Goal: Information Seeking & Learning: Learn about a topic

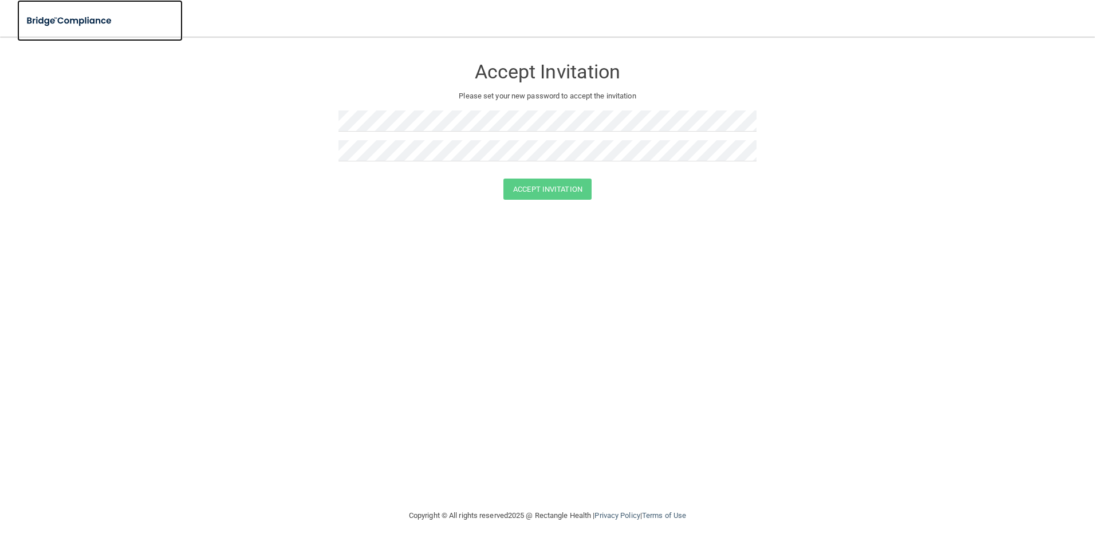
click at [87, 22] on img at bounding box center [69, 20] width 105 height 23
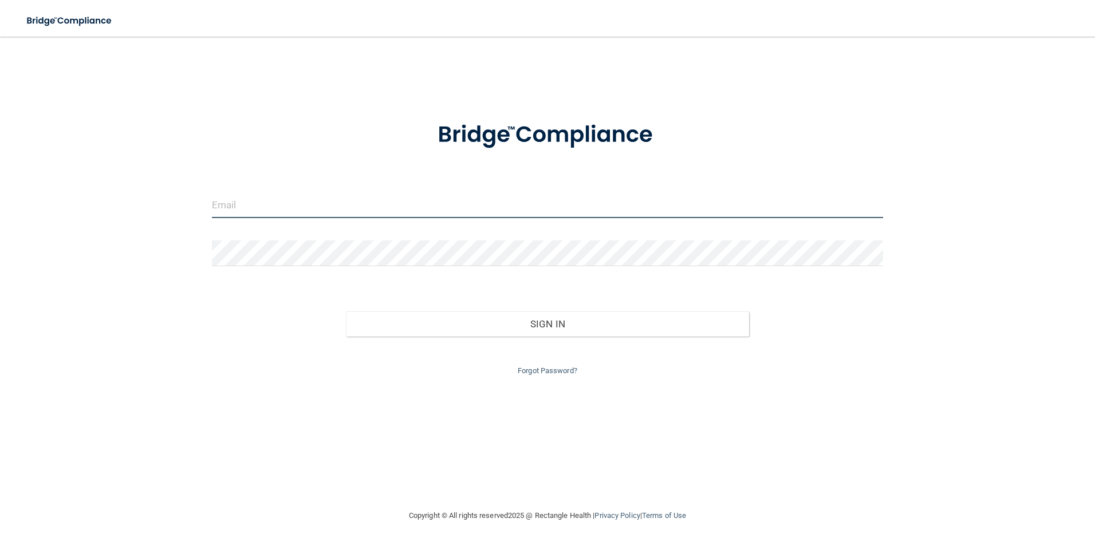
click at [227, 205] on input "email" at bounding box center [548, 205] width 672 height 26
type input "[EMAIL_ADDRESS][DOMAIN_NAME]"
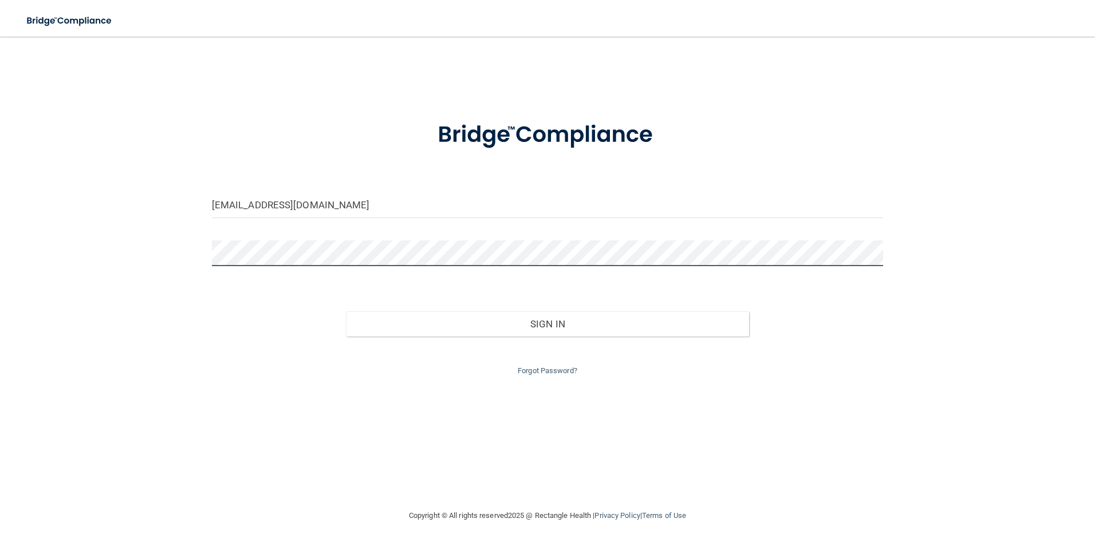
click at [346, 312] on button "Sign In" at bounding box center [547, 324] width 403 height 25
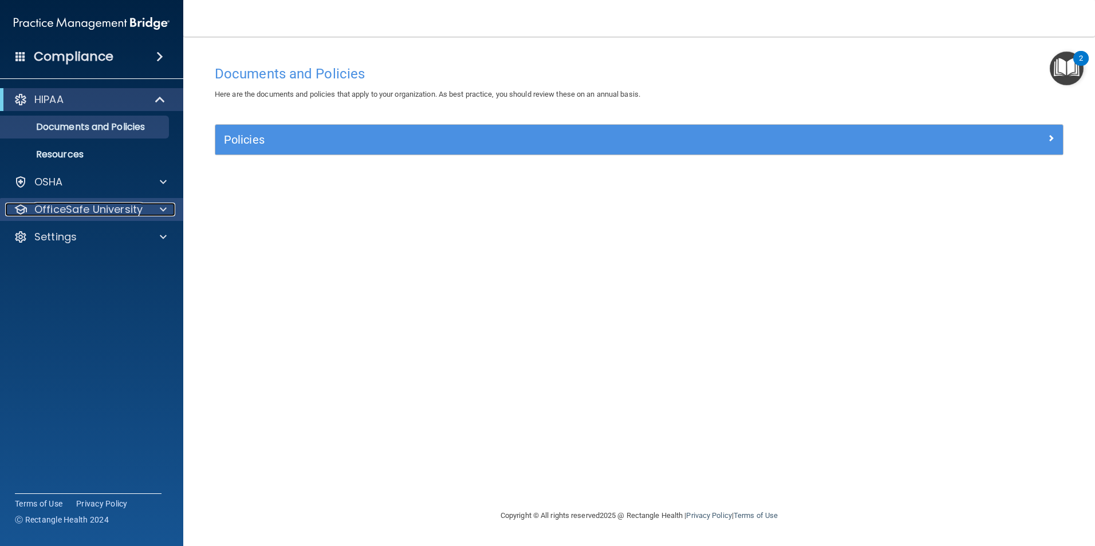
click at [111, 214] on p "OfficeSafe University" at bounding box center [88, 210] width 108 height 14
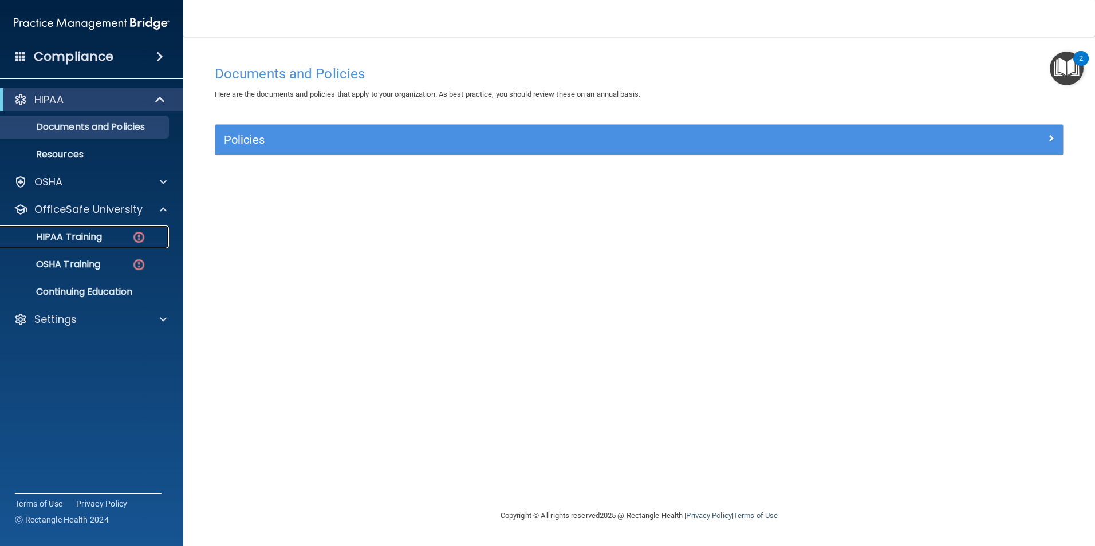
click at [88, 235] on p "HIPAA Training" at bounding box center [54, 236] width 95 height 11
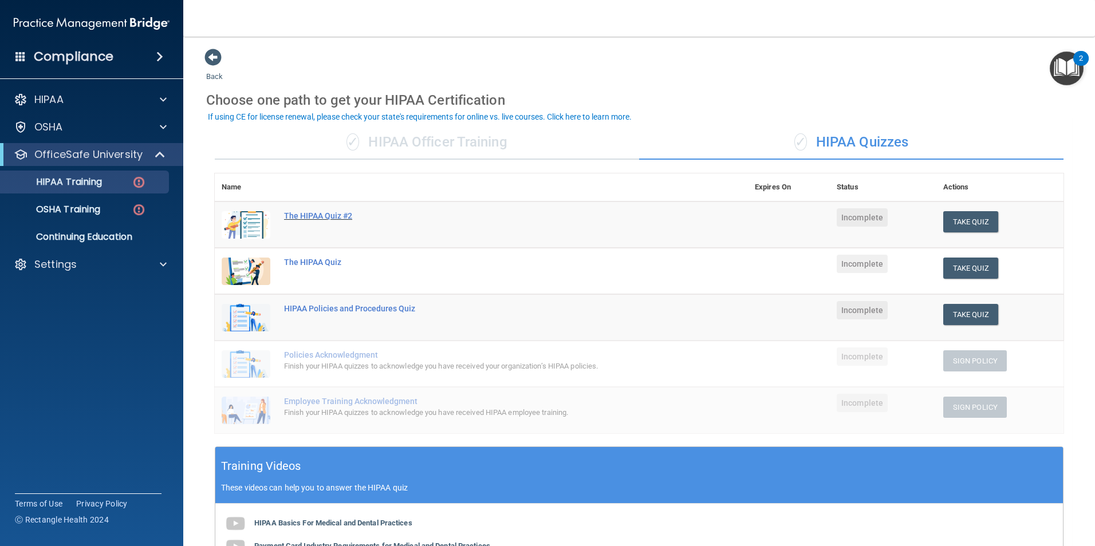
click at [317, 213] on div "The HIPAA Quiz #2" at bounding box center [487, 215] width 407 height 9
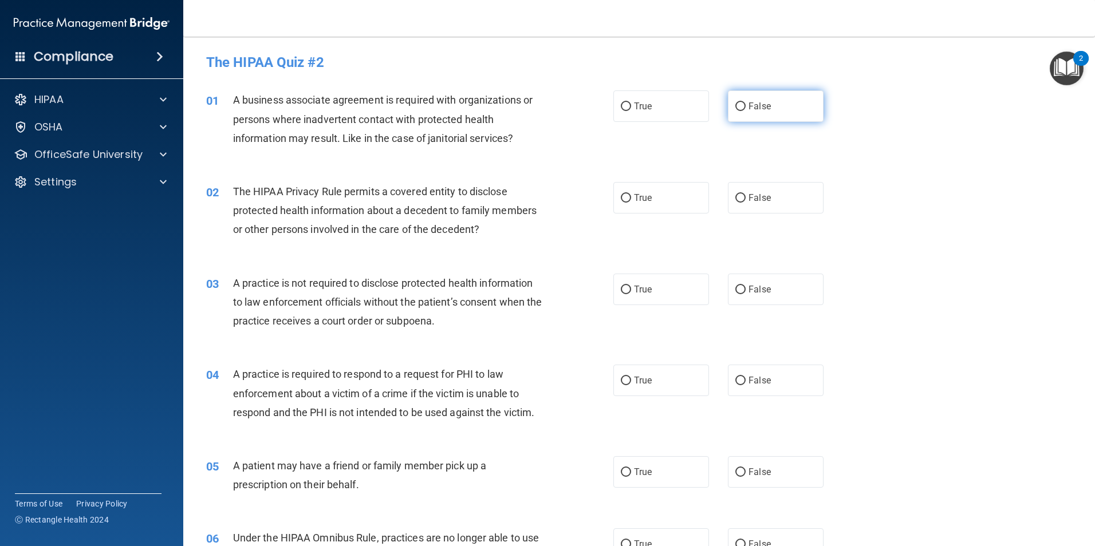
click at [736, 109] on input "False" at bounding box center [740, 107] width 10 height 9
radio input "true"
click at [622, 196] on input "True" at bounding box center [626, 198] width 10 height 9
radio input "true"
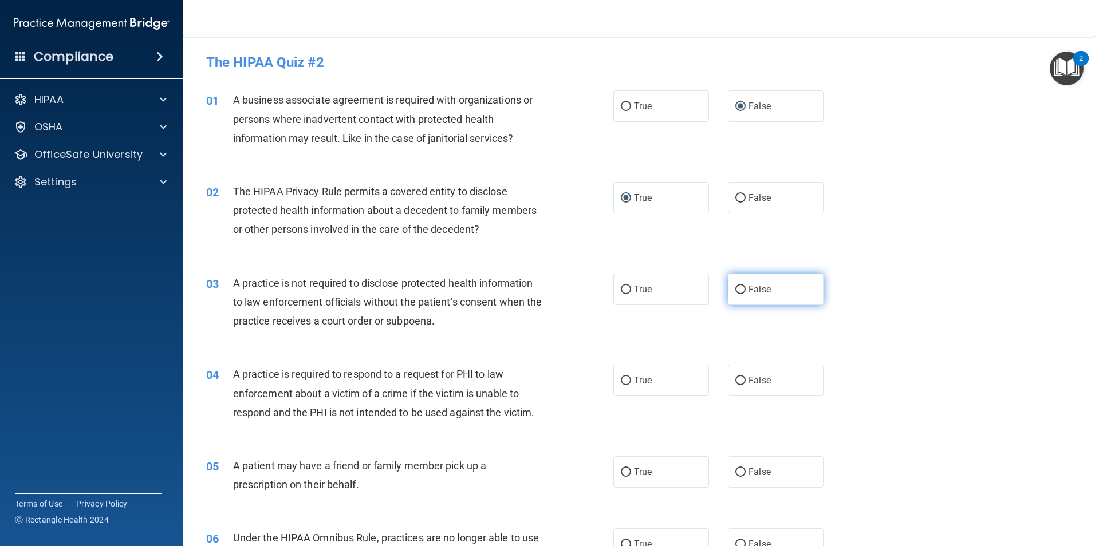
click at [737, 292] on input "False" at bounding box center [740, 290] width 10 height 9
radio input "true"
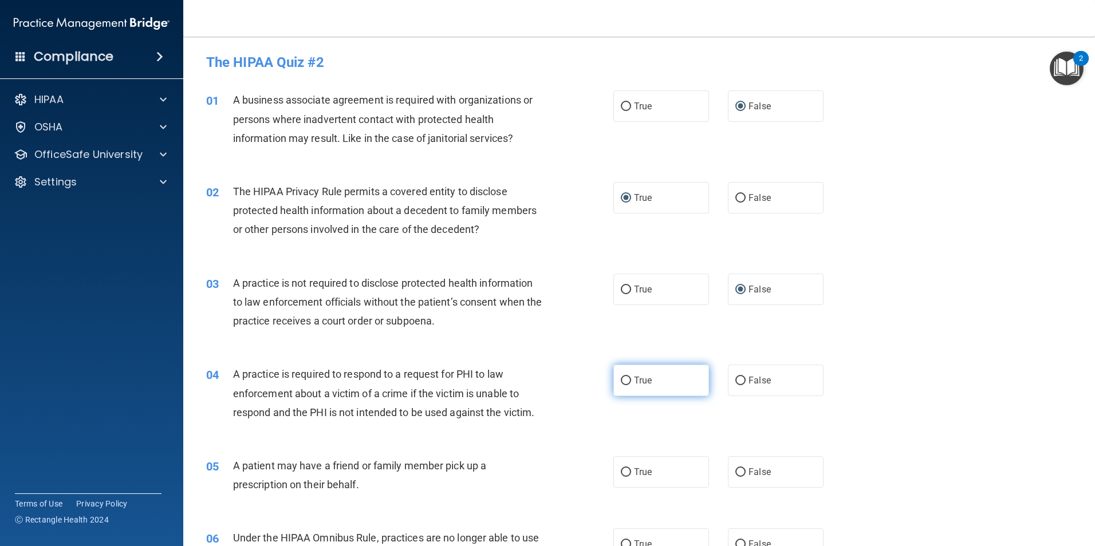
click at [621, 381] on input "True" at bounding box center [626, 381] width 10 height 9
radio input "true"
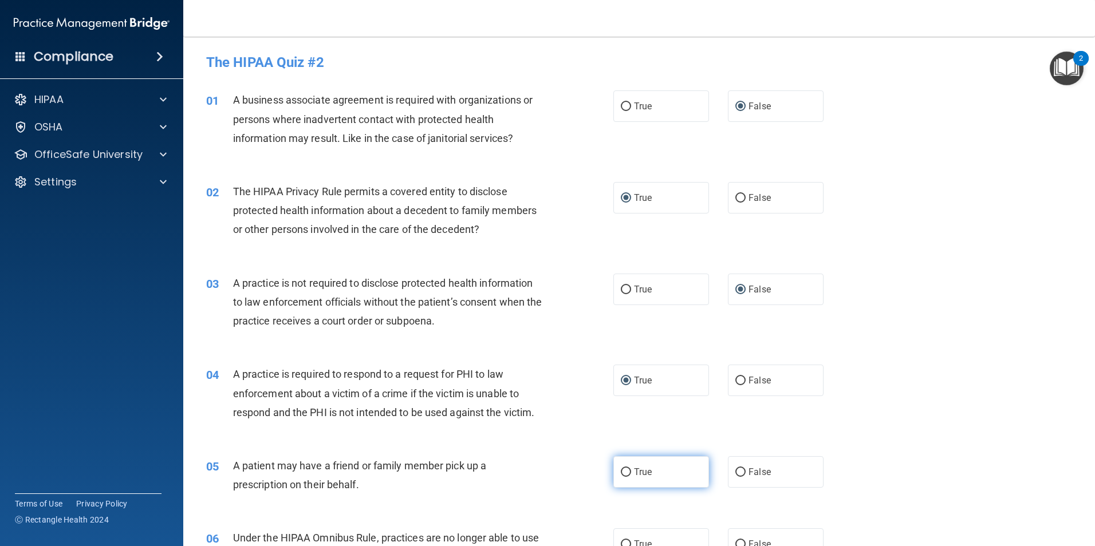
click at [623, 471] on input "True" at bounding box center [626, 473] width 10 height 9
radio input "true"
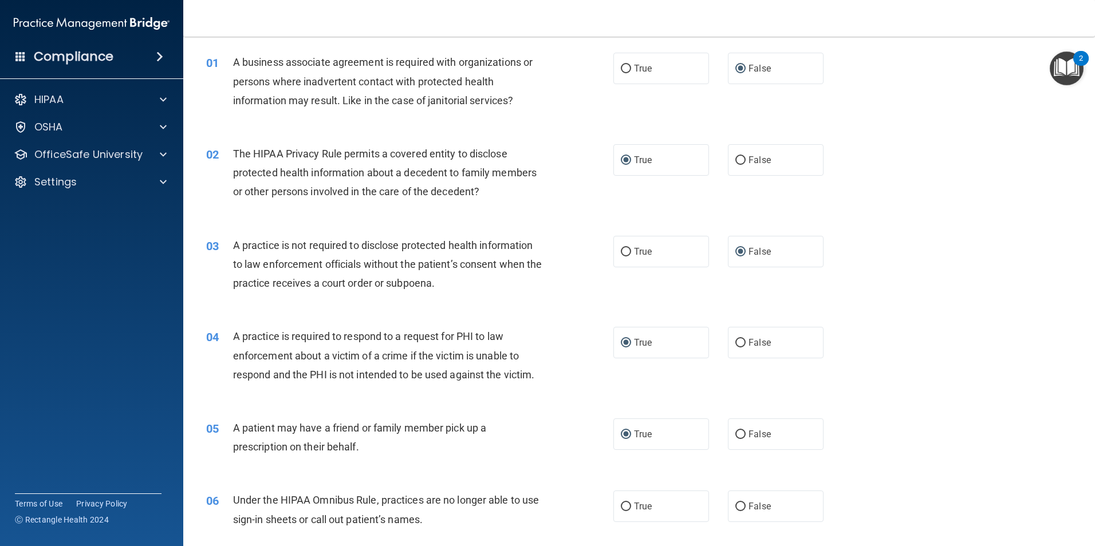
scroll to position [57, 0]
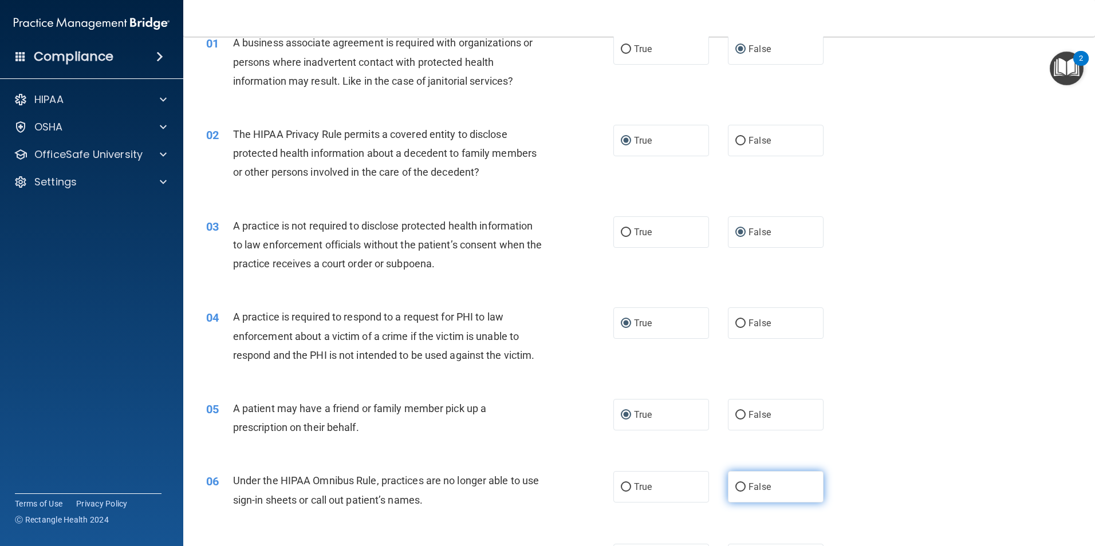
click at [735, 486] on input "False" at bounding box center [740, 487] width 10 height 9
radio input "true"
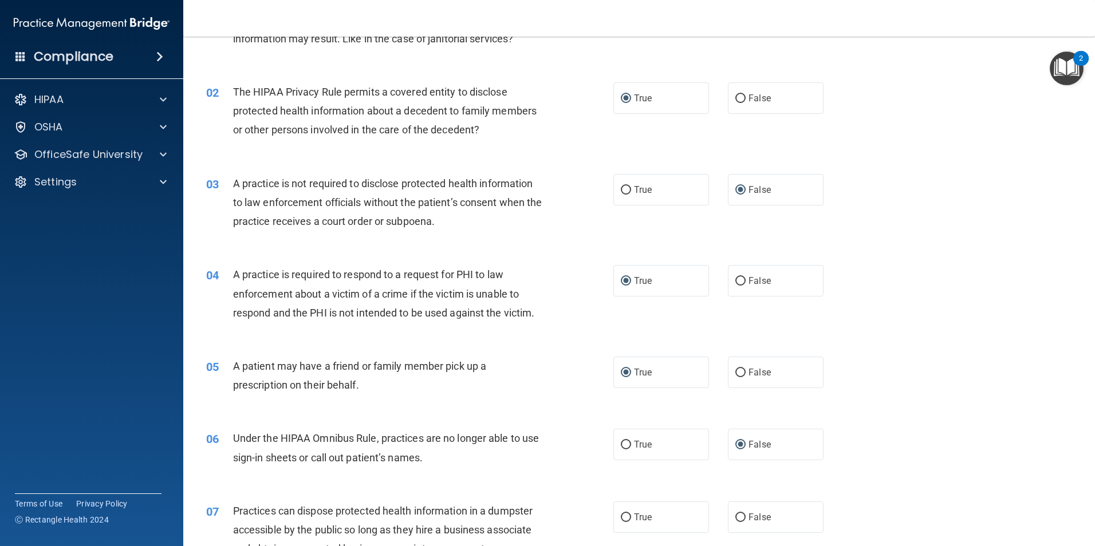
scroll to position [172, 0]
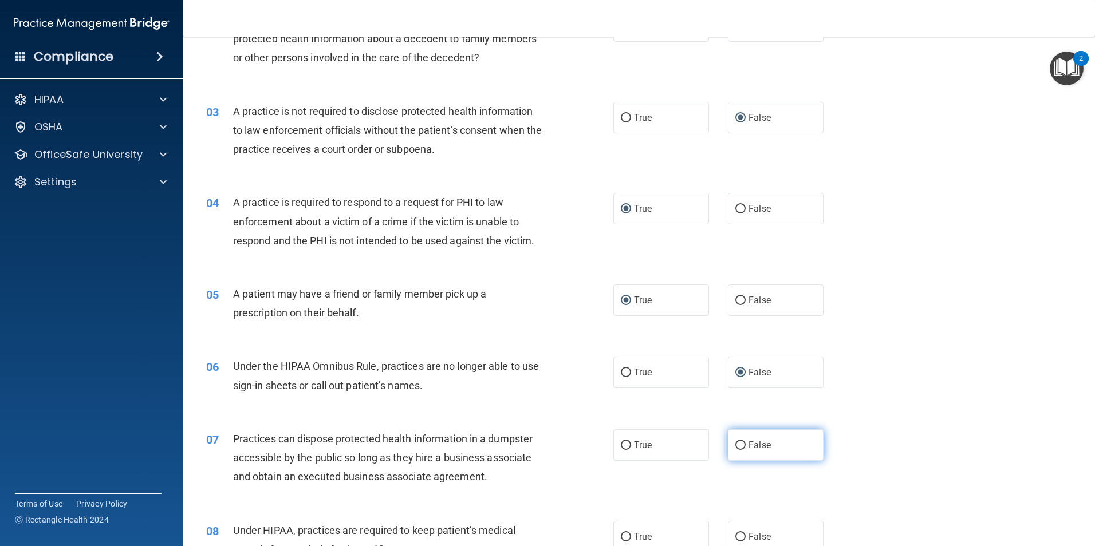
click at [735, 448] on input "False" at bounding box center [740, 446] width 10 height 9
radio input "true"
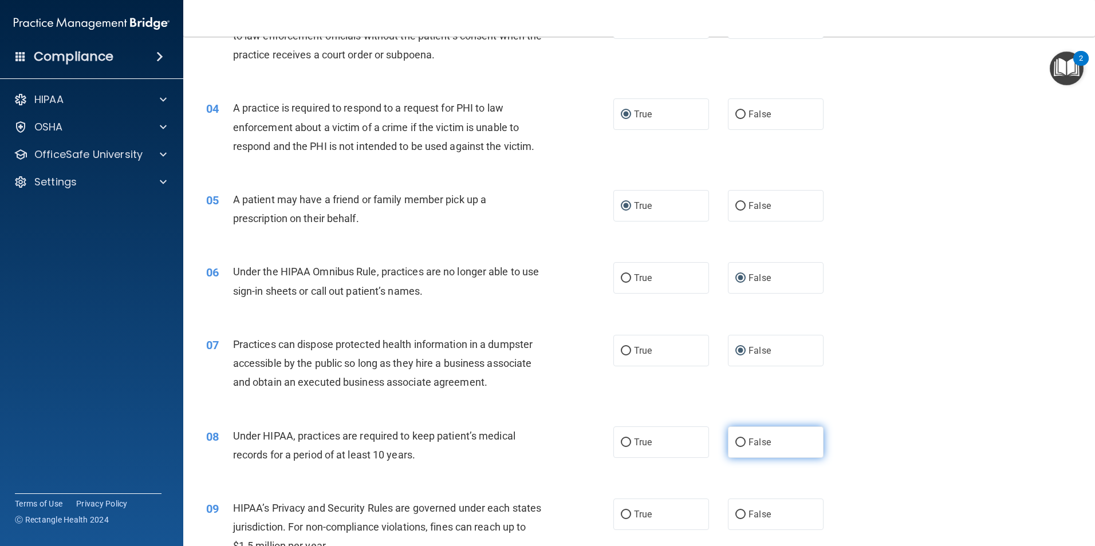
scroll to position [286, 0]
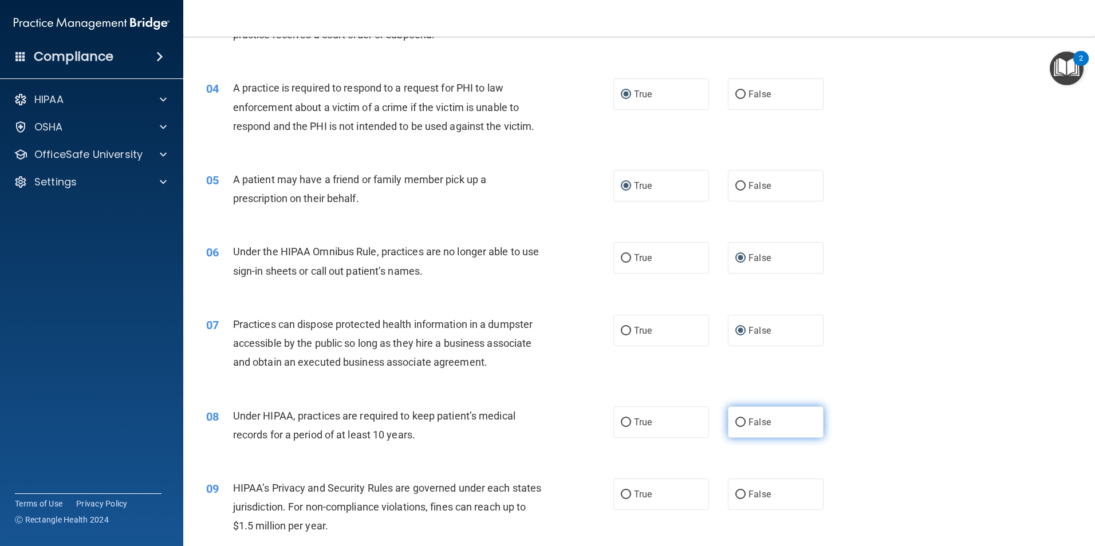
click at [735, 426] on input "False" at bounding box center [740, 423] width 10 height 9
radio input "true"
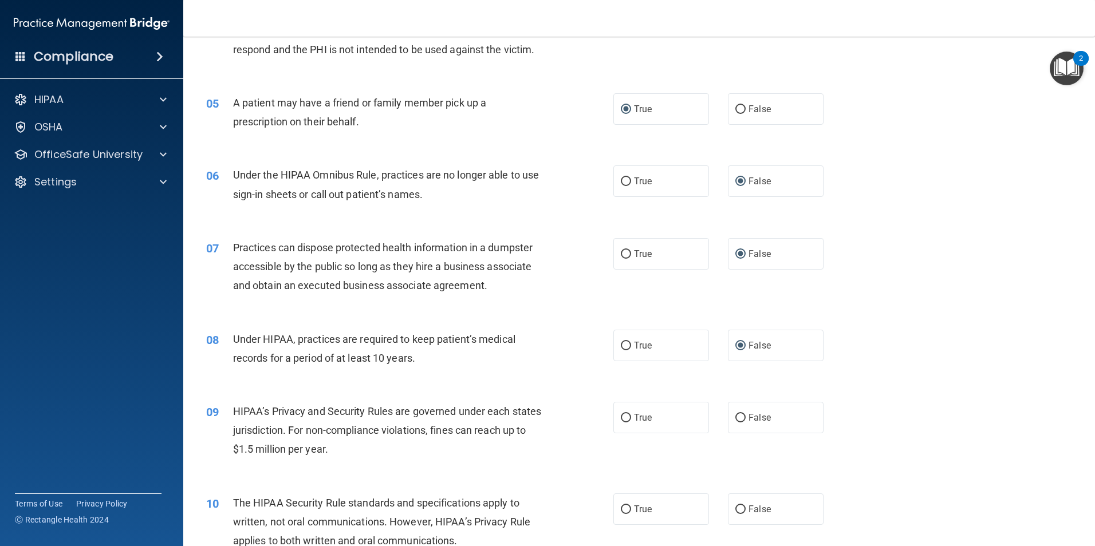
scroll to position [401, 0]
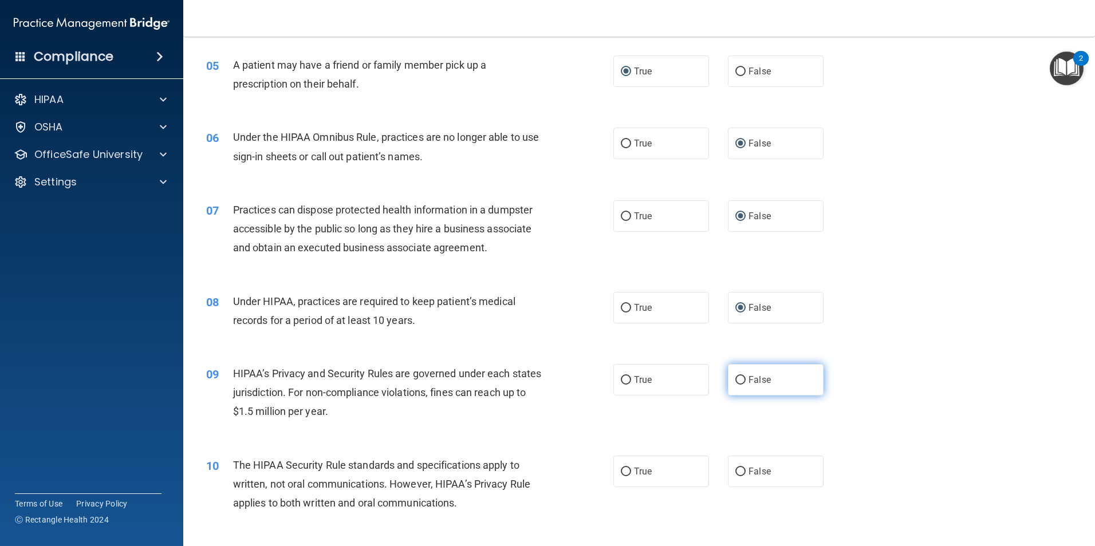
click at [728, 377] on label "False" at bounding box center [776, 380] width 96 height 32
click at [735, 377] on input "False" at bounding box center [740, 380] width 10 height 9
radio input "true"
click at [625, 473] on input "True" at bounding box center [626, 472] width 10 height 9
radio input "true"
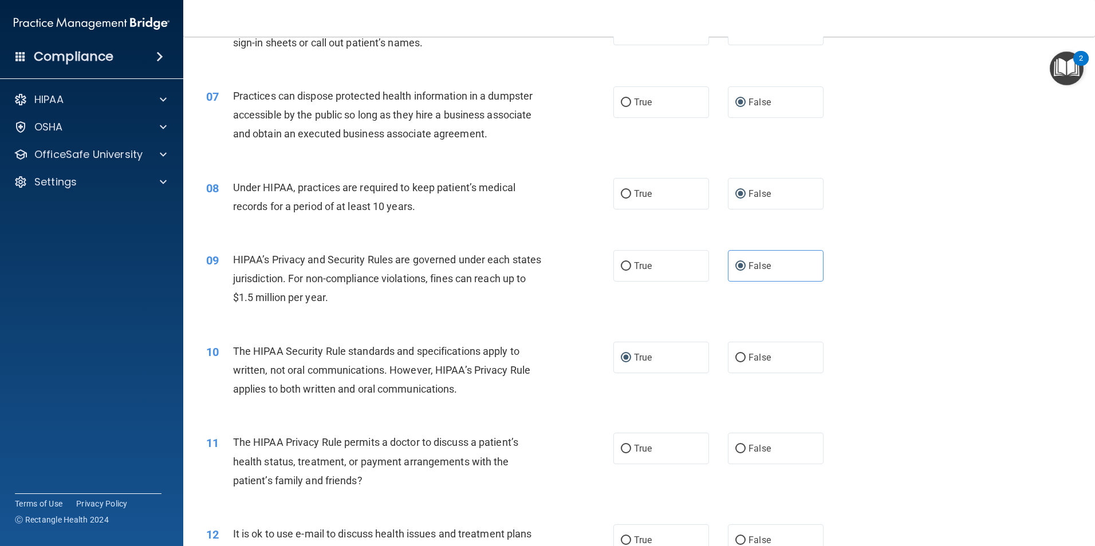
scroll to position [516, 0]
click at [623, 449] on input "True" at bounding box center [626, 448] width 10 height 9
radio input "true"
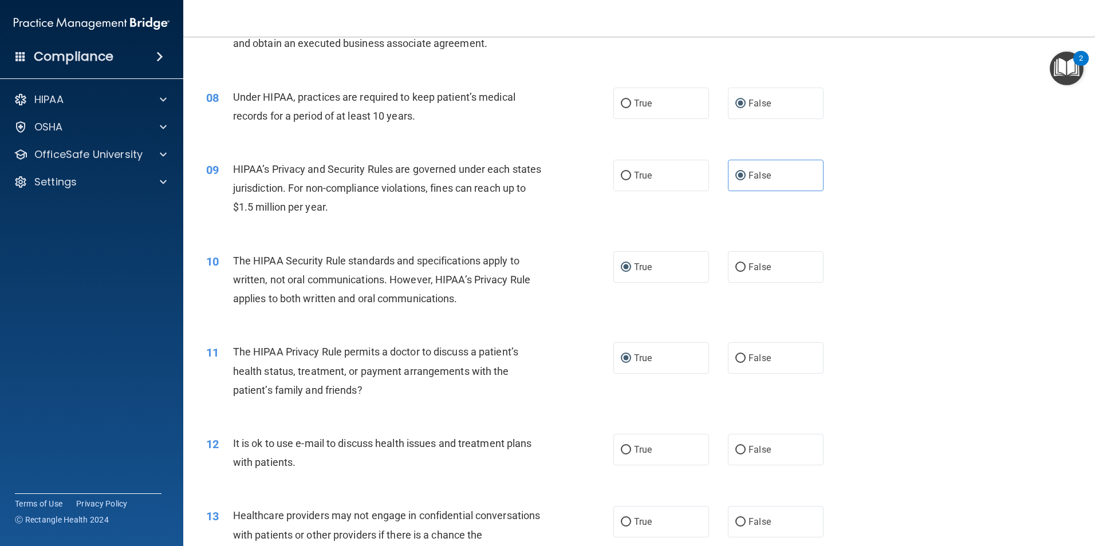
scroll to position [630, 0]
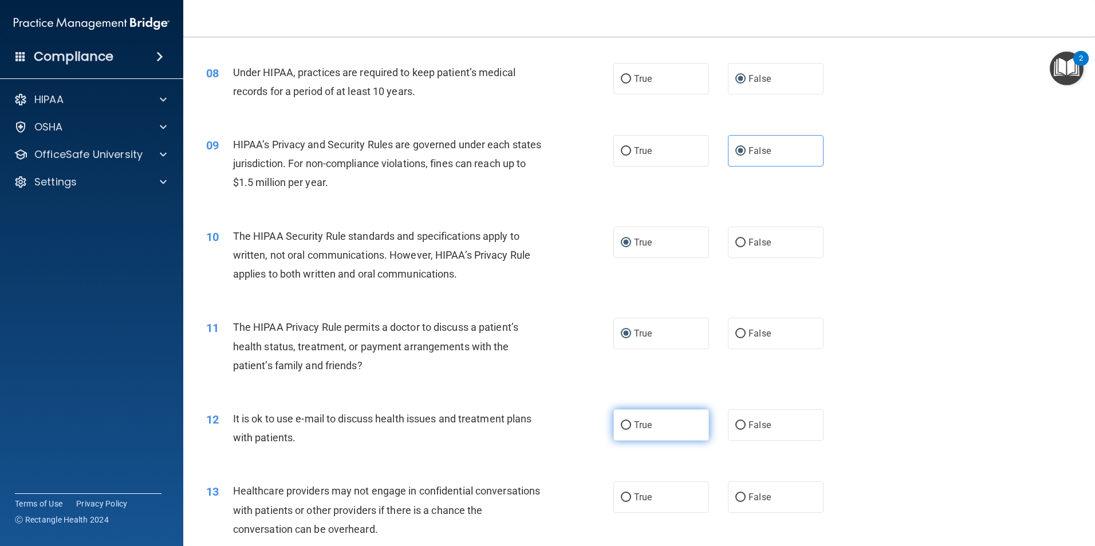
click at [623, 427] on input "True" at bounding box center [626, 426] width 10 height 9
radio input "true"
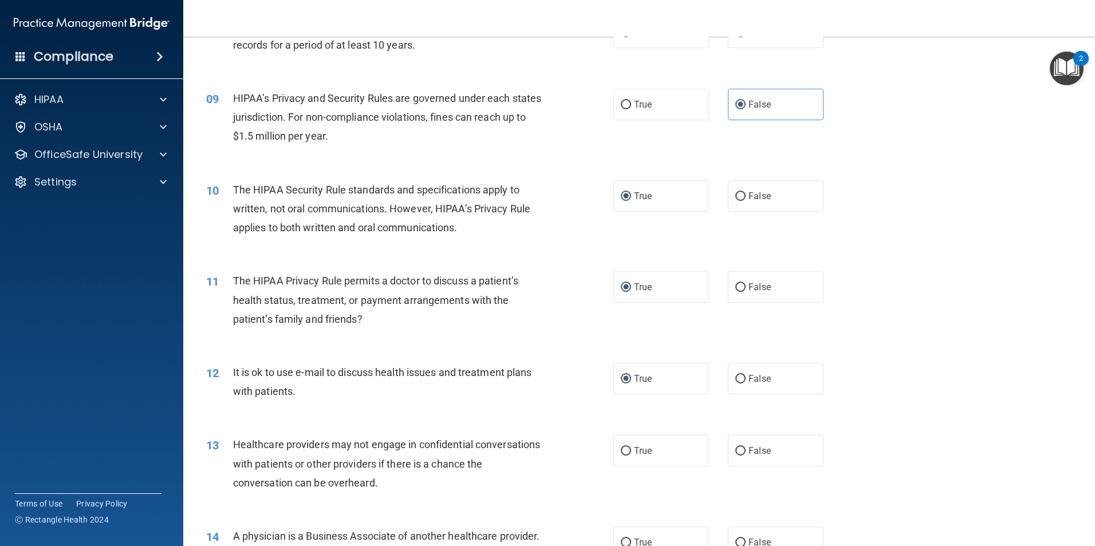
scroll to position [745, 0]
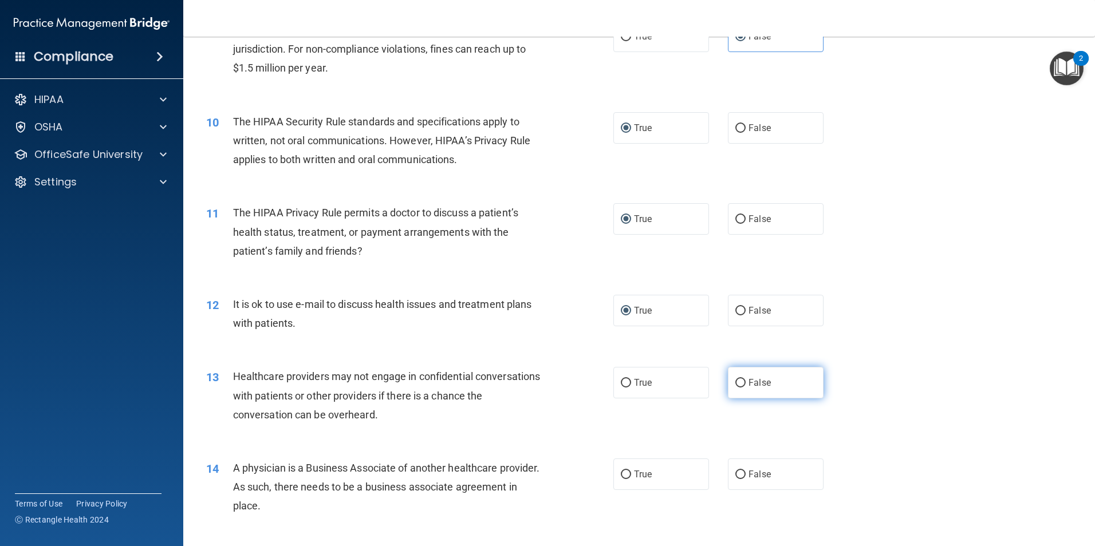
click at [735, 384] on input "False" at bounding box center [740, 383] width 10 height 9
radio input "true"
click at [735, 475] on input "False" at bounding box center [740, 475] width 10 height 9
radio input "true"
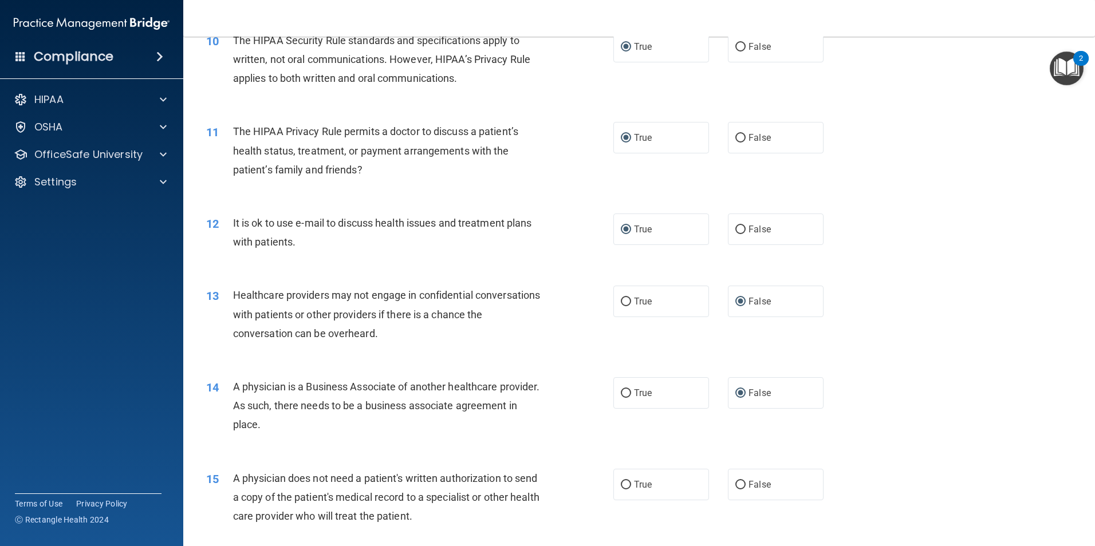
scroll to position [859, 0]
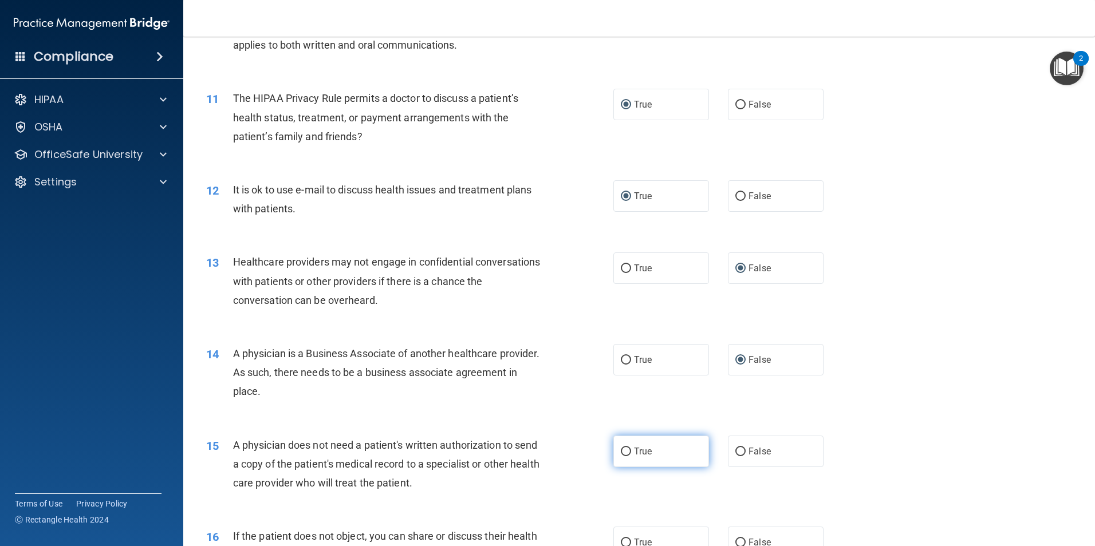
click at [621, 451] on input "True" at bounding box center [626, 452] width 10 height 9
radio input "true"
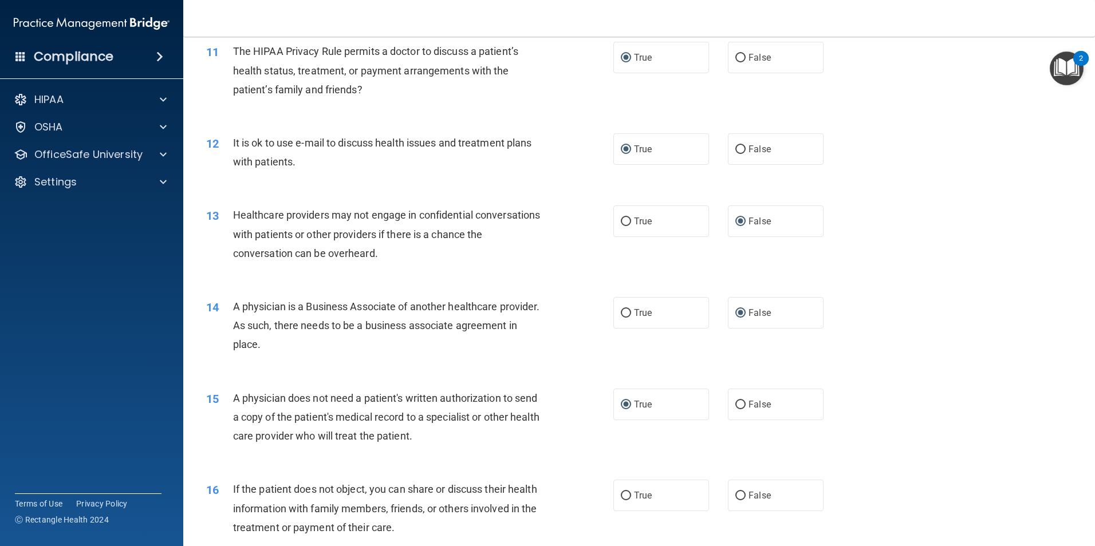
scroll to position [974, 0]
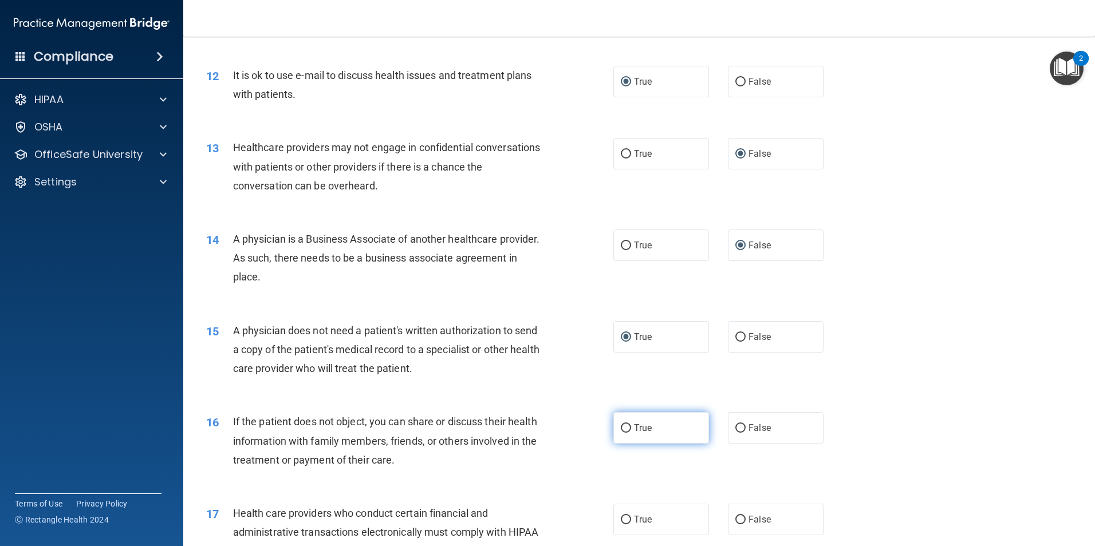
click at [623, 434] on label "True" at bounding box center [661, 428] width 96 height 32
click at [623, 433] on input "True" at bounding box center [626, 428] width 10 height 9
radio input "true"
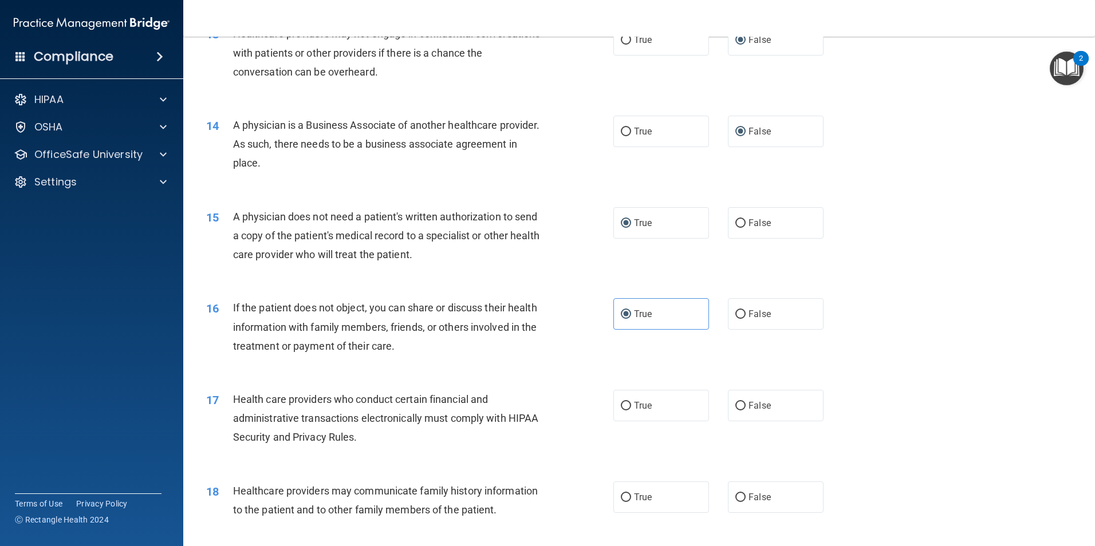
scroll to position [1088, 0]
click at [622, 404] on input "True" at bounding box center [626, 406] width 10 height 9
radio input "true"
click at [735, 499] on input "False" at bounding box center [740, 497] width 10 height 9
radio input "true"
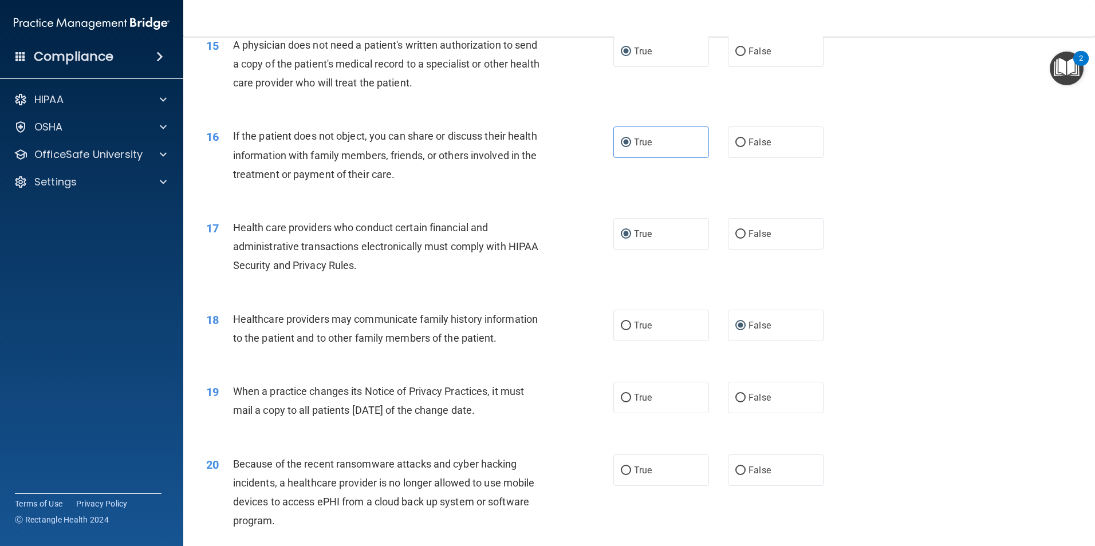
scroll to position [1260, 0]
drag, startPoint x: 737, startPoint y: 402, endPoint x: 790, endPoint y: 373, distance: 61.0
click at [738, 401] on input "False" at bounding box center [740, 398] width 10 height 9
radio input "true"
click at [738, 471] on input "False" at bounding box center [740, 470] width 10 height 9
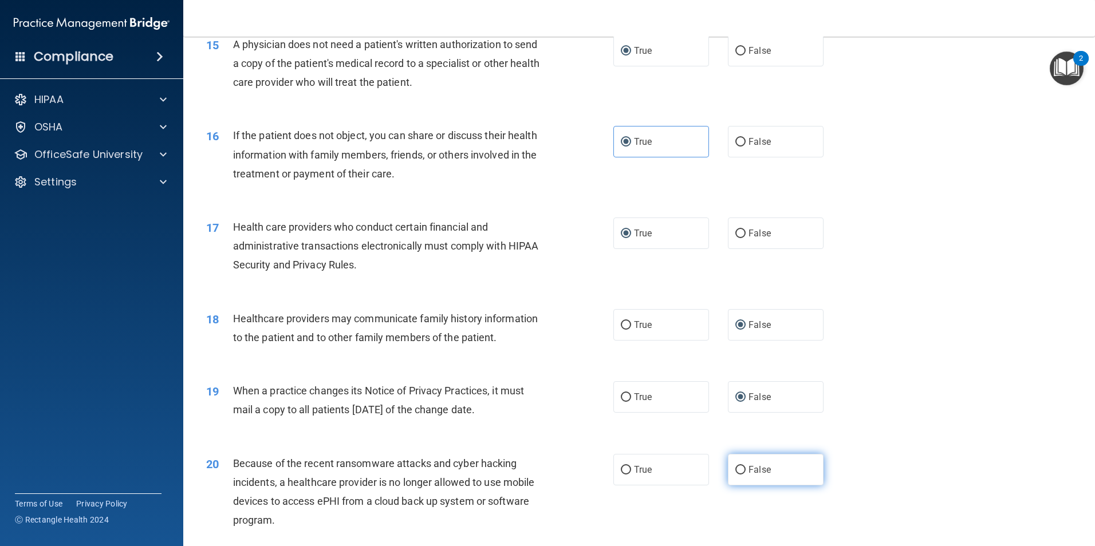
radio input "true"
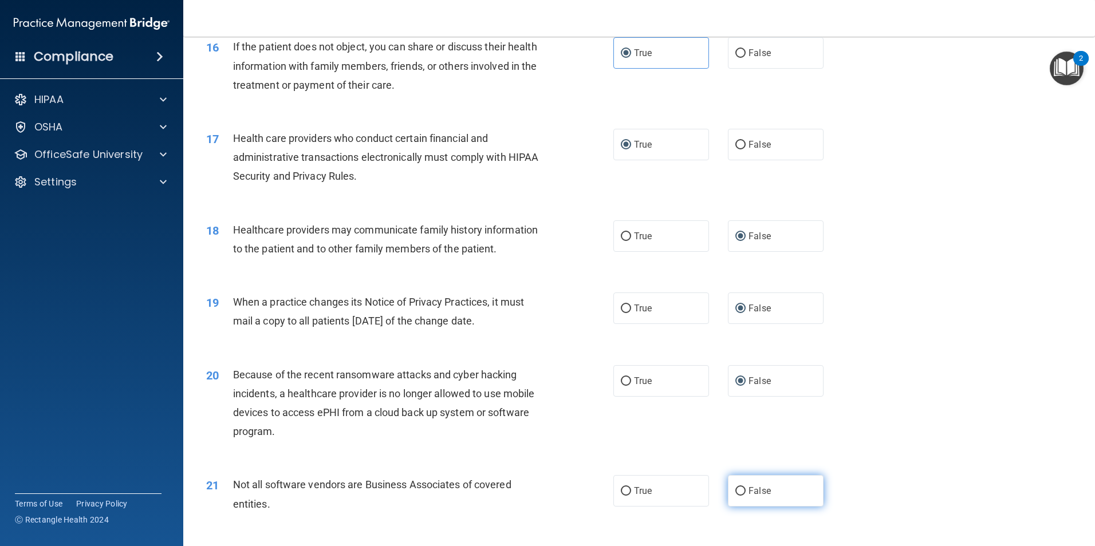
scroll to position [1432, 0]
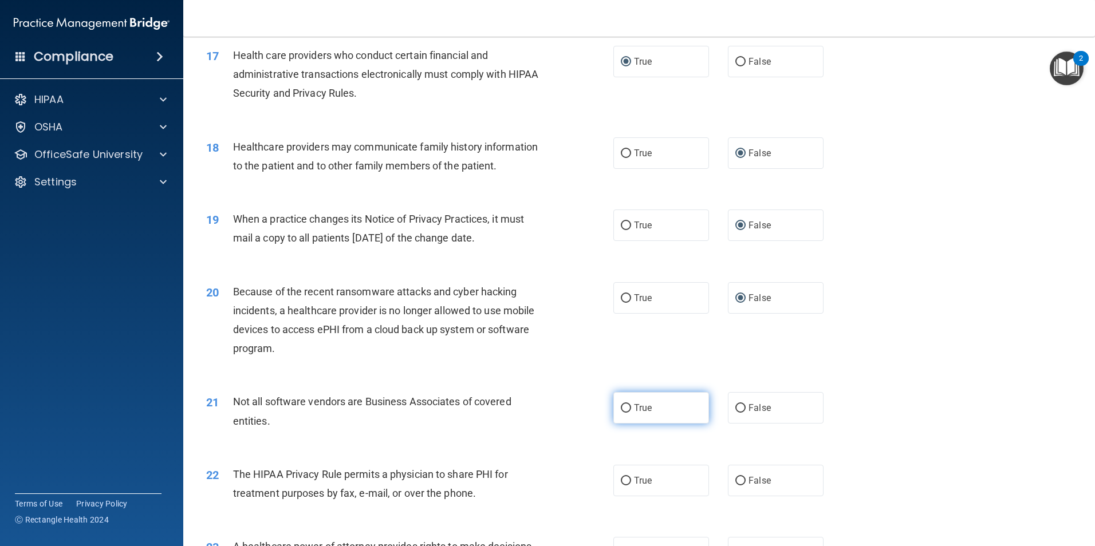
click at [625, 407] on input "True" at bounding box center [626, 408] width 10 height 9
radio input "true"
click at [621, 482] on input "True" at bounding box center [626, 481] width 10 height 9
radio input "true"
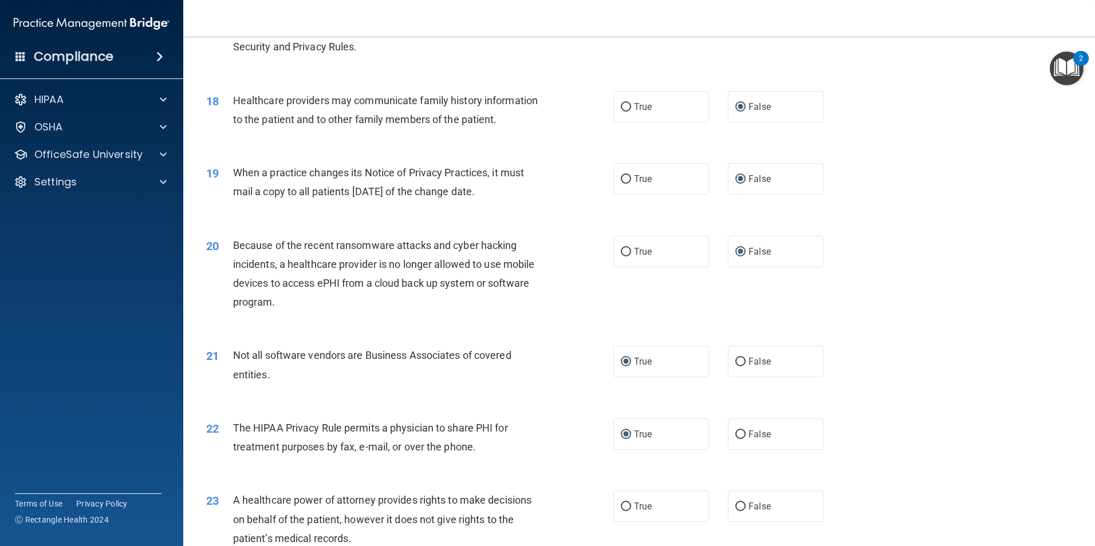
scroll to position [1547, 0]
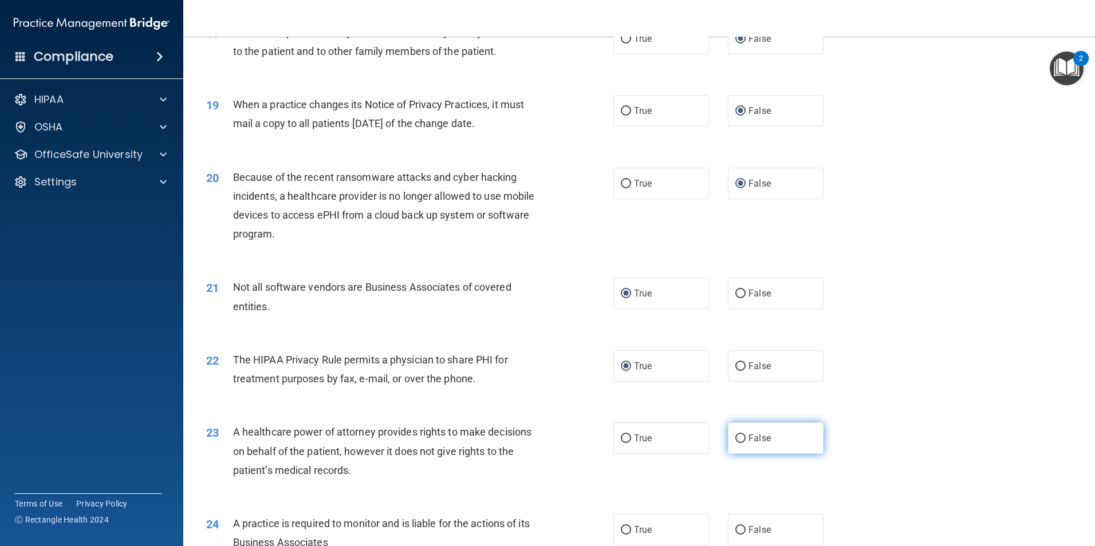
click at [728, 437] on label "False" at bounding box center [776, 439] width 96 height 32
click at [735, 437] on input "False" at bounding box center [740, 439] width 10 height 9
radio input "true"
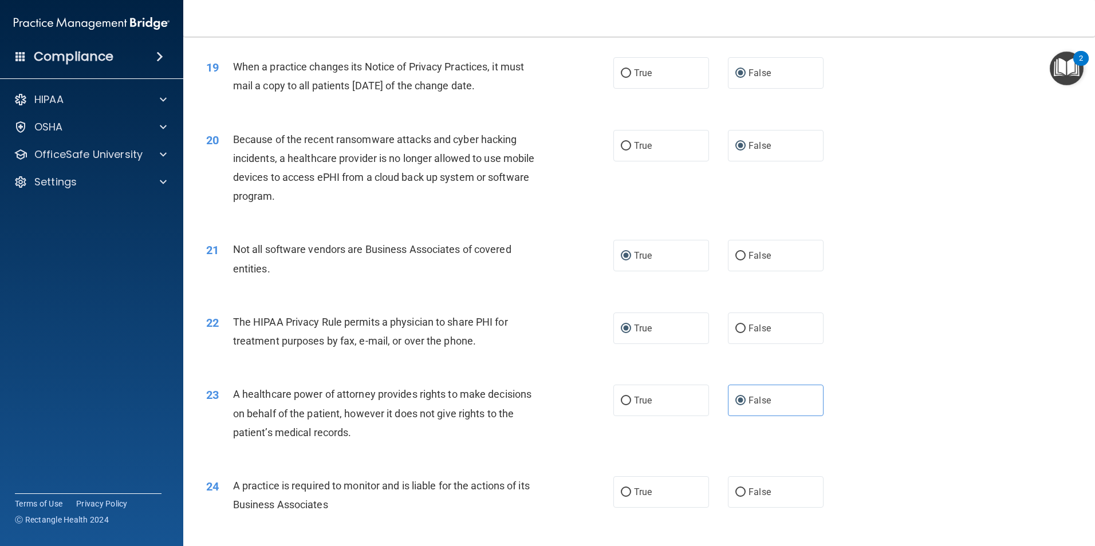
scroll to position [1604, 0]
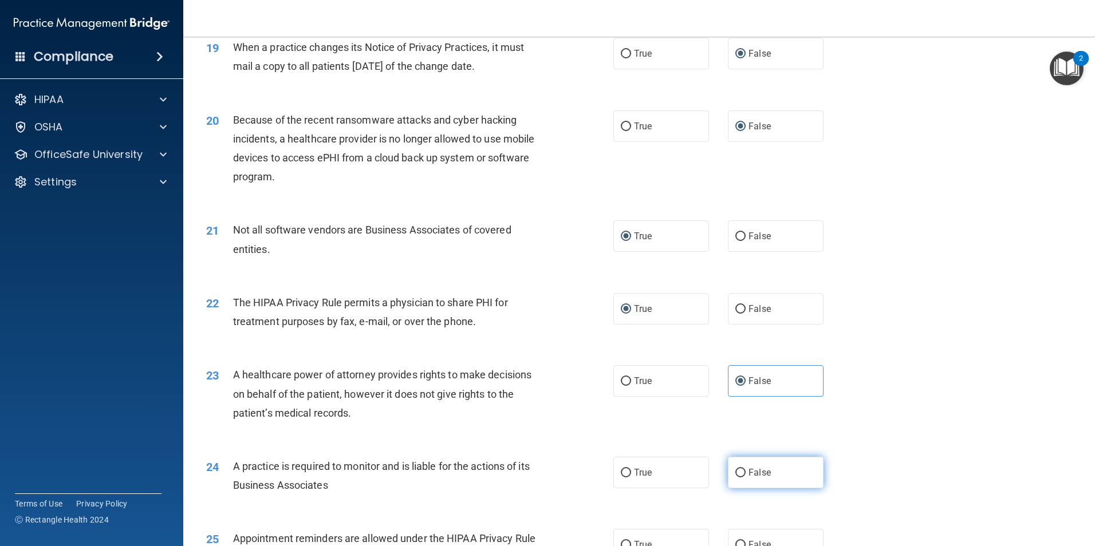
click at [749, 469] on span "False" at bounding box center [760, 472] width 22 height 11
click at [745, 469] on input "False" at bounding box center [740, 473] width 10 height 9
radio input "true"
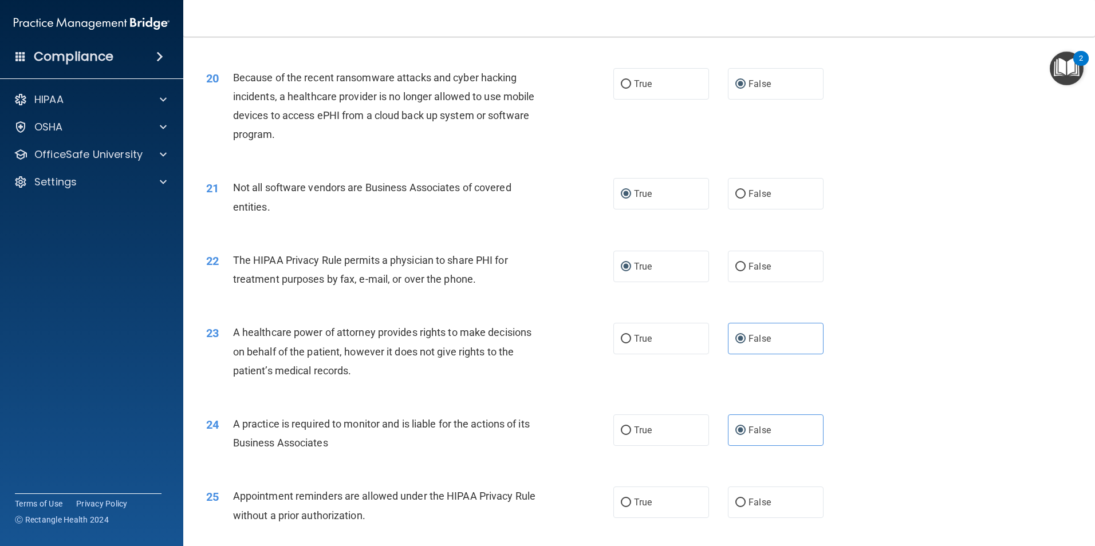
scroll to position [1718, 0]
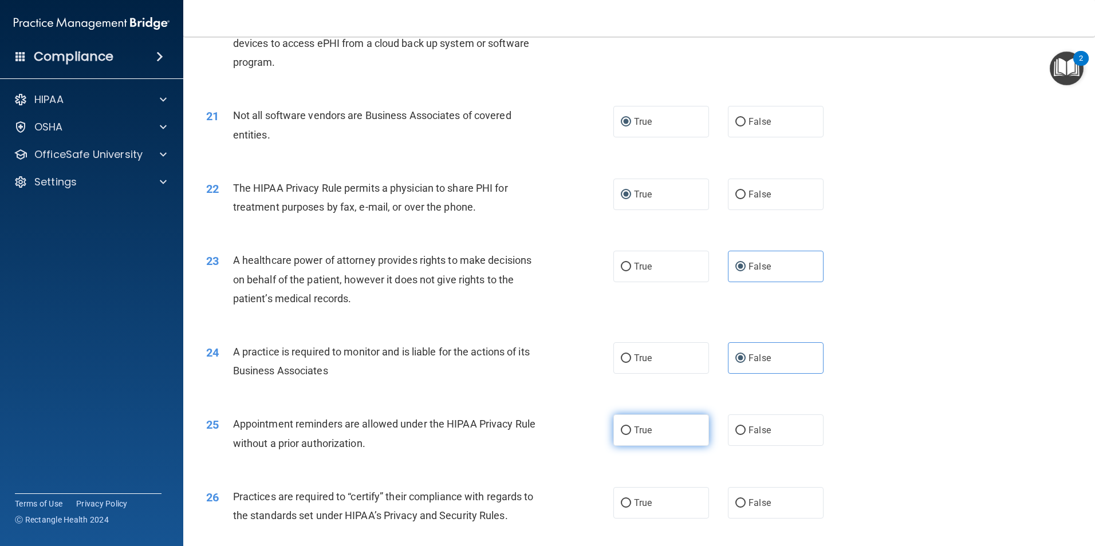
click at [621, 432] on input "True" at bounding box center [626, 431] width 10 height 9
radio input "true"
click at [735, 502] on input "False" at bounding box center [740, 503] width 10 height 9
radio input "true"
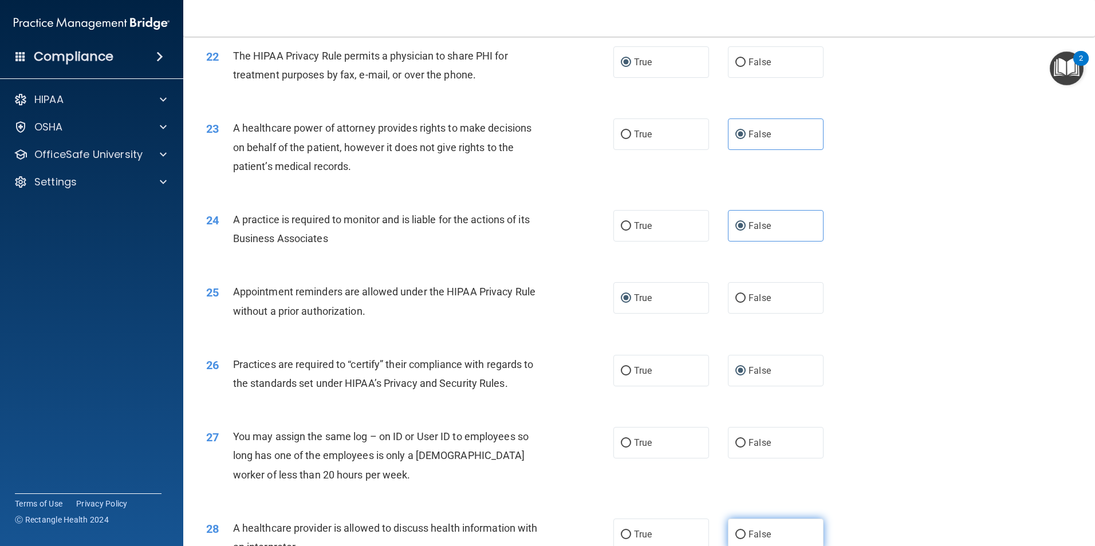
scroll to position [1890, 0]
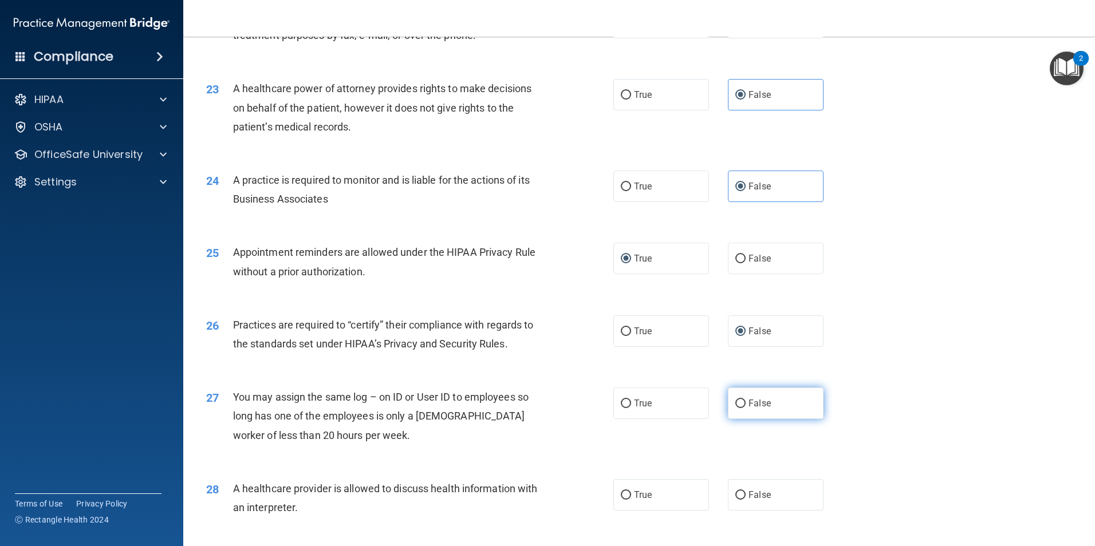
click at [735, 403] on input "False" at bounding box center [740, 404] width 10 height 9
radio input "true"
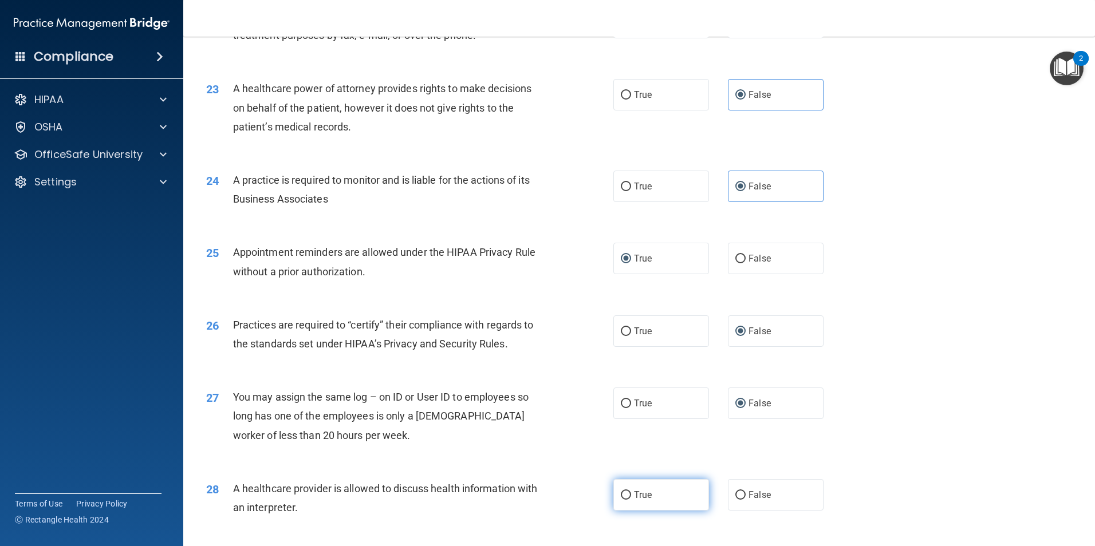
click at [621, 495] on input "True" at bounding box center [626, 495] width 10 height 9
radio input "true"
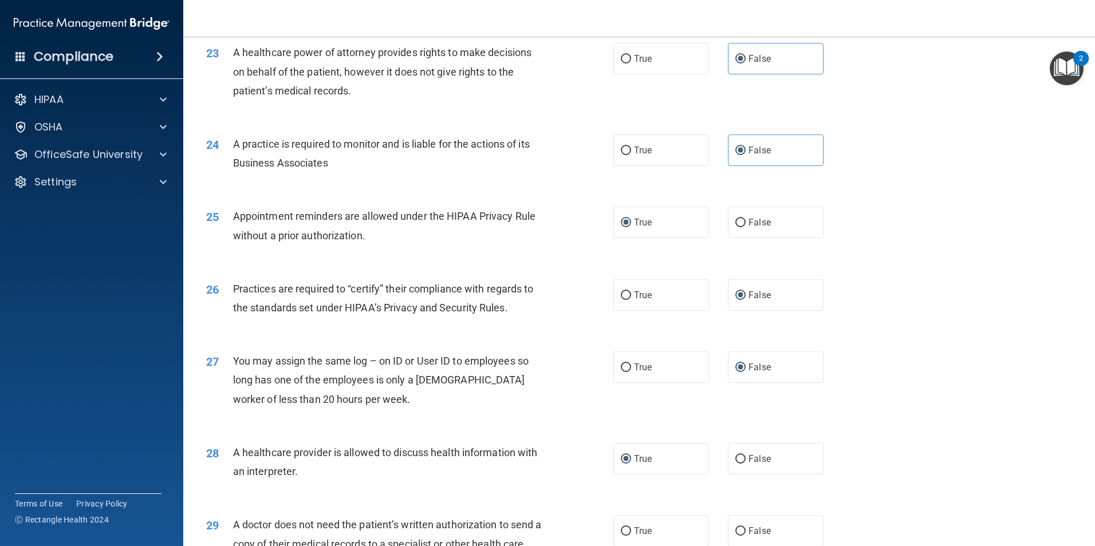
scroll to position [2005, 0]
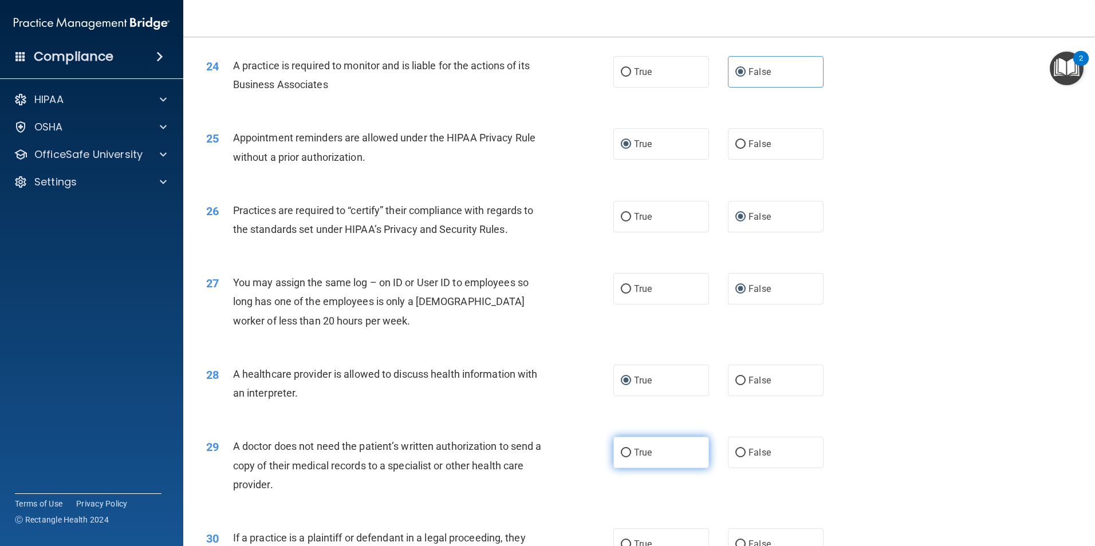
click at [624, 454] on input "True" at bounding box center [626, 453] width 10 height 9
radio input "true"
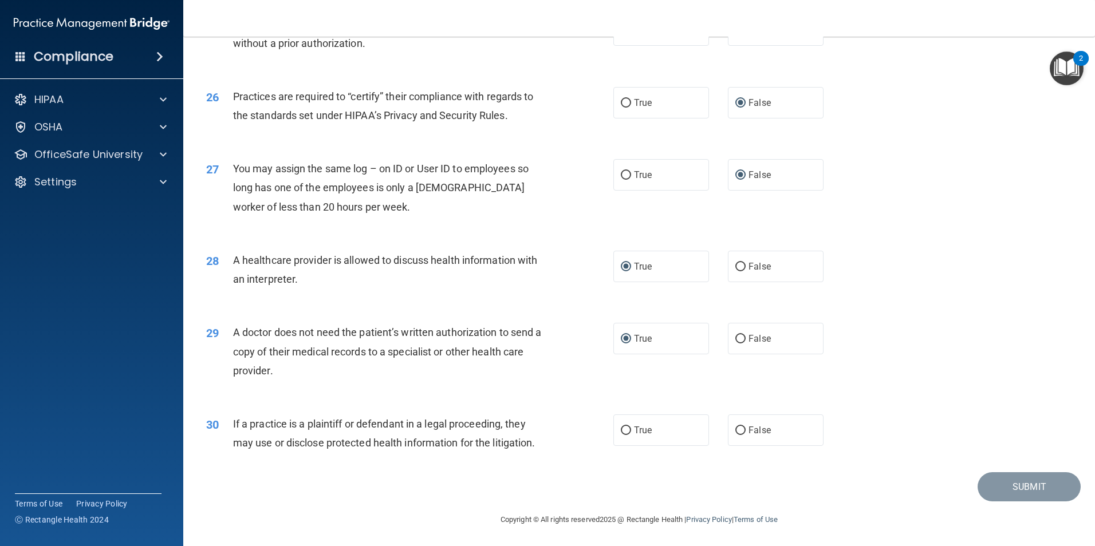
scroll to position [2119, 0]
click at [622, 434] on input "True" at bounding box center [626, 430] width 10 height 9
radio input "true"
drag, startPoint x: 925, startPoint y: 224, endPoint x: 936, endPoint y: 227, distance: 12.0
click at [931, 227] on div "27 You may assign the same log – on ID or User ID to employees so long has one …" at bounding box center [639, 190] width 883 height 92
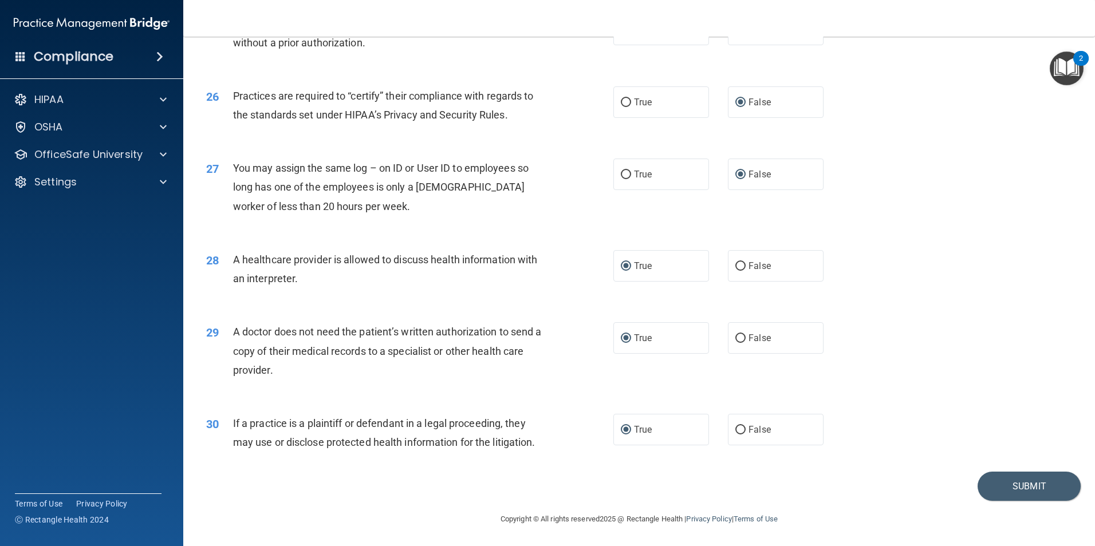
scroll to position [2120, 0]
click at [1010, 516] on footer "Copyright © All rights reserved 2025 @ Rectangle Health | Privacy Policy | Term…" at bounding box center [639, 518] width 866 height 34
click at [1016, 490] on button "Submit" at bounding box center [1029, 485] width 103 height 29
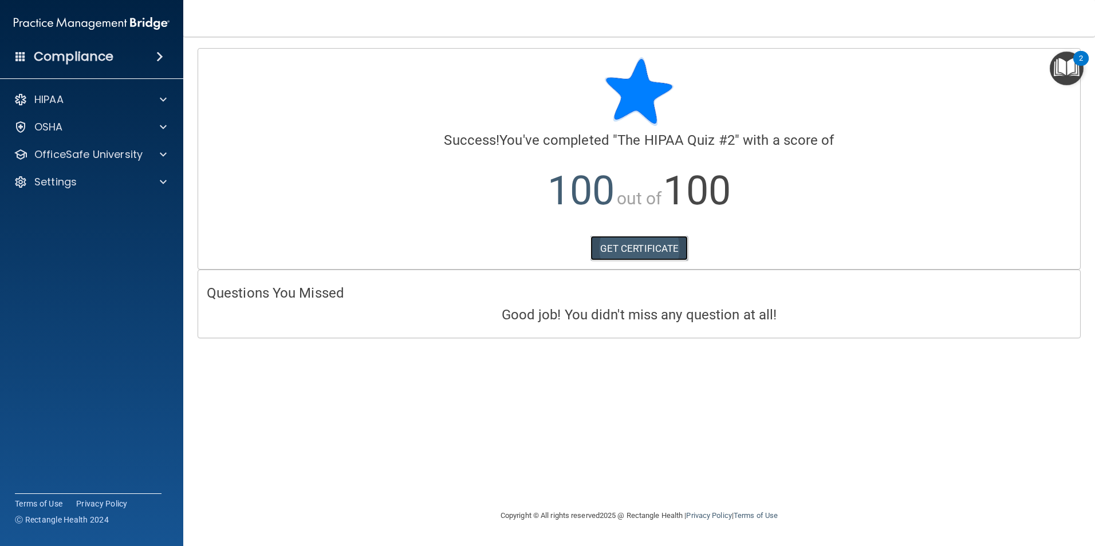
click at [640, 250] on link "GET CERTIFICATE" at bounding box center [640, 248] width 98 height 25
click at [104, 154] on p "OfficeSafe University" at bounding box center [88, 155] width 108 height 14
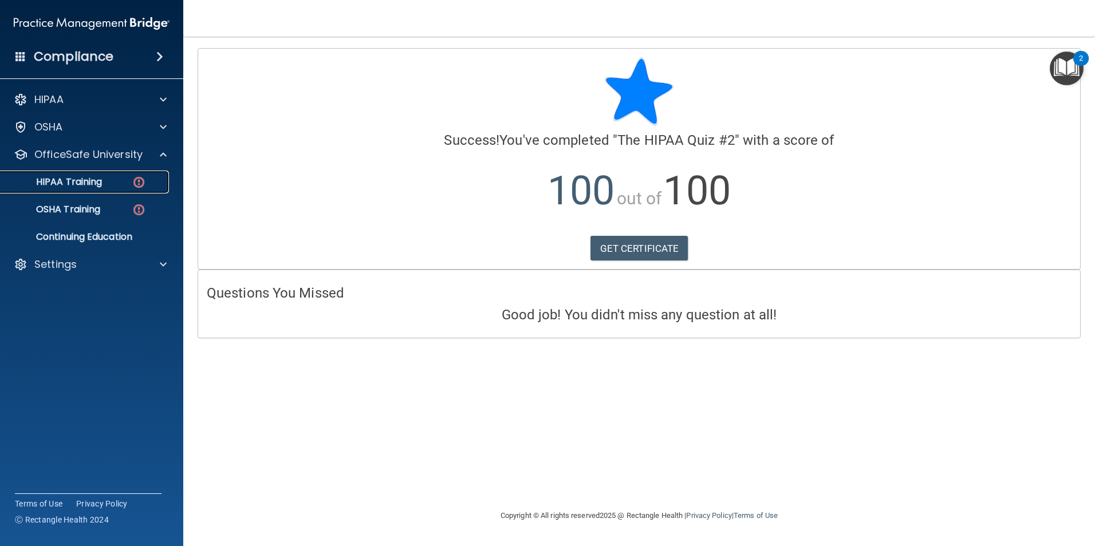
click at [75, 184] on p "HIPAA Training" at bounding box center [54, 181] width 95 height 11
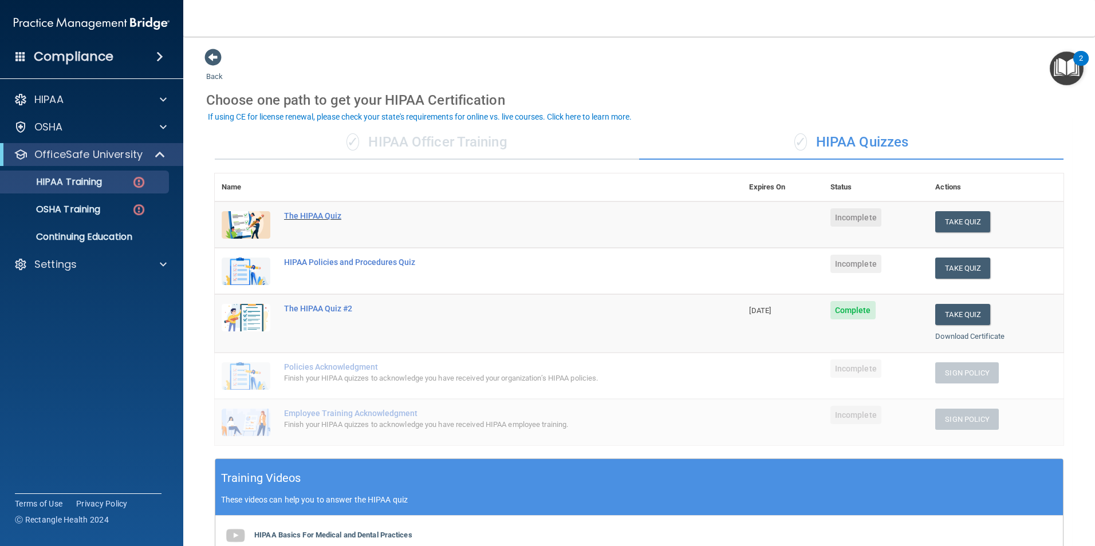
click at [296, 214] on div "The HIPAA Quiz" at bounding box center [484, 215] width 401 height 9
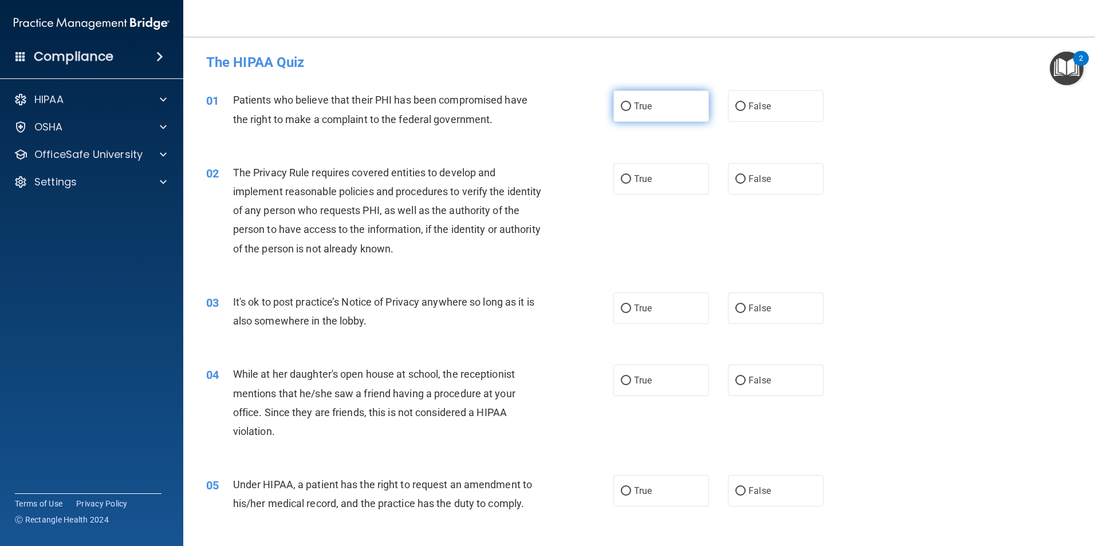
click at [621, 107] on input "True" at bounding box center [626, 107] width 10 height 9
radio input "true"
click at [621, 182] on input "True" at bounding box center [626, 179] width 10 height 9
radio input "true"
click at [735, 312] on input "False" at bounding box center [740, 309] width 10 height 9
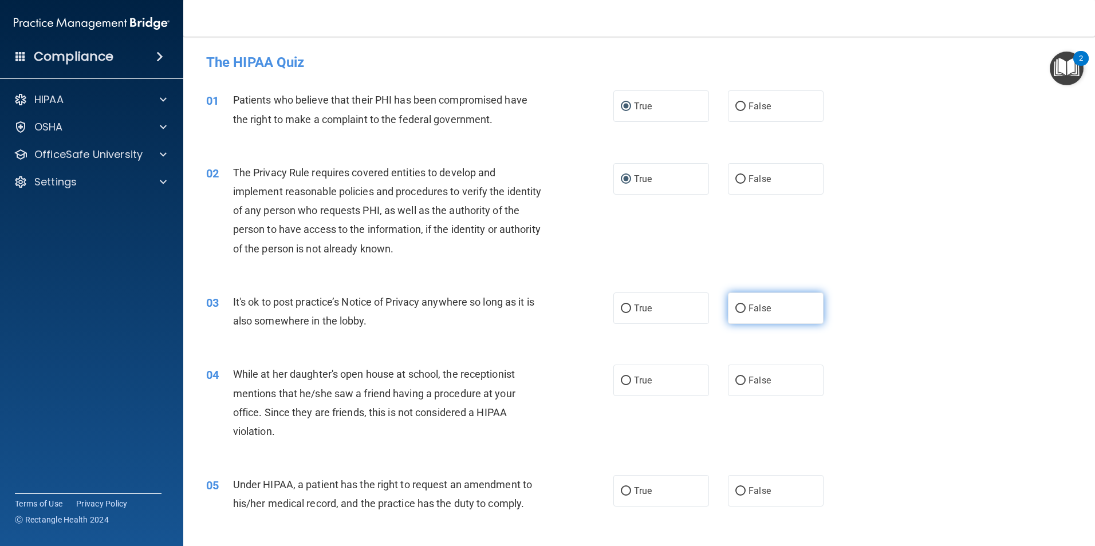
radio input "true"
click at [735, 379] on input "False" at bounding box center [740, 381] width 10 height 9
radio input "true"
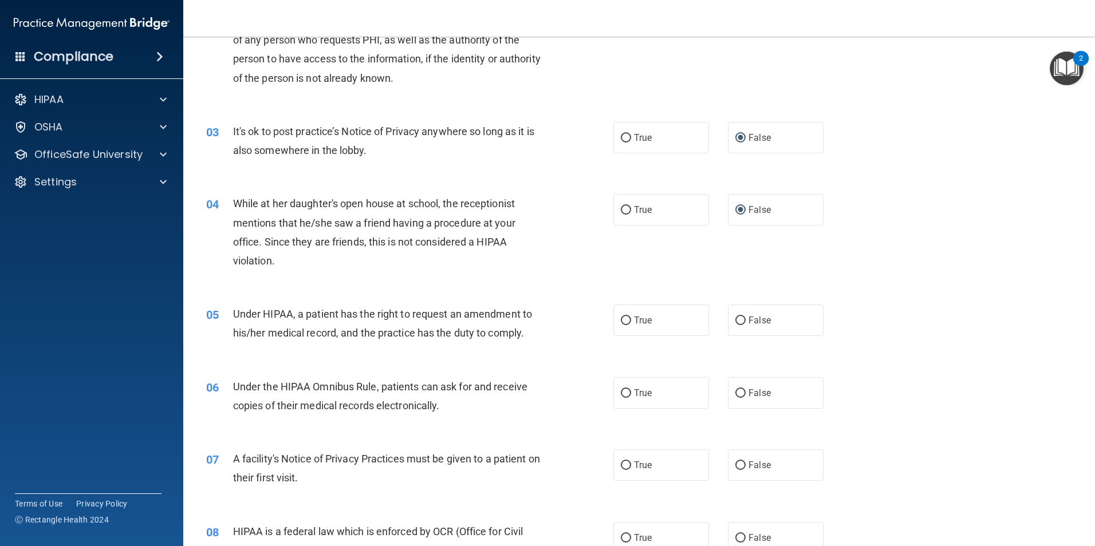
scroll to position [172, 0]
click at [736, 324] on input "False" at bounding box center [740, 320] width 10 height 9
radio input "true"
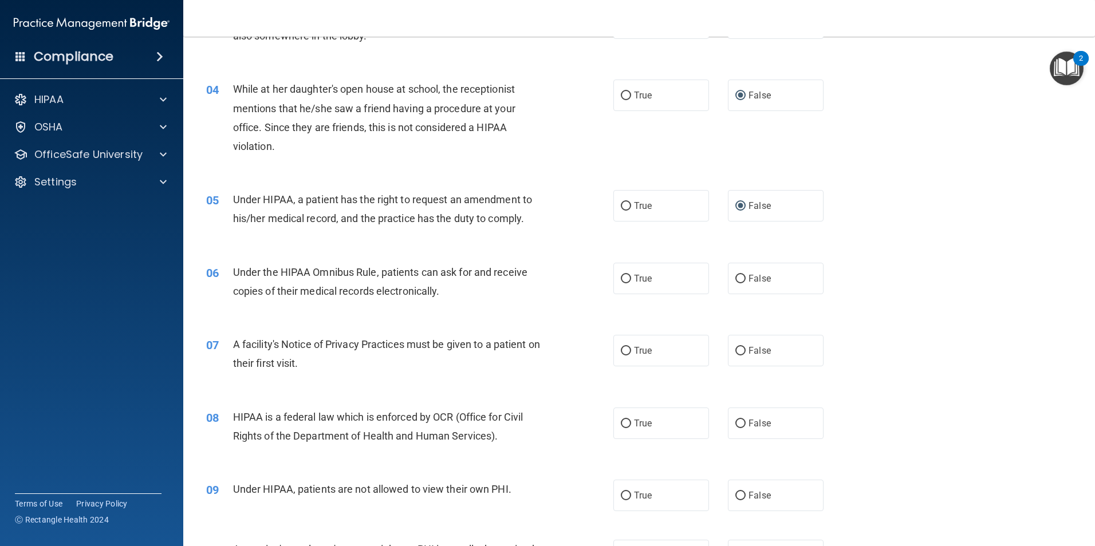
scroll to position [286, 0]
click at [623, 281] on input "True" at bounding box center [626, 278] width 10 height 9
radio input "true"
click at [618, 351] on label "True" at bounding box center [661, 350] width 96 height 32
click at [624, 348] on input "True" at bounding box center [626, 350] width 10 height 9
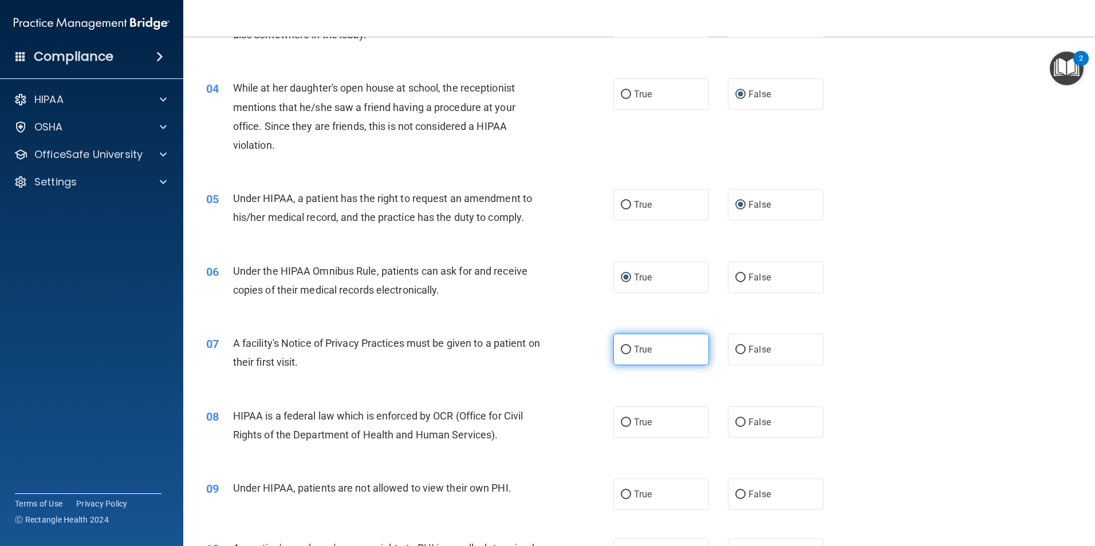
radio input "true"
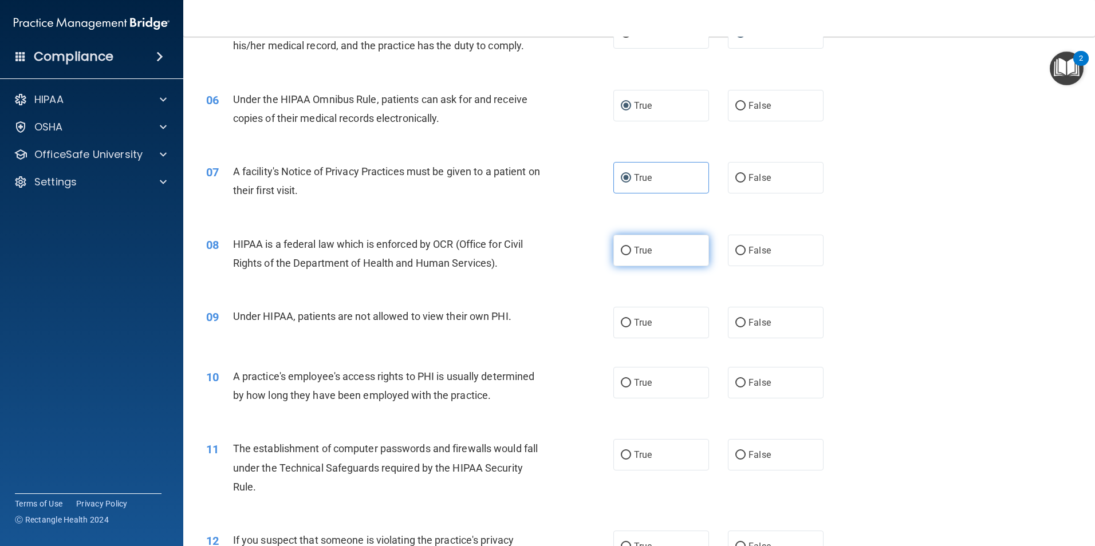
click at [625, 252] on input "True" at bounding box center [626, 251] width 10 height 9
radio input "true"
click at [735, 324] on input "False" at bounding box center [740, 323] width 10 height 9
radio input "true"
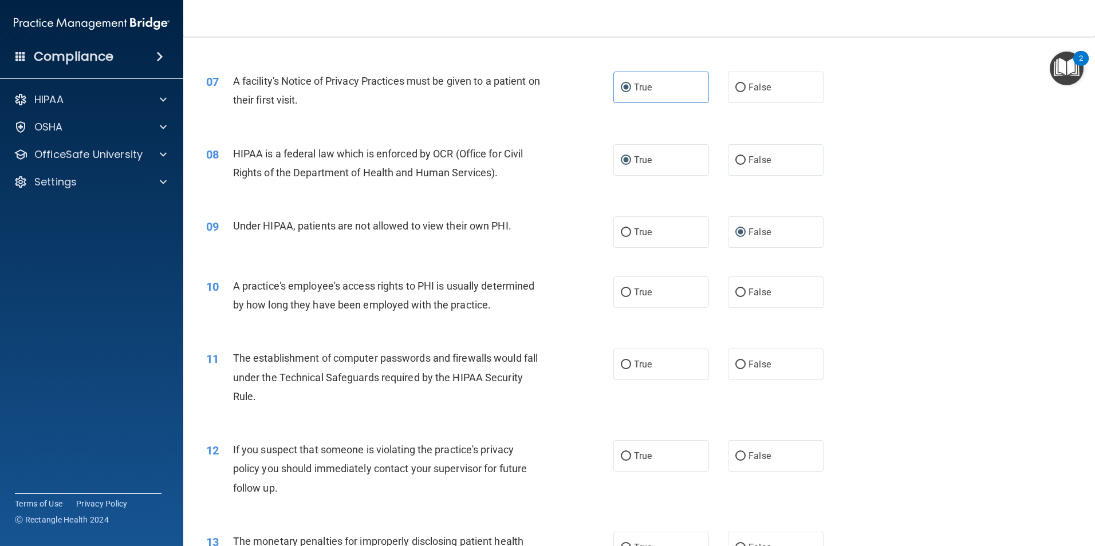
scroll to position [573, 0]
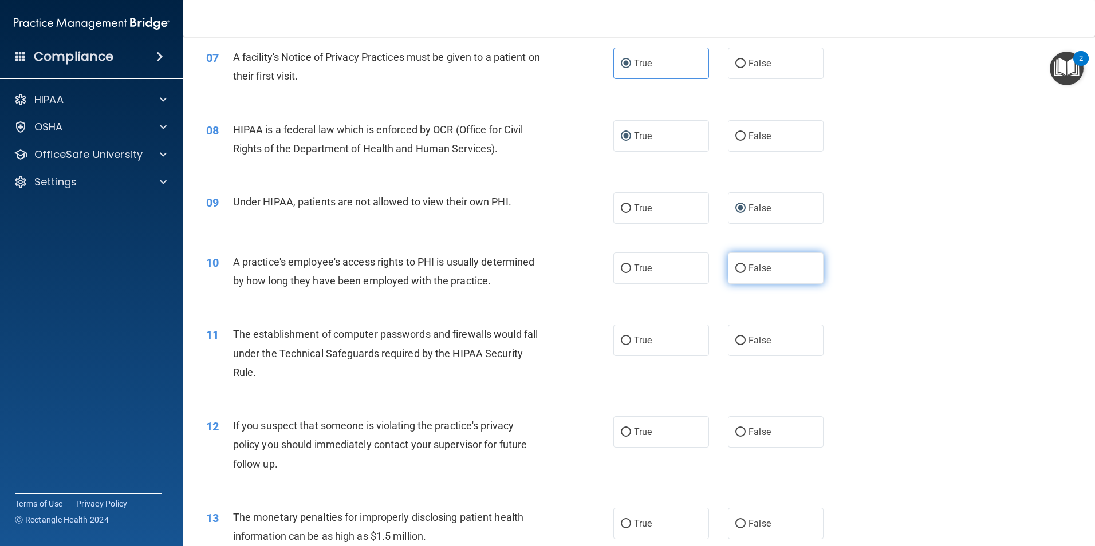
click at [737, 273] on input "False" at bounding box center [740, 269] width 10 height 9
radio input "true"
click at [621, 343] on input "True" at bounding box center [626, 341] width 10 height 9
radio input "true"
click at [621, 431] on input "True" at bounding box center [626, 432] width 10 height 9
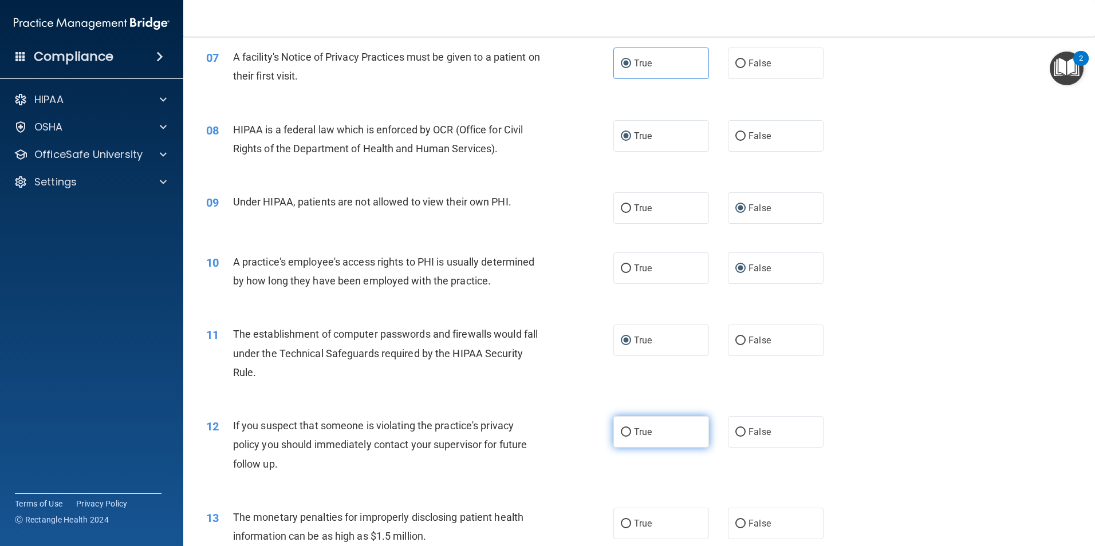
radio input "true"
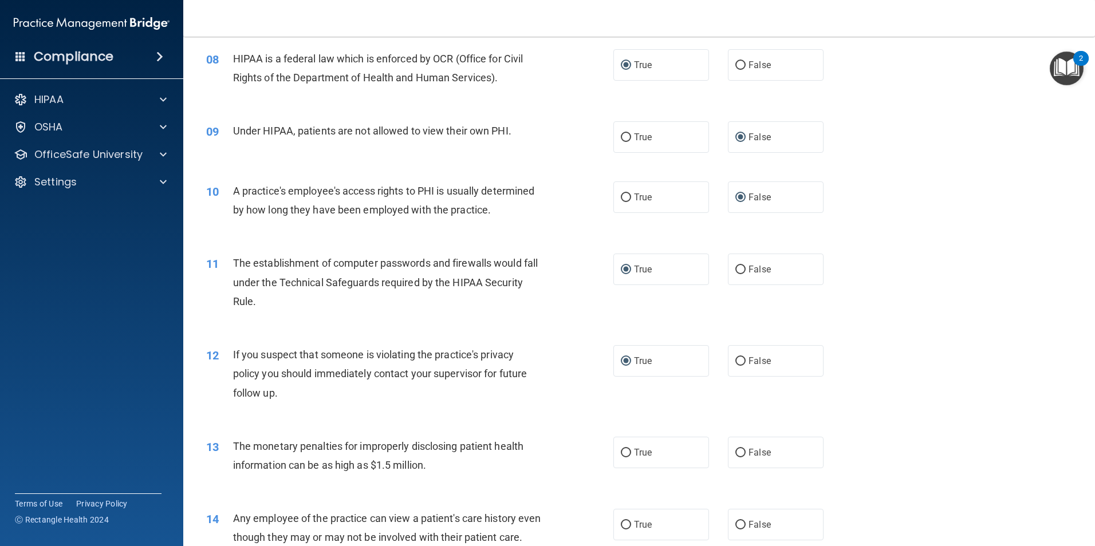
scroll to position [745, 0]
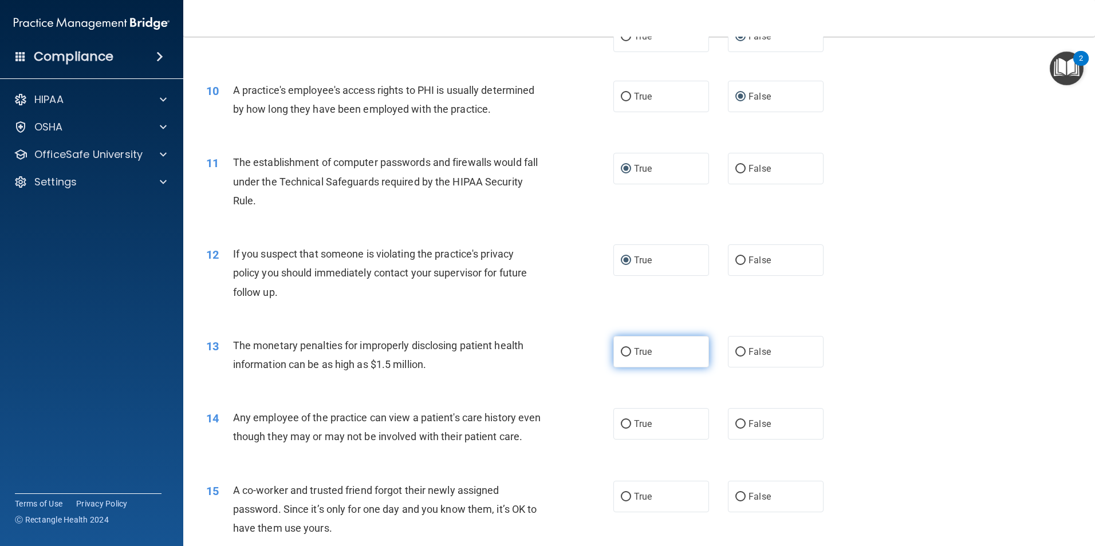
click at [622, 352] on input "True" at bounding box center [626, 352] width 10 height 9
radio input "true"
click at [735, 425] on input "False" at bounding box center [740, 424] width 10 height 9
radio input "true"
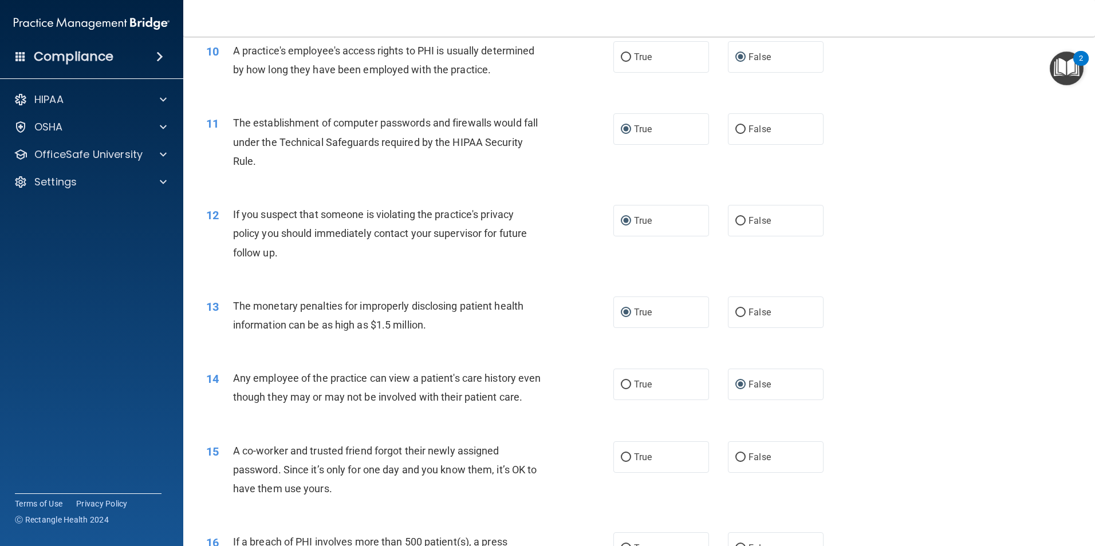
scroll to position [859, 0]
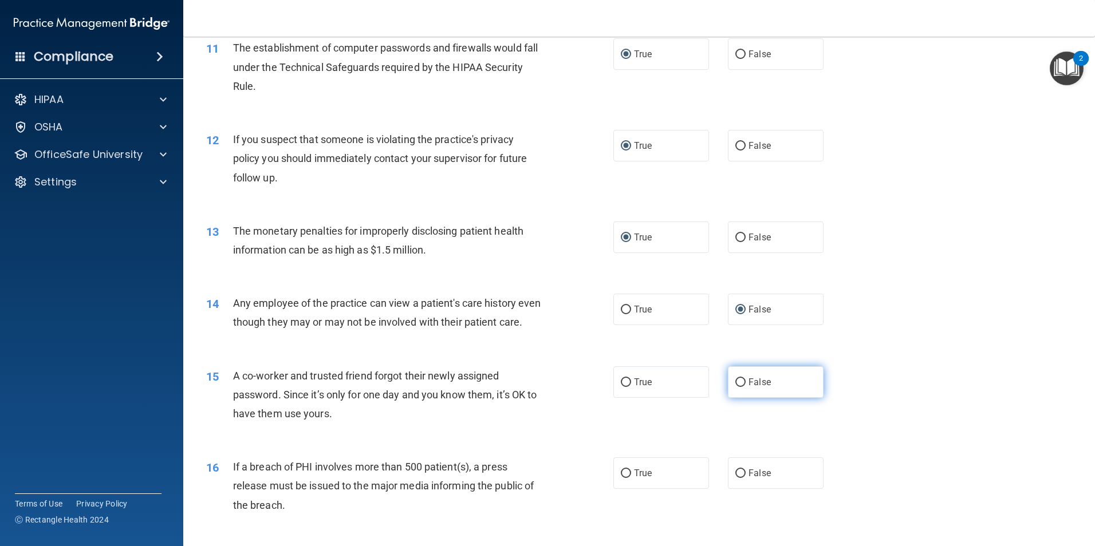
click at [735, 387] on input "False" at bounding box center [740, 383] width 10 height 9
radio input "true"
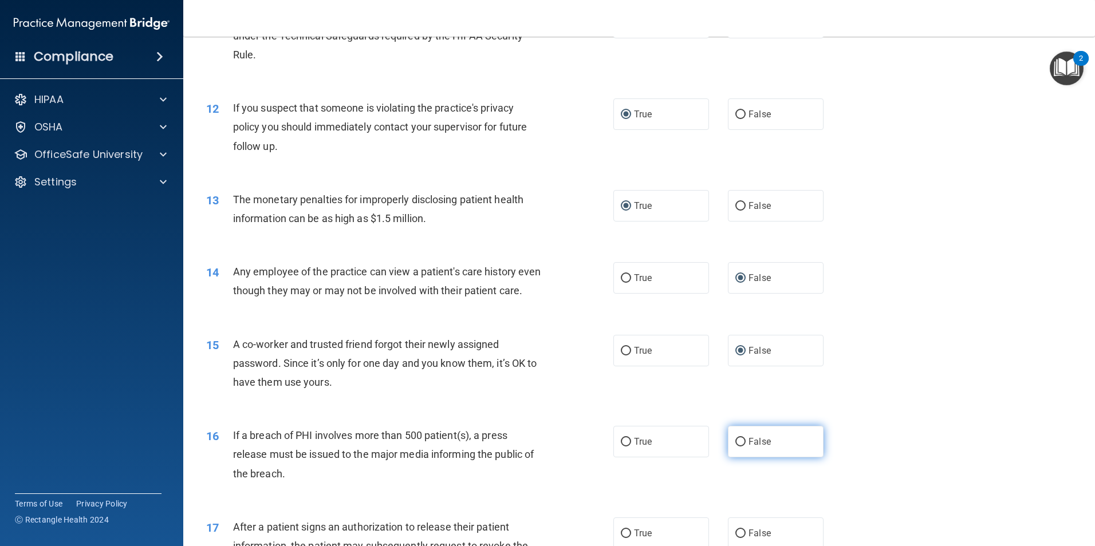
scroll to position [916, 0]
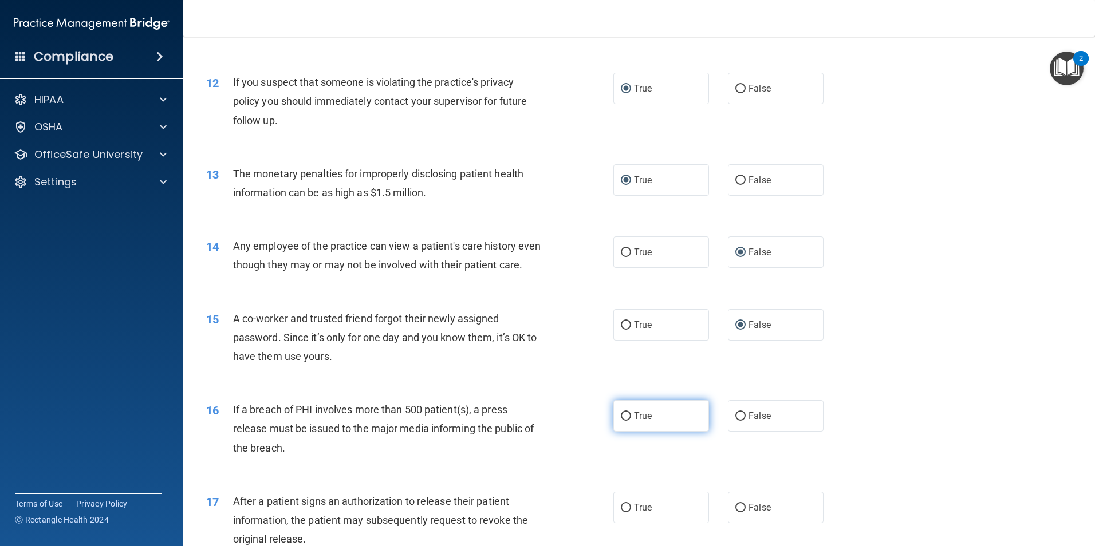
click at [623, 421] on input "True" at bounding box center [626, 416] width 10 height 9
radio input "true"
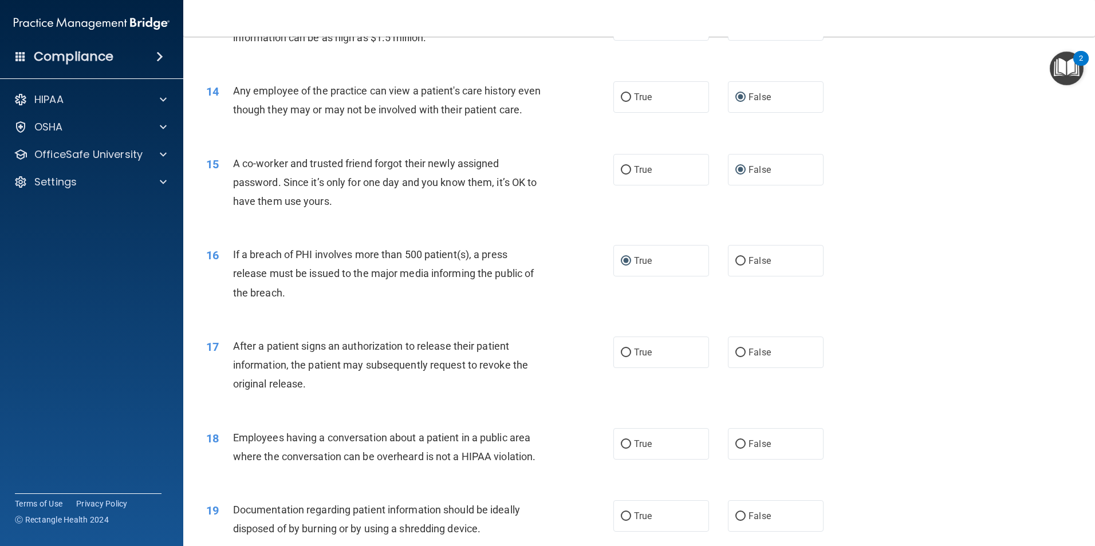
scroll to position [1088, 0]
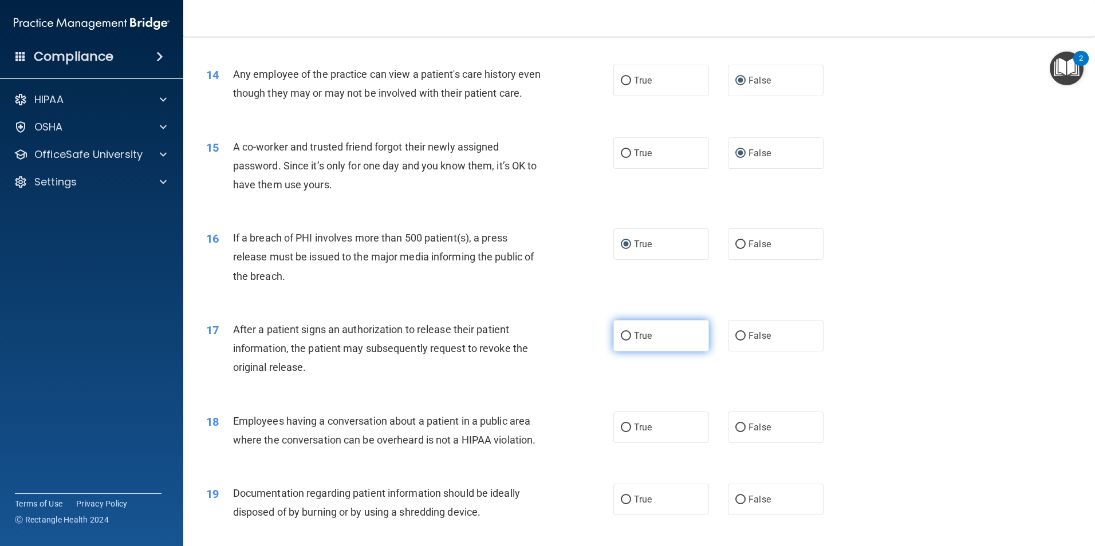
click at [626, 341] on input "True" at bounding box center [626, 336] width 10 height 9
radio input "true"
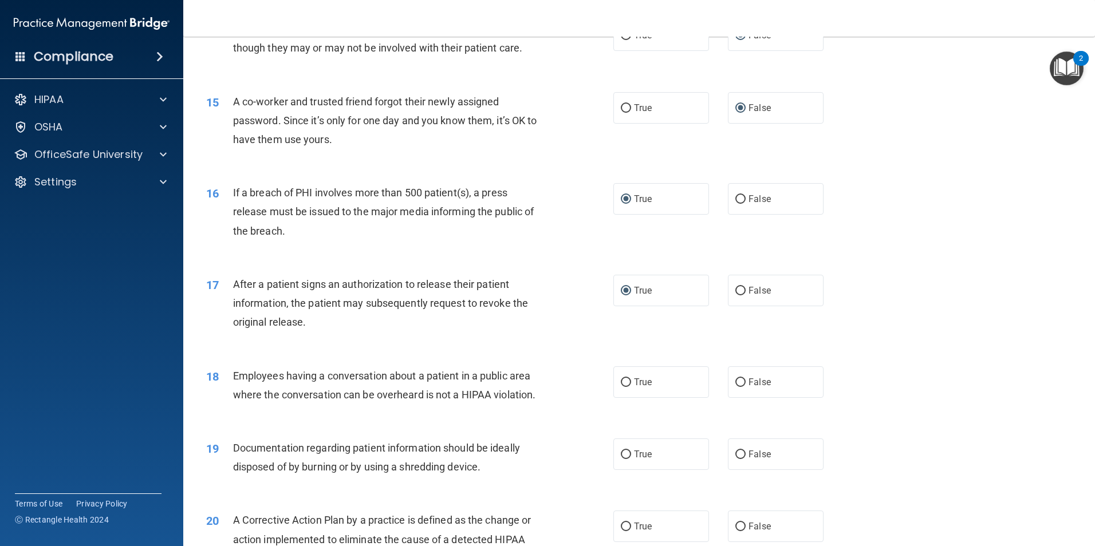
scroll to position [1203, 0]
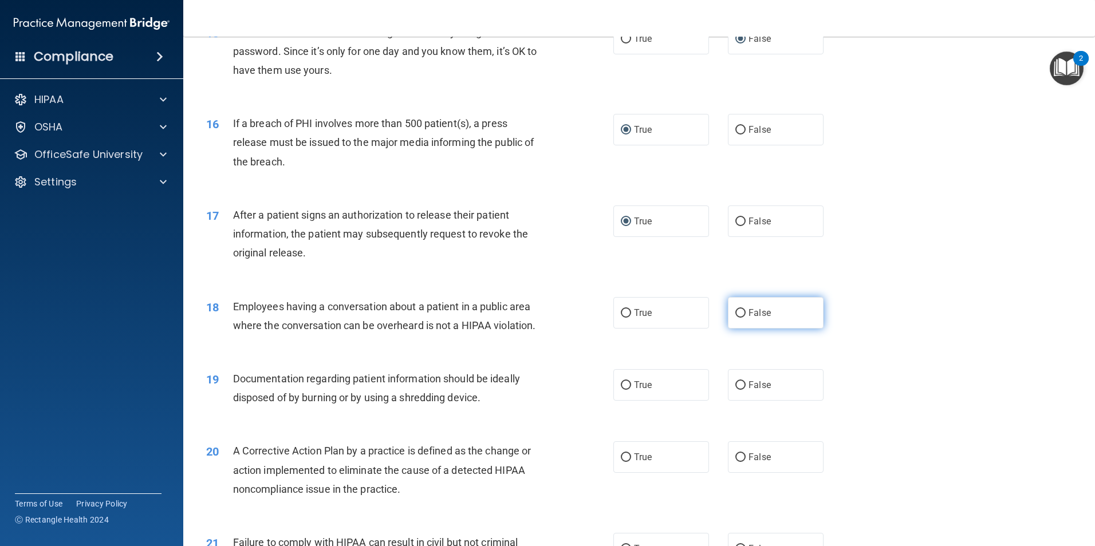
click at [735, 318] on input "False" at bounding box center [740, 313] width 10 height 9
radio input "true"
click at [616, 401] on label "True" at bounding box center [661, 385] width 96 height 32
click at [621, 390] on input "True" at bounding box center [626, 385] width 10 height 9
radio input "true"
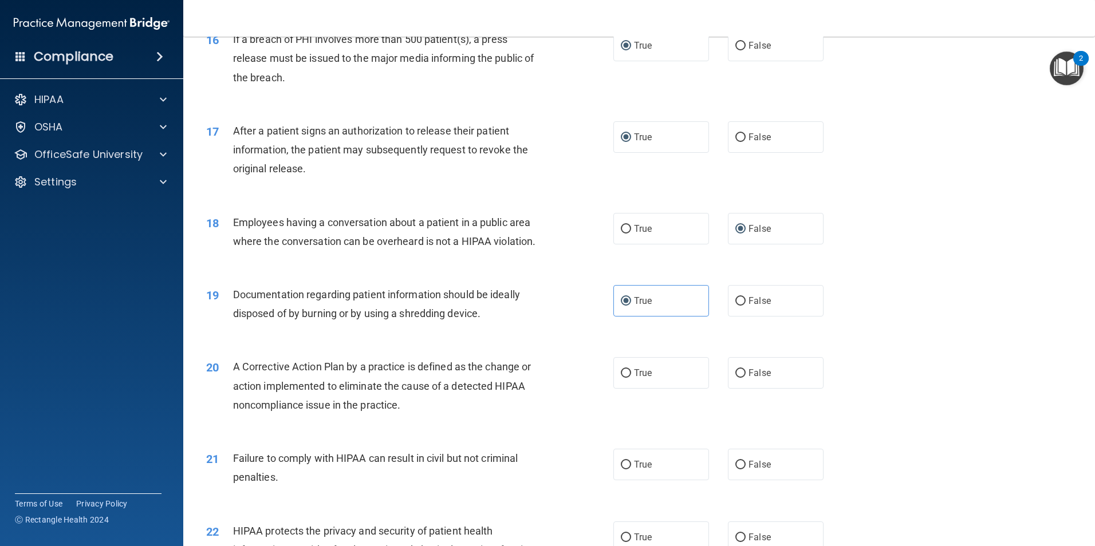
scroll to position [1375, 0]
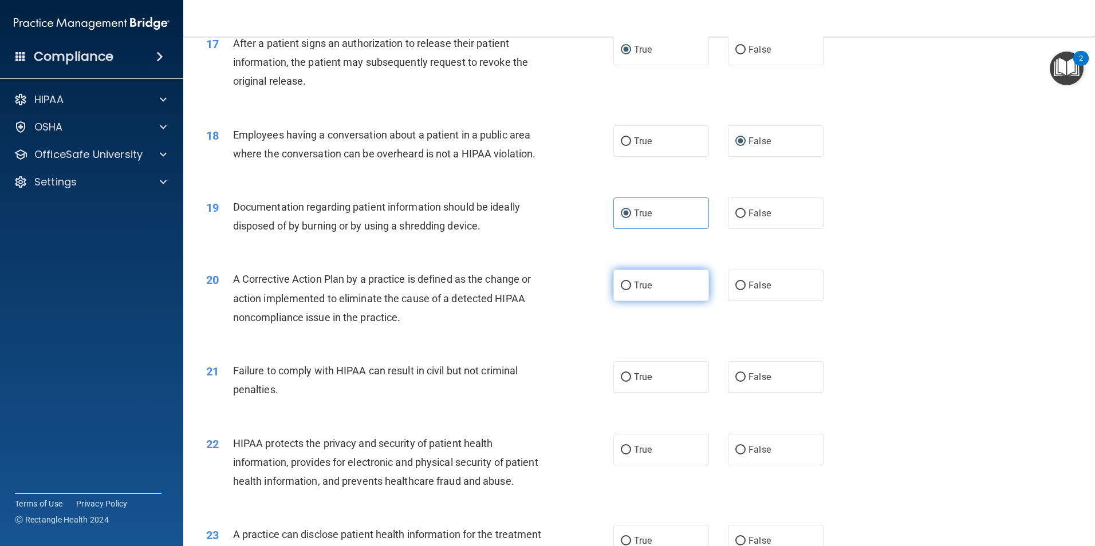
click at [621, 290] on input "True" at bounding box center [626, 286] width 10 height 9
radio input "true"
click at [737, 382] on input "False" at bounding box center [740, 377] width 10 height 9
radio input "true"
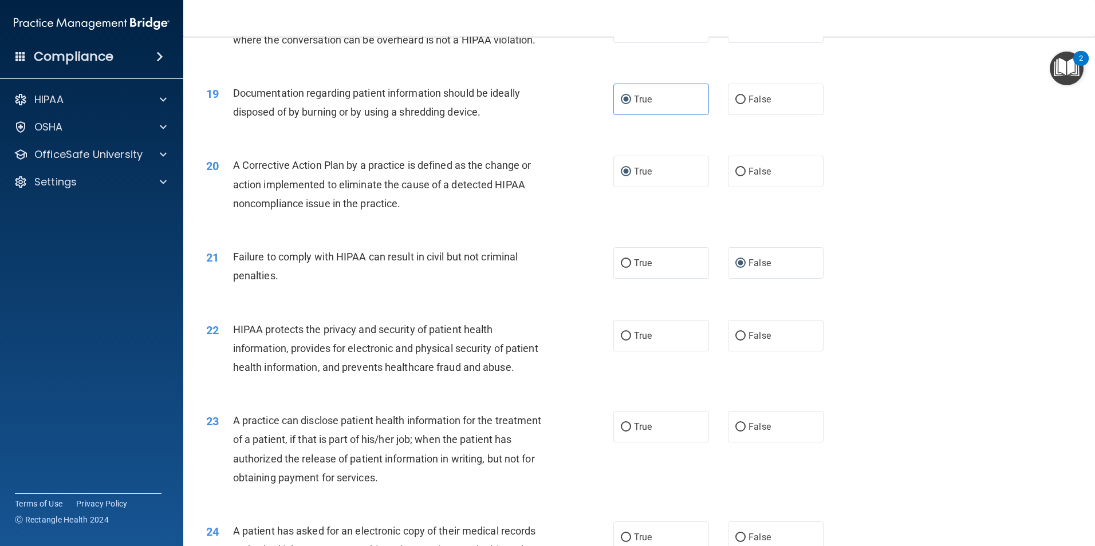
scroll to position [1489, 0]
click at [621, 340] on input "True" at bounding box center [626, 336] width 10 height 9
radio input "true"
click at [729, 442] on label "False" at bounding box center [776, 427] width 96 height 32
click at [735, 431] on input "False" at bounding box center [740, 427] width 10 height 9
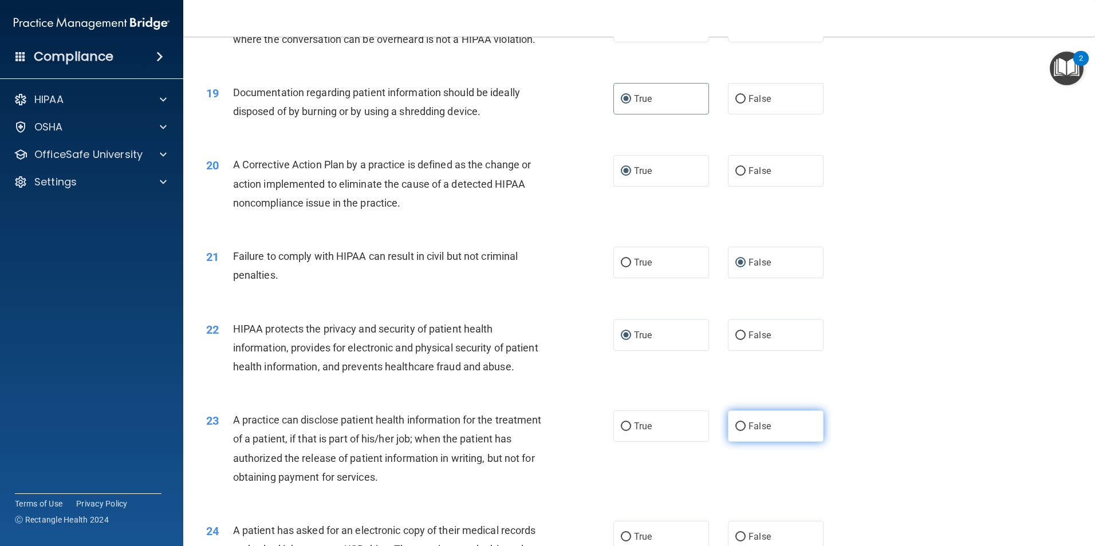
radio input "true"
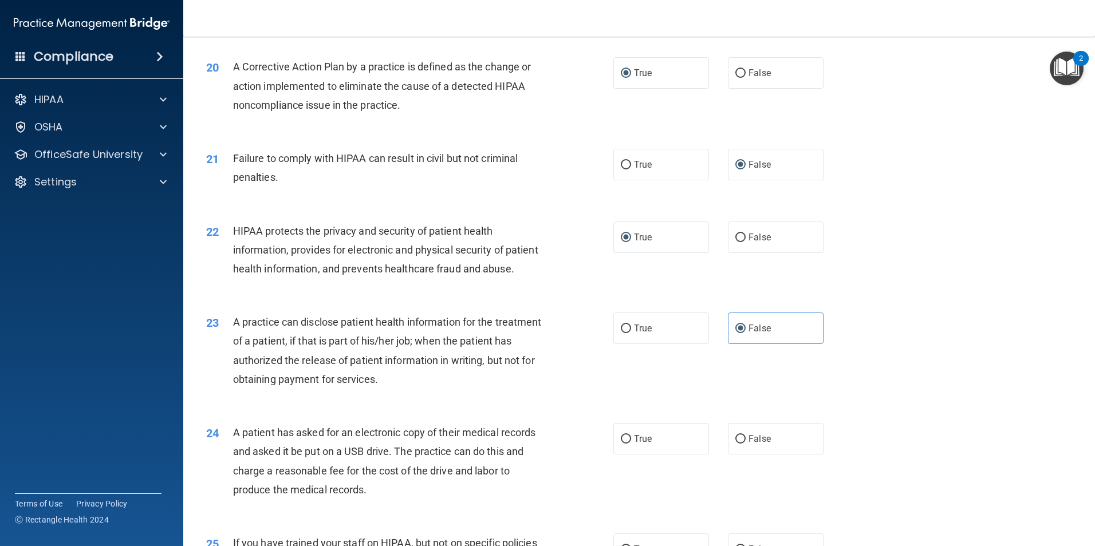
scroll to position [1661, 0]
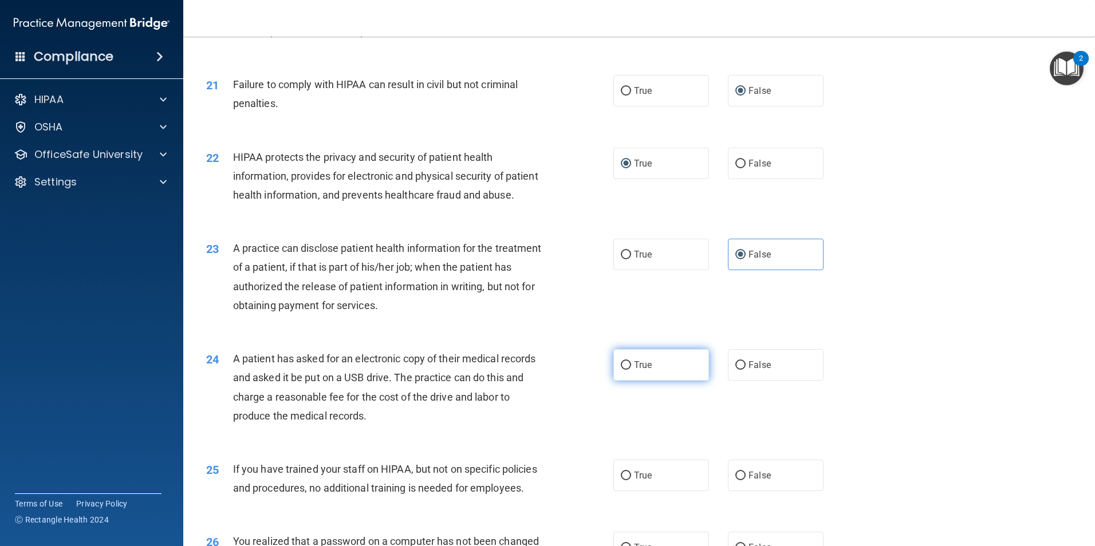
click at [621, 370] on input "True" at bounding box center [626, 365] width 10 height 9
radio input "true"
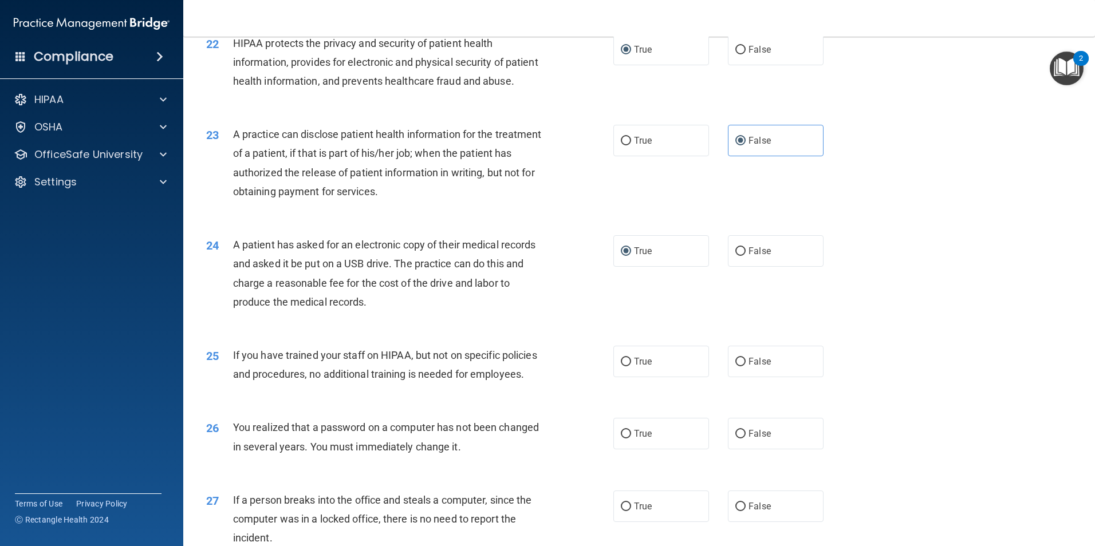
scroll to position [1776, 0]
drag, startPoint x: 731, startPoint y: 395, endPoint x: 742, endPoint y: 394, distance: 11.0
click at [735, 366] on input "False" at bounding box center [740, 361] width 10 height 9
radio input "true"
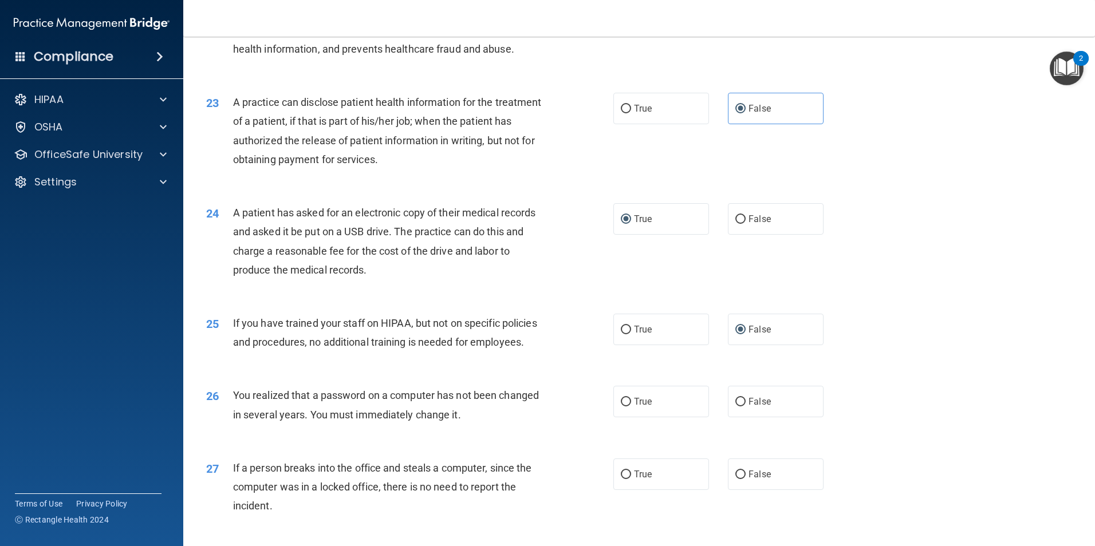
scroll to position [1890, 0]
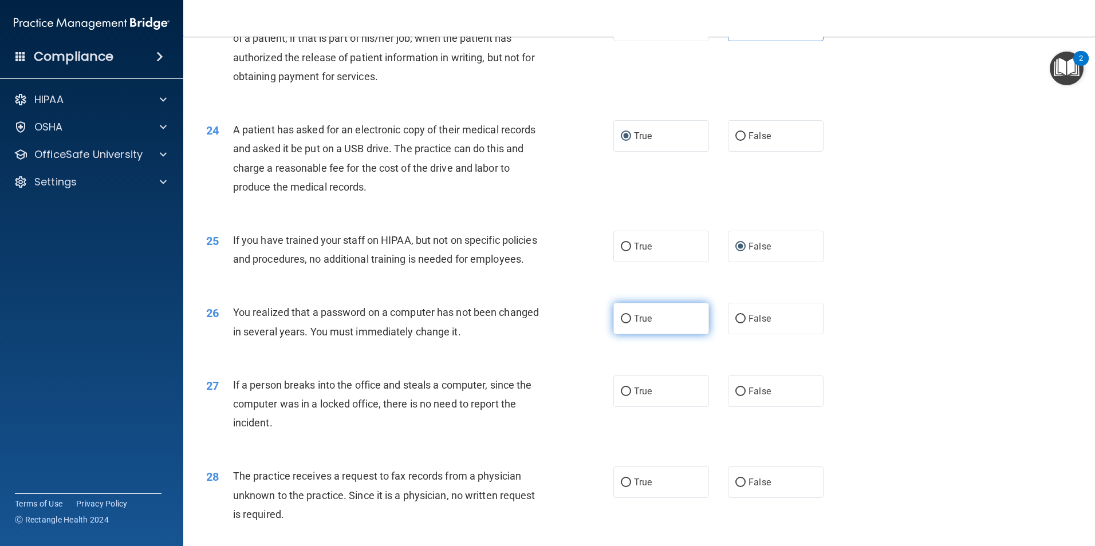
click at [625, 324] on input "True" at bounding box center [626, 319] width 10 height 9
radio input "true"
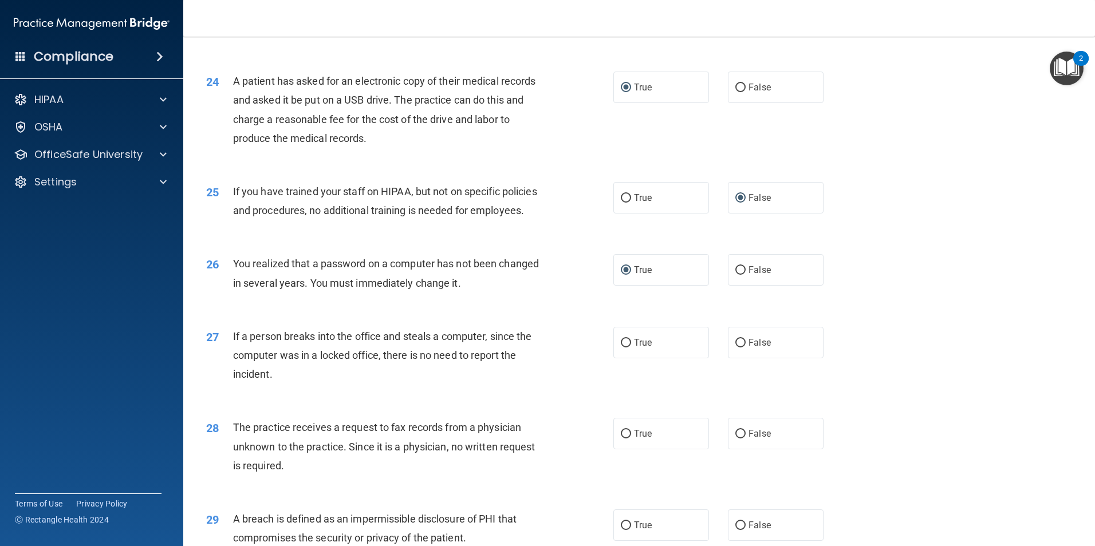
scroll to position [2005, 0]
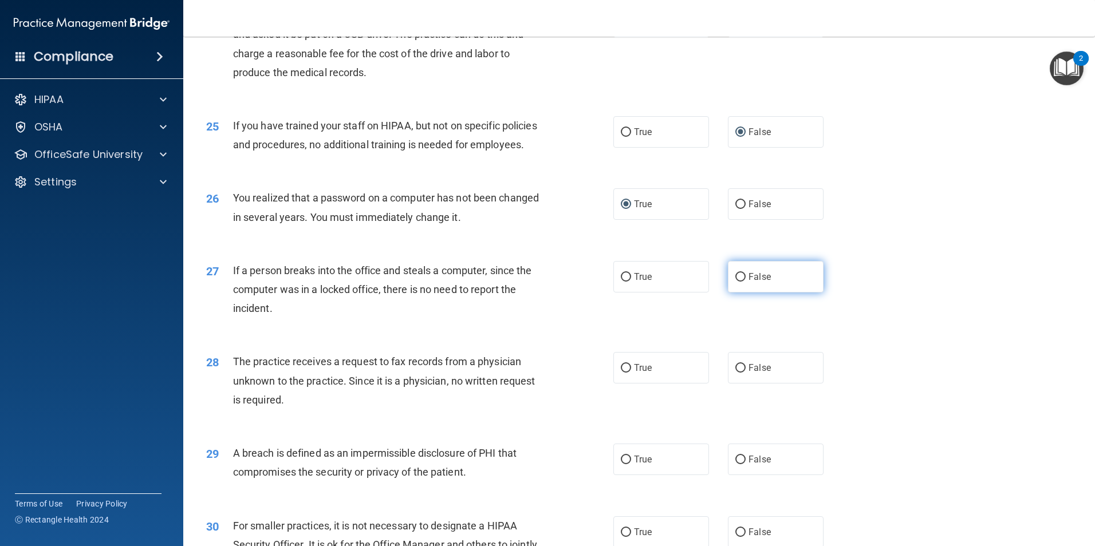
click at [738, 282] on input "False" at bounding box center [740, 277] width 10 height 9
radio input "true"
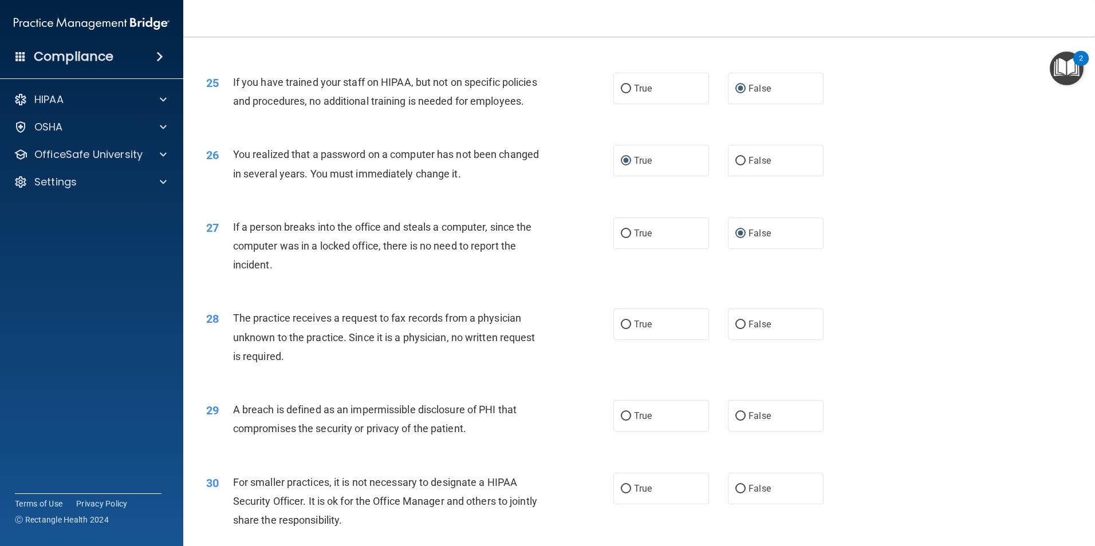
scroll to position [2119, 0]
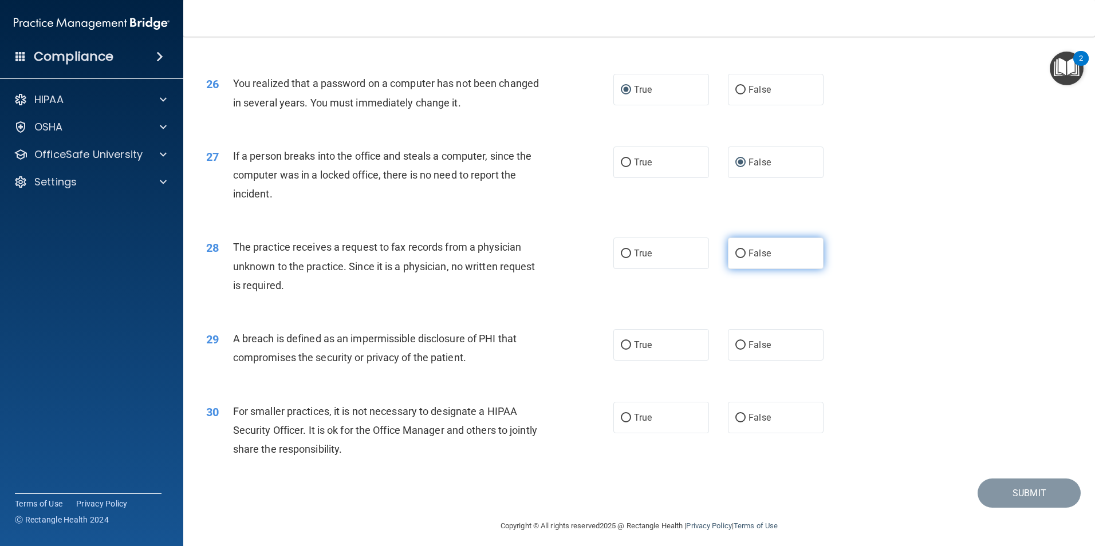
click at [737, 258] on input "False" at bounding box center [740, 254] width 10 height 9
radio input "true"
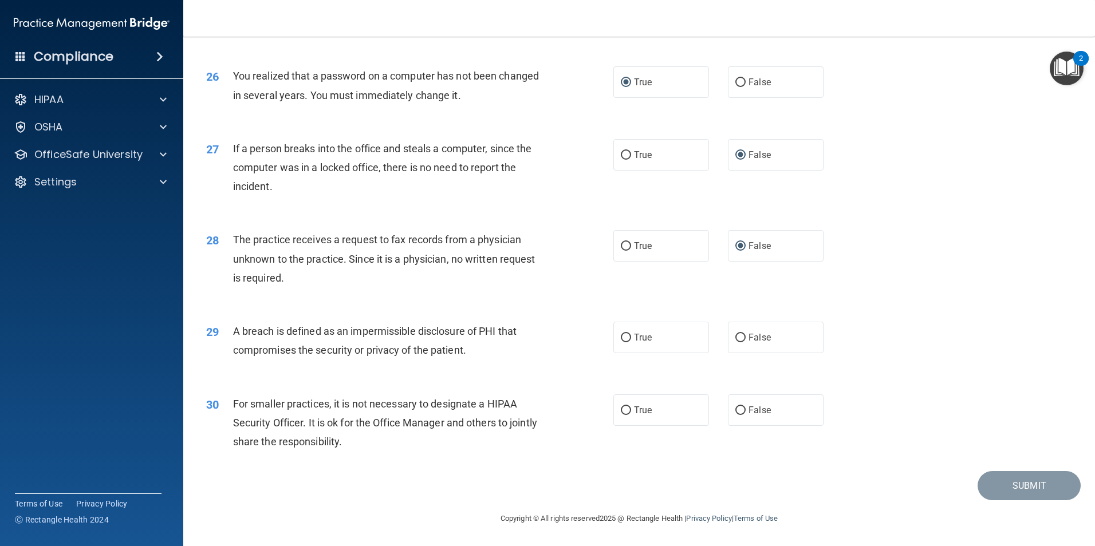
scroll to position [2184, 0]
click at [622, 335] on input "True" at bounding box center [626, 338] width 10 height 9
radio input "true"
click at [735, 411] on input "False" at bounding box center [740, 411] width 10 height 9
radio input "true"
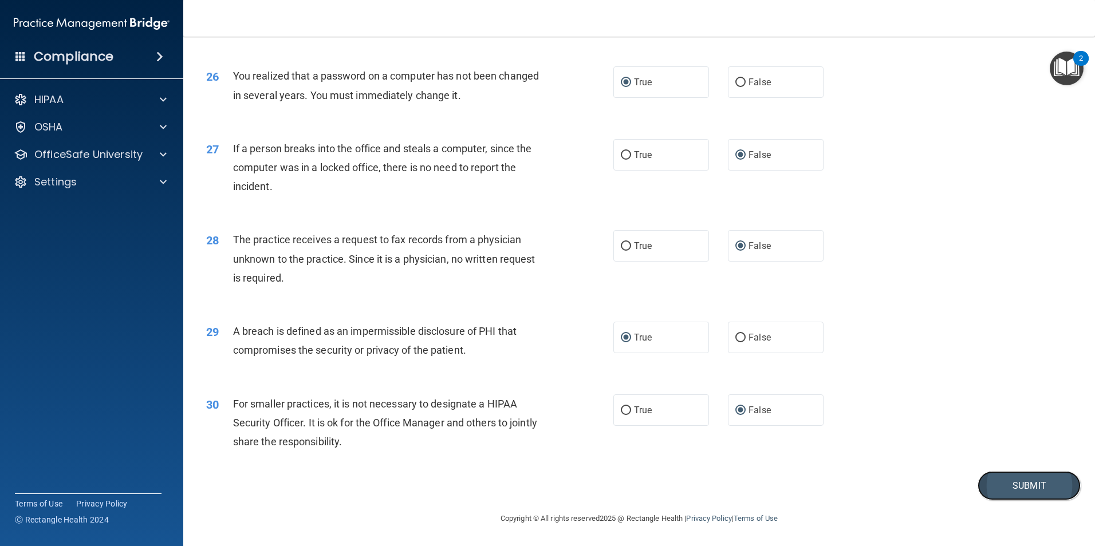
click at [1006, 485] on button "Submit" at bounding box center [1029, 485] width 103 height 29
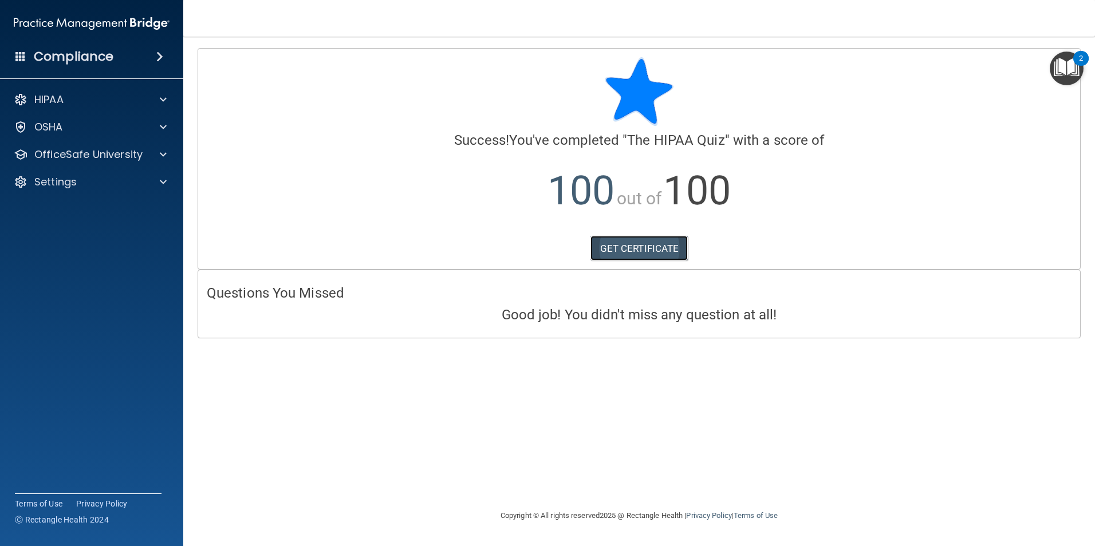
click at [652, 250] on link "GET CERTIFICATE" at bounding box center [640, 248] width 98 height 25
click at [114, 155] on p "OfficeSafe University" at bounding box center [88, 155] width 108 height 14
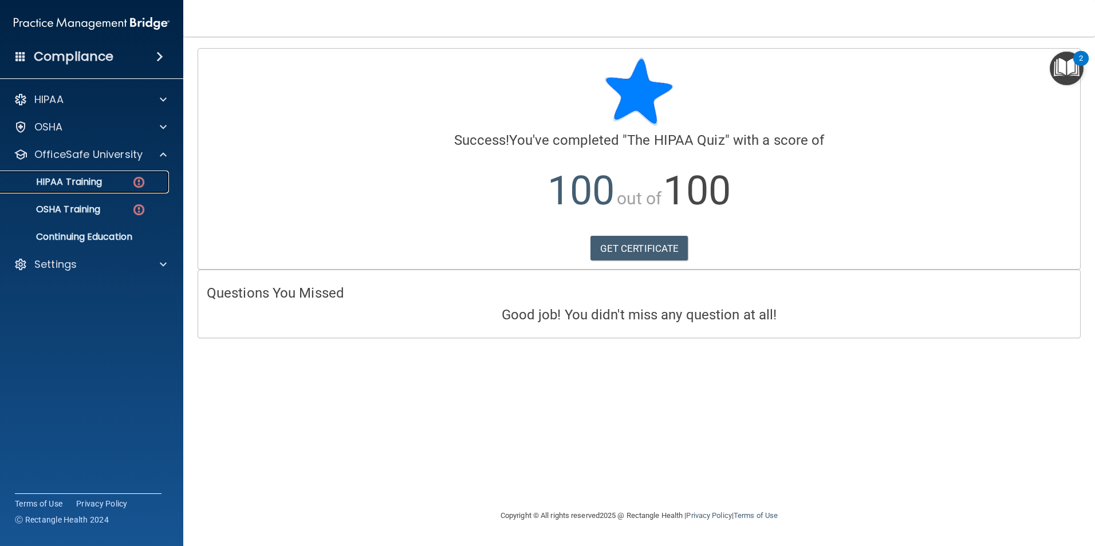
click at [95, 178] on p "HIPAA Training" at bounding box center [54, 181] width 95 height 11
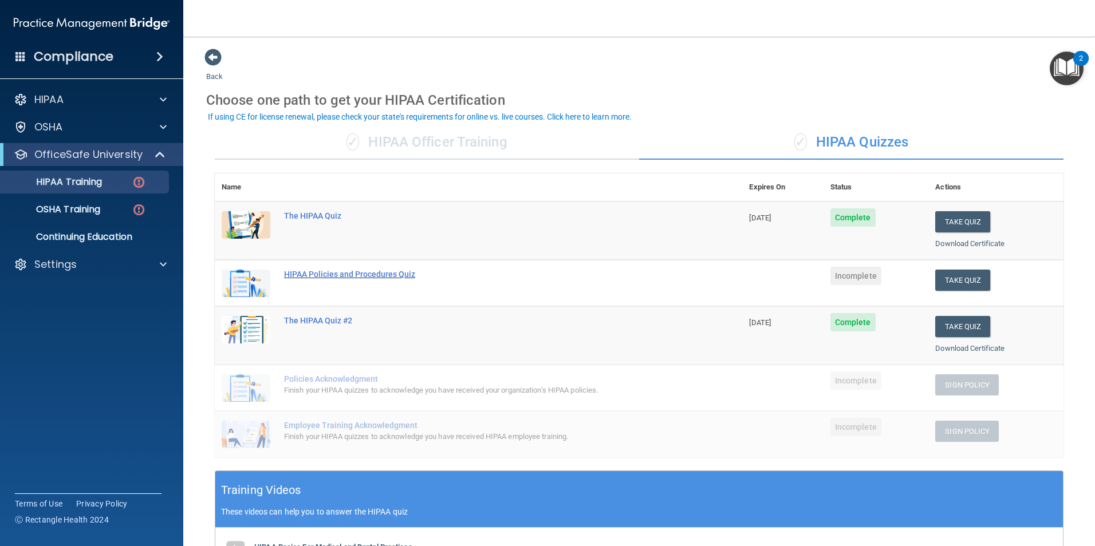
click at [352, 277] on div "HIPAA Policies and Procedures Quiz" at bounding box center [484, 274] width 401 height 9
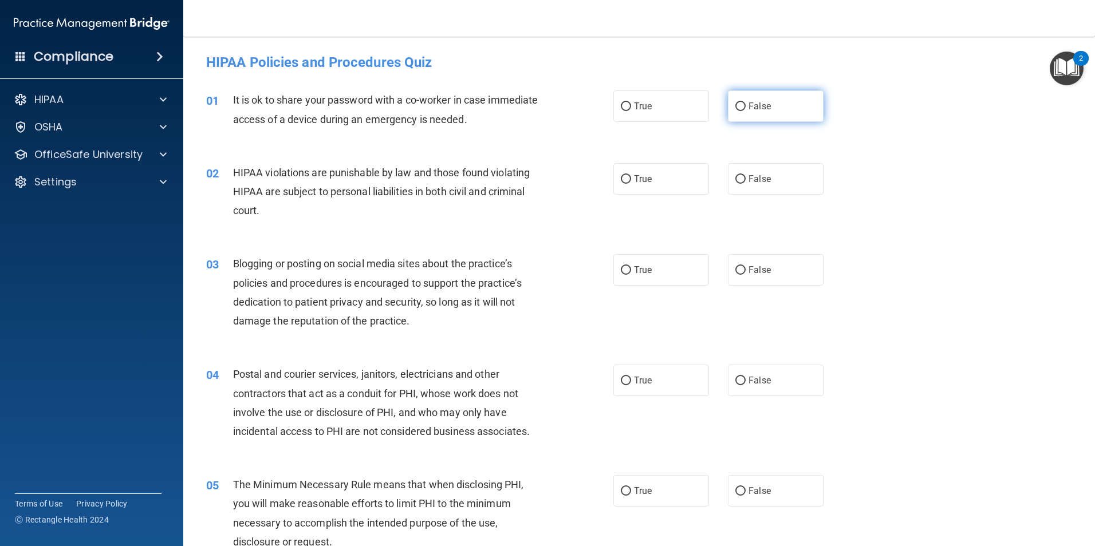
click at [738, 106] on input "False" at bounding box center [740, 107] width 10 height 9
radio input "true"
click at [623, 178] on input "True" at bounding box center [626, 179] width 10 height 9
radio input "true"
click at [735, 273] on input "False" at bounding box center [740, 270] width 10 height 9
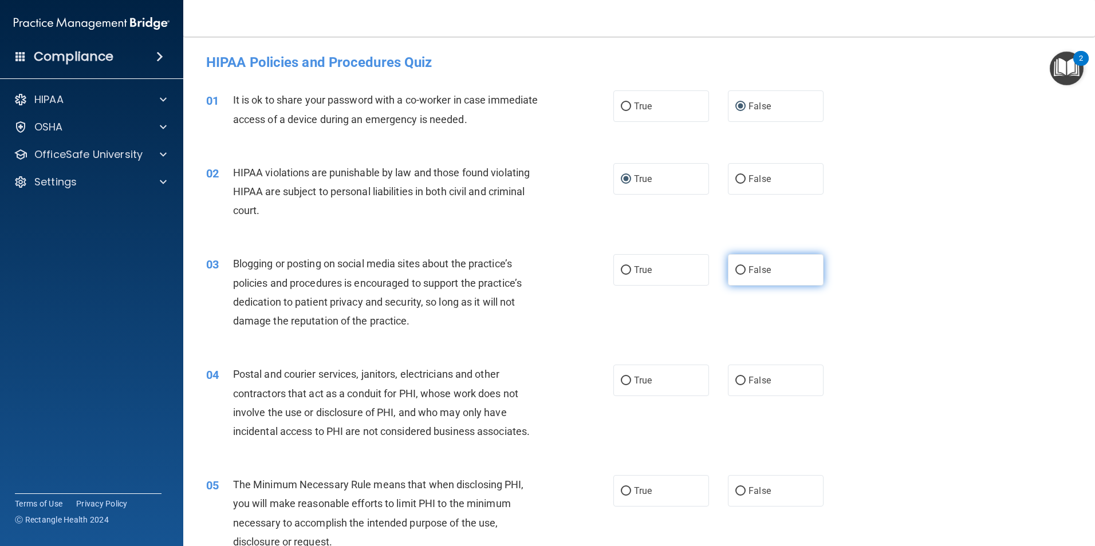
radio input "true"
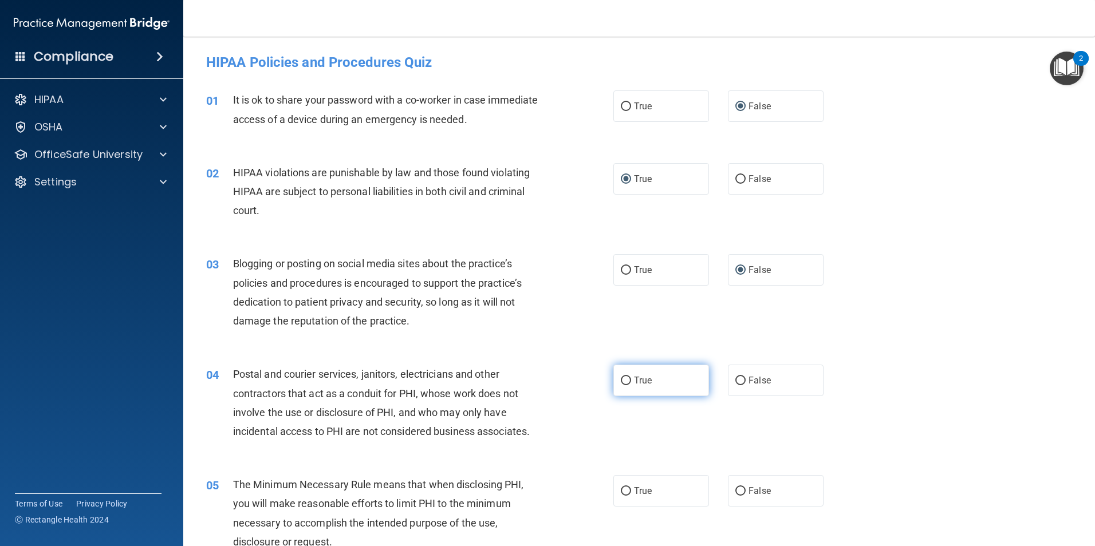
click at [615, 379] on label "True" at bounding box center [661, 381] width 96 height 32
click at [621, 379] on input "True" at bounding box center [626, 381] width 10 height 9
radio input "true"
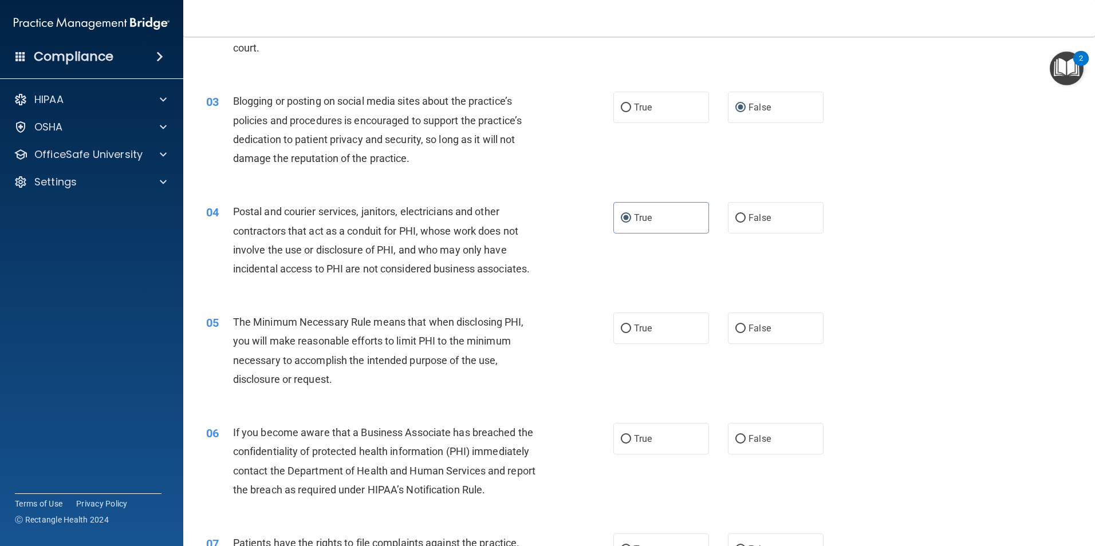
scroll to position [172, 0]
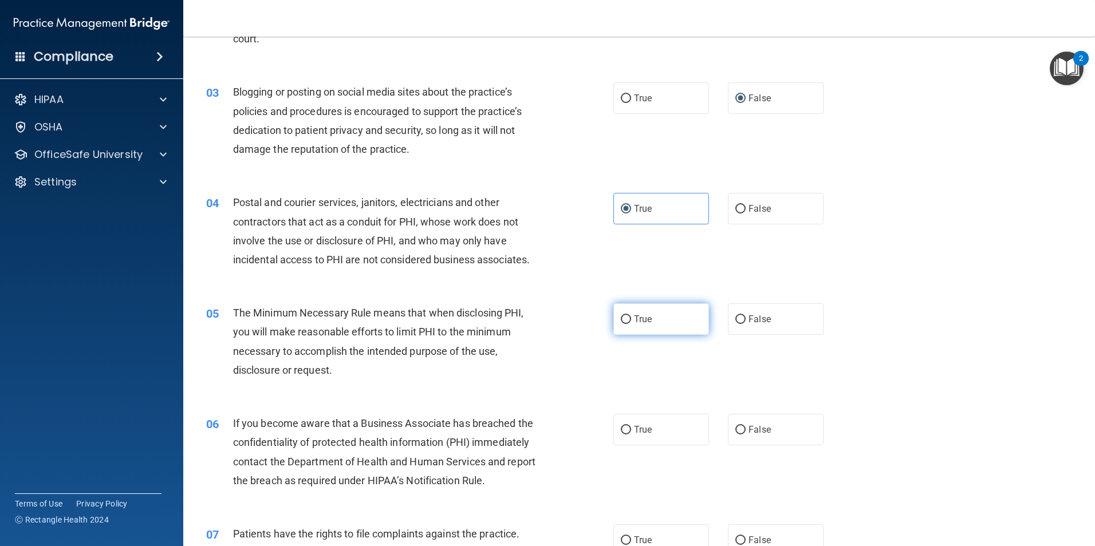
click at [621, 322] on input "True" at bounding box center [626, 320] width 10 height 9
radio input "true"
click at [735, 428] on input "False" at bounding box center [740, 430] width 10 height 9
radio input "true"
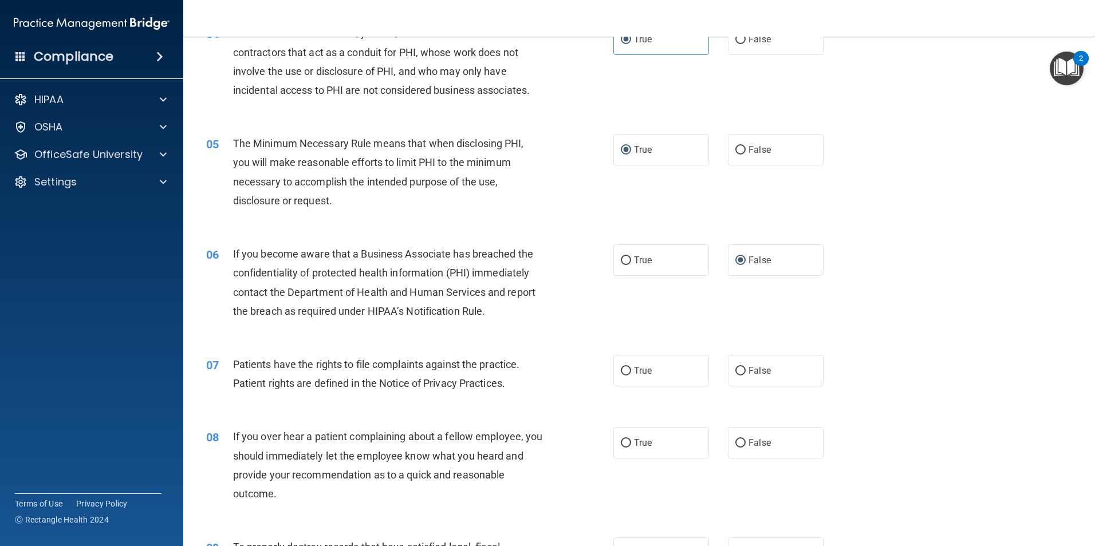
scroll to position [344, 0]
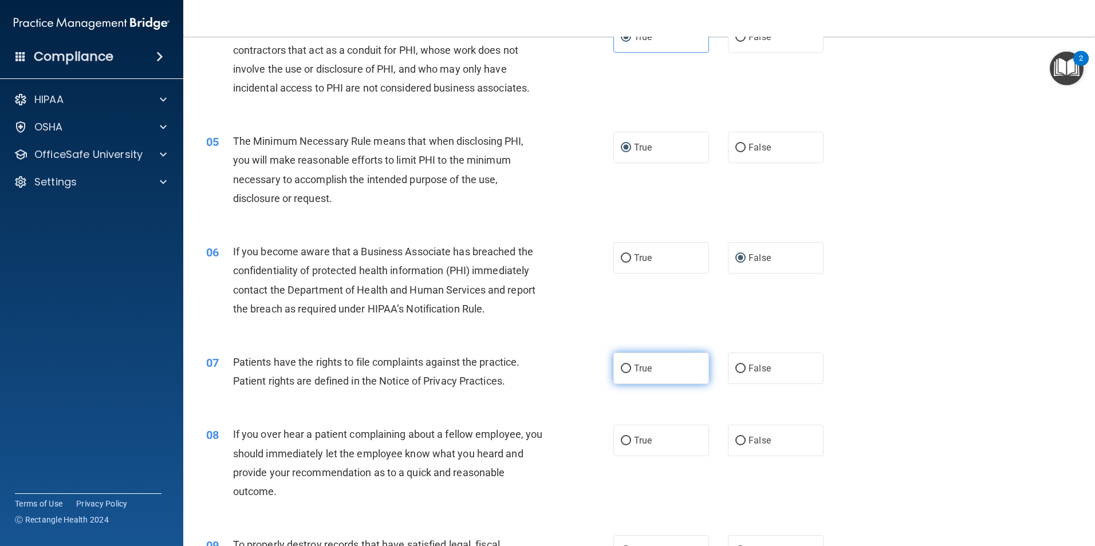
click at [625, 371] on input "True" at bounding box center [626, 369] width 10 height 9
radio input "true"
click at [729, 368] on label "False" at bounding box center [776, 369] width 96 height 32
click at [735, 368] on input "False" at bounding box center [740, 369] width 10 height 9
radio input "true"
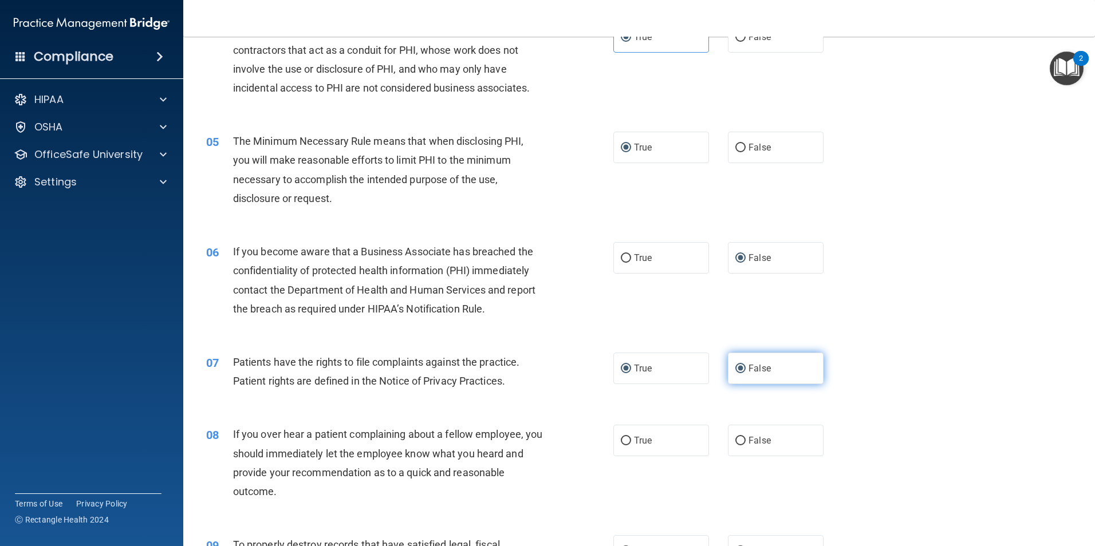
radio input "false"
click at [737, 442] on input "False" at bounding box center [740, 441] width 10 height 9
radio input "true"
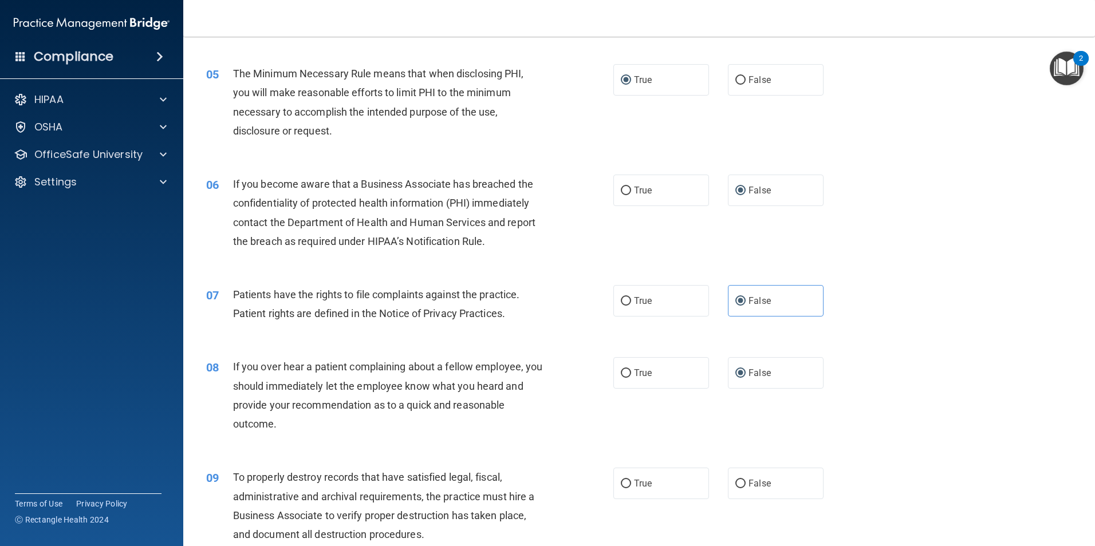
scroll to position [516, 0]
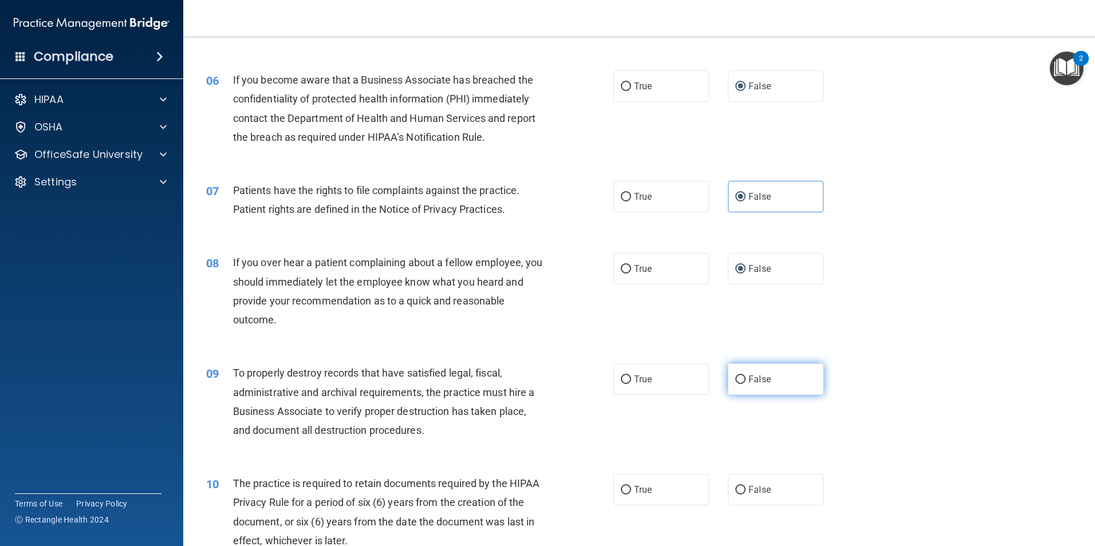
click at [736, 379] on input "False" at bounding box center [740, 380] width 10 height 9
radio input "true"
click at [621, 492] on input "True" at bounding box center [626, 490] width 10 height 9
radio input "true"
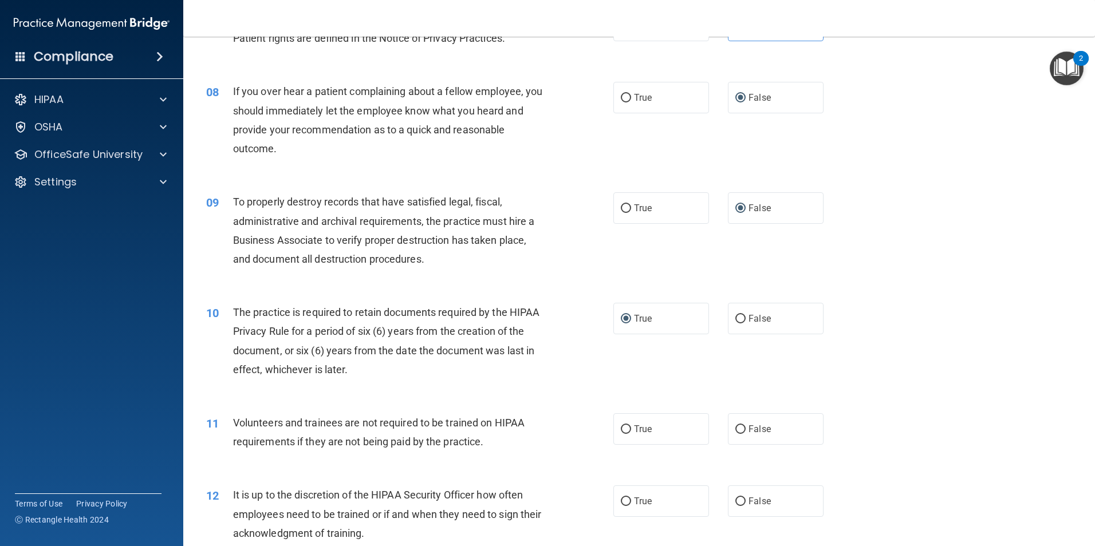
scroll to position [687, 0]
click at [735, 422] on label "False" at bounding box center [776, 429] width 96 height 32
click at [735, 425] on input "False" at bounding box center [740, 429] width 10 height 9
radio input "true"
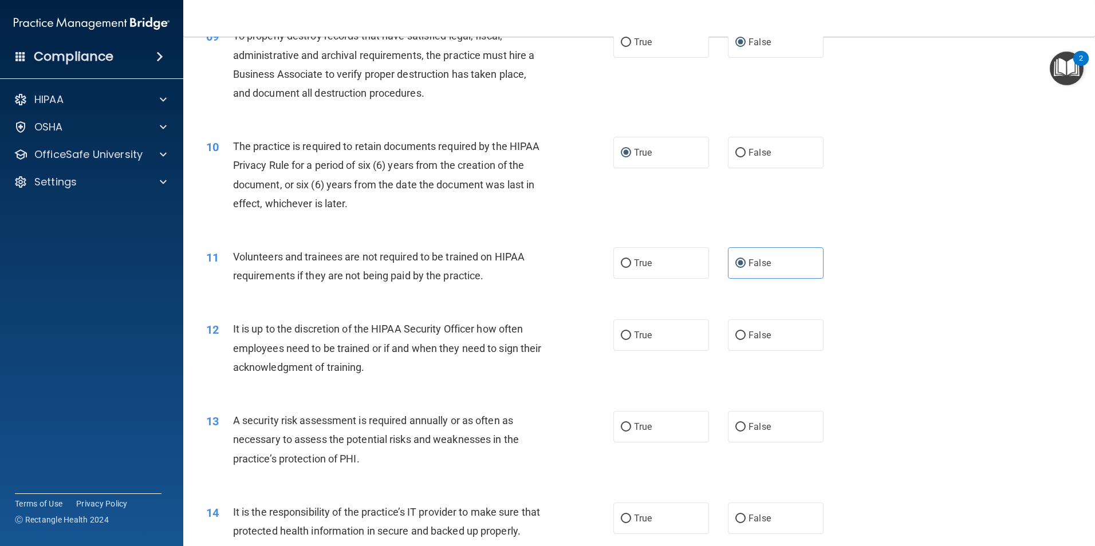
scroll to position [859, 0]
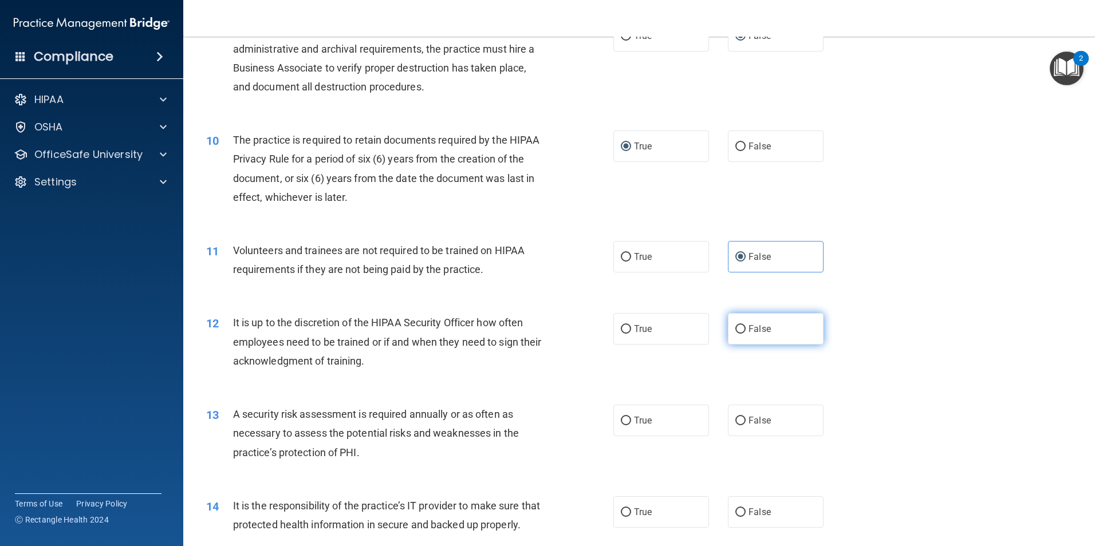
drag, startPoint x: 734, startPoint y: 332, endPoint x: 801, endPoint y: 334, distance: 67.6
click at [735, 332] on input "False" at bounding box center [740, 329] width 10 height 9
radio input "true"
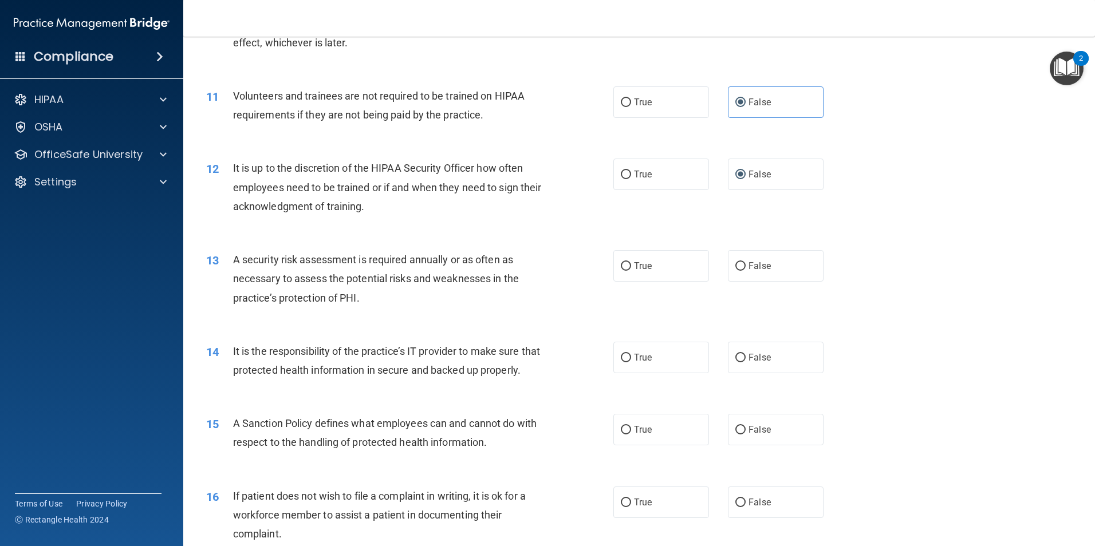
scroll to position [1031, 0]
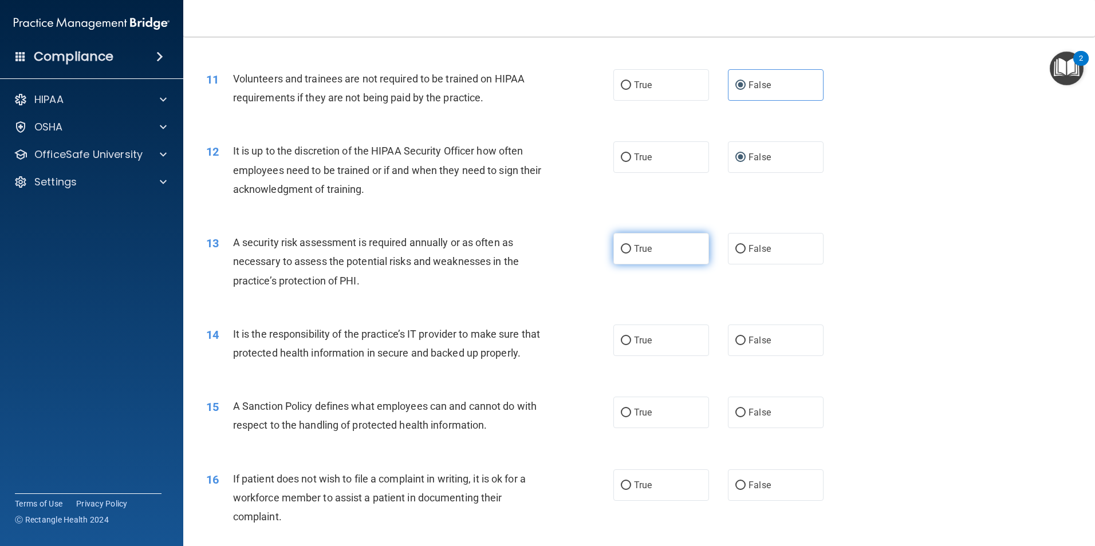
click at [626, 247] on input "True" at bounding box center [626, 249] width 10 height 9
radio input "true"
click at [735, 341] on input "False" at bounding box center [740, 341] width 10 height 9
radio input "true"
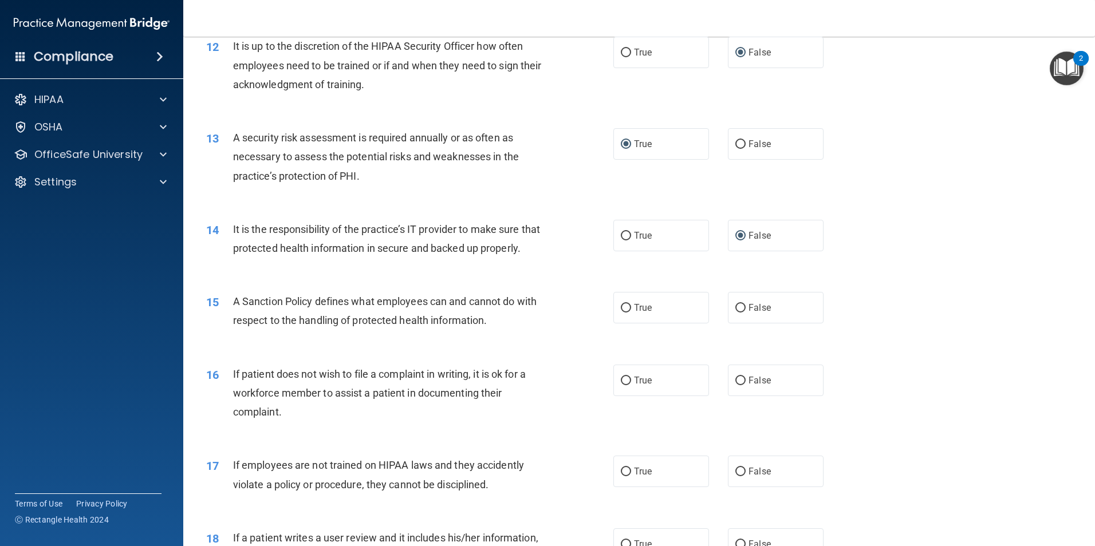
scroll to position [1146, 0]
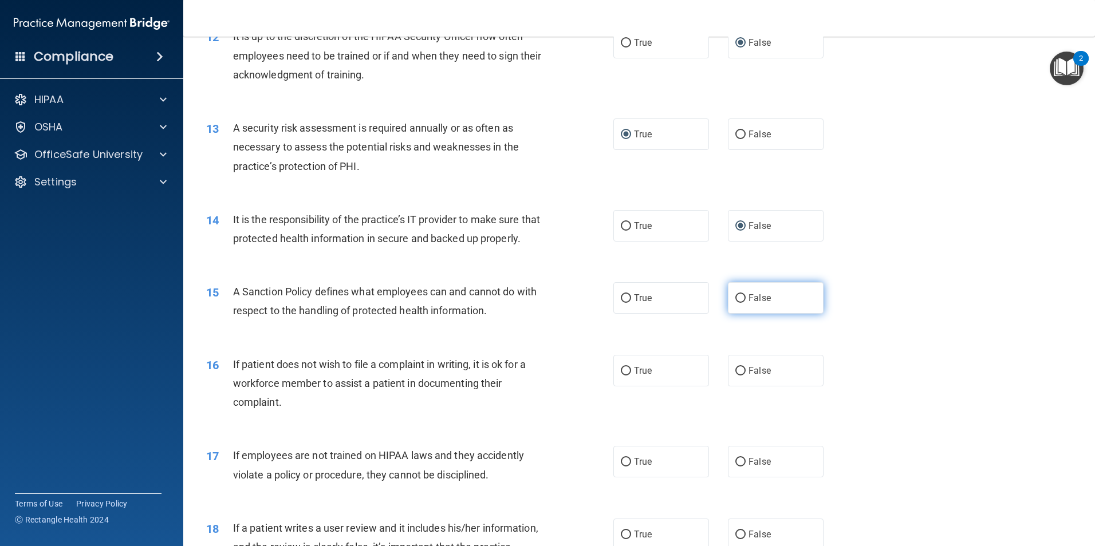
click at [738, 303] on input "False" at bounding box center [740, 298] width 10 height 9
radio input "true"
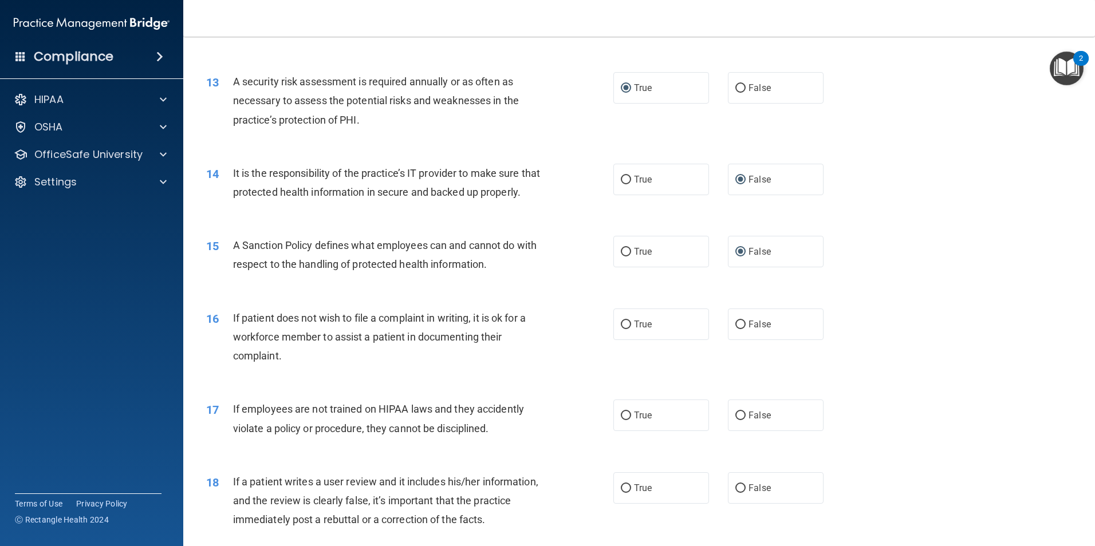
scroll to position [1260, 0]
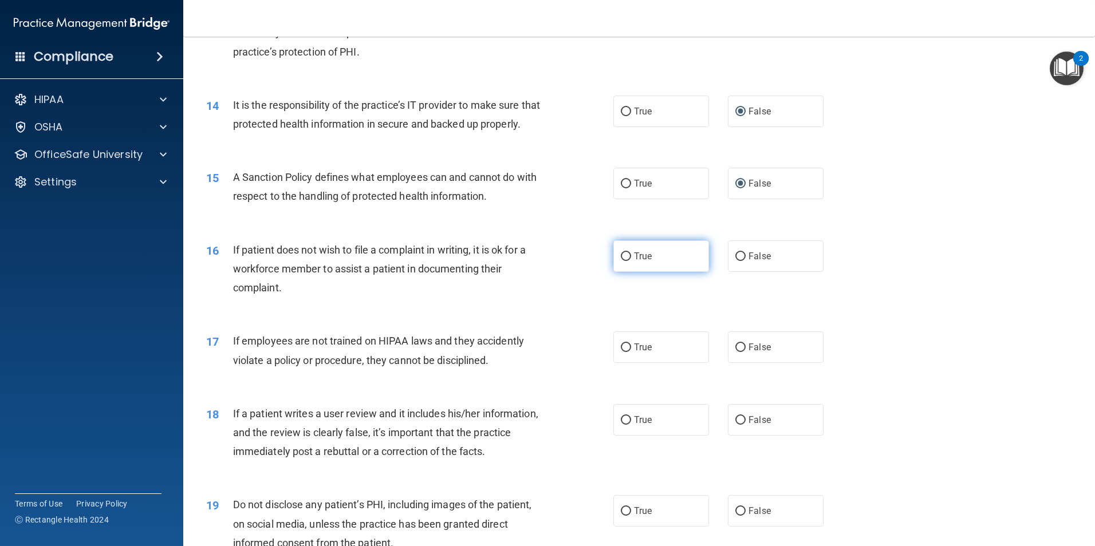
click at [620, 272] on label "True" at bounding box center [661, 257] width 96 height 32
click at [621, 261] on input "True" at bounding box center [626, 257] width 10 height 9
radio input "true"
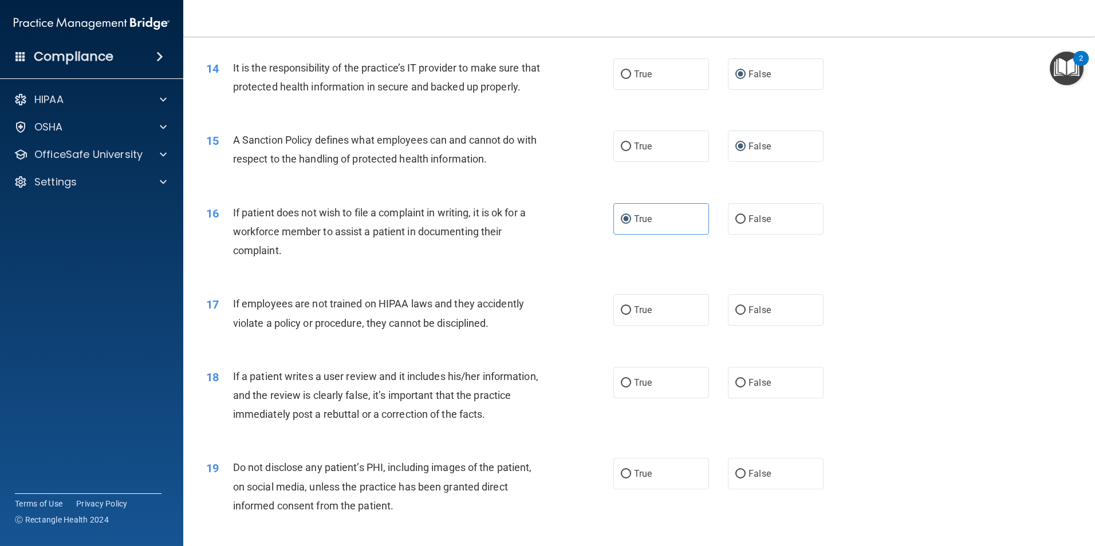
scroll to position [1317, 0]
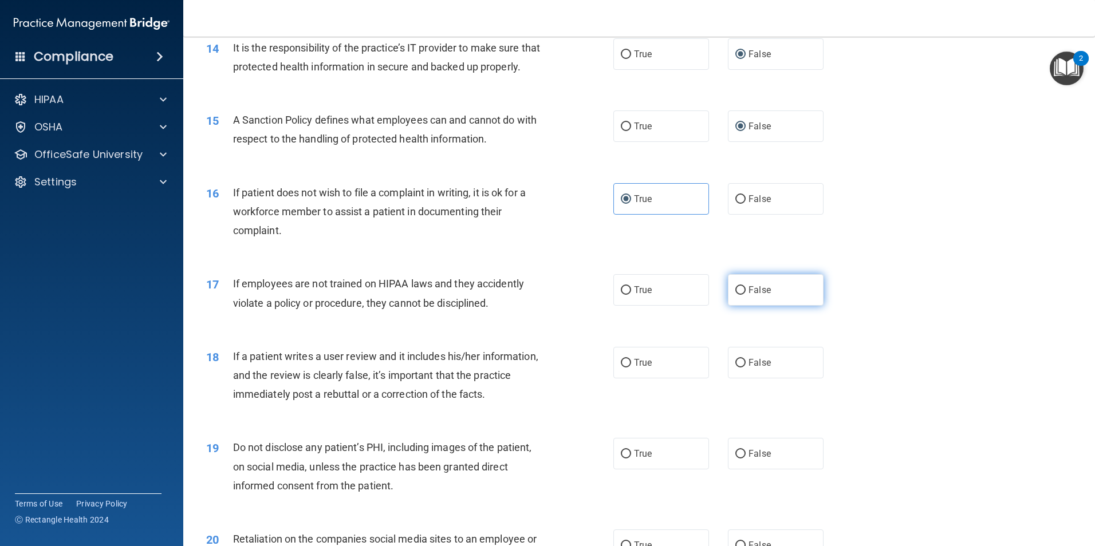
click at [735, 295] on input "False" at bounding box center [740, 290] width 10 height 9
radio input "true"
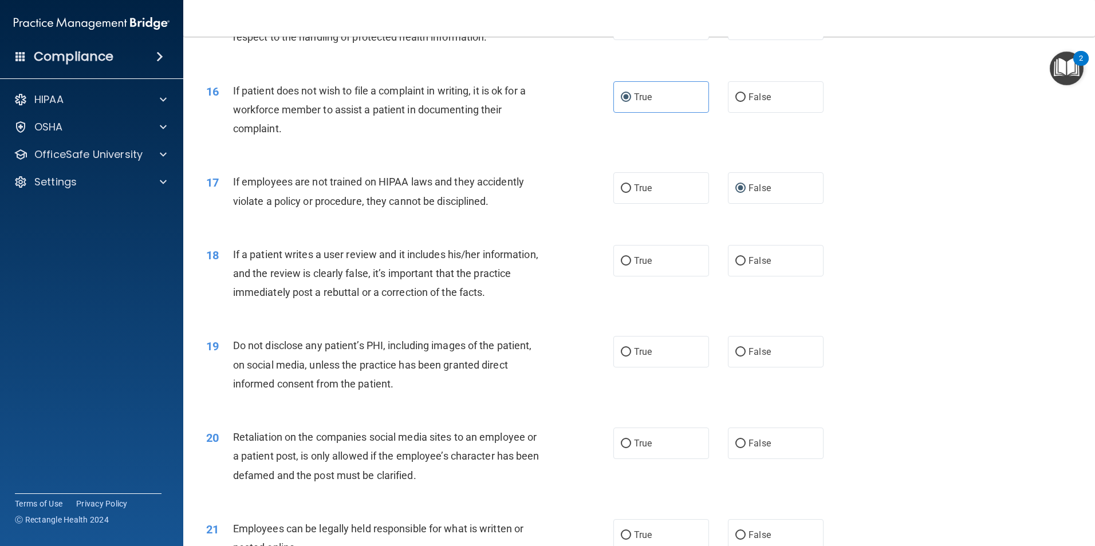
scroll to position [1432, 0]
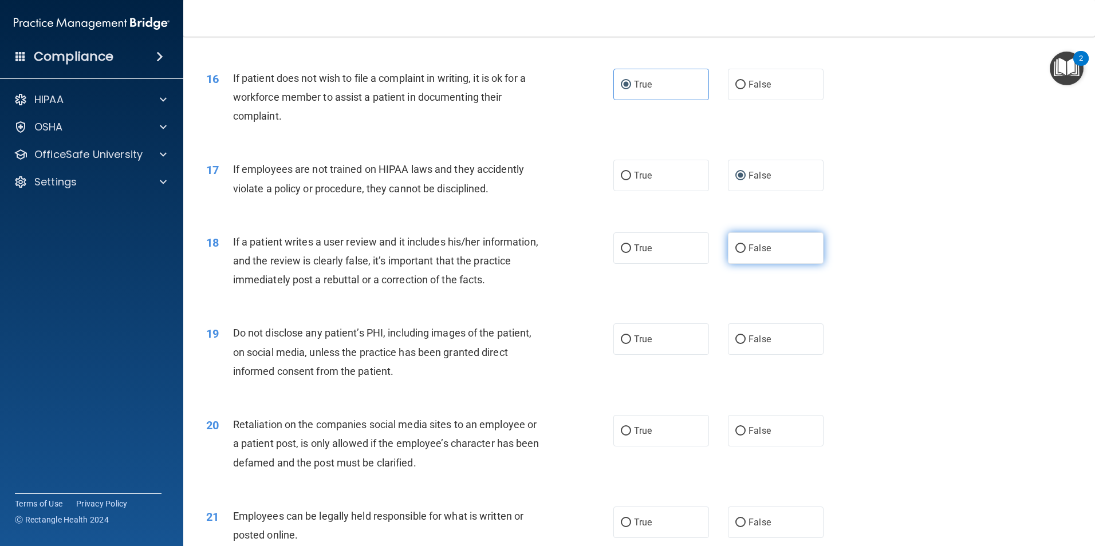
click at [735, 264] on label "False" at bounding box center [776, 249] width 96 height 32
click at [735, 253] on input "False" at bounding box center [740, 249] width 10 height 9
radio input "true"
click at [623, 344] on input "True" at bounding box center [626, 340] width 10 height 9
radio input "true"
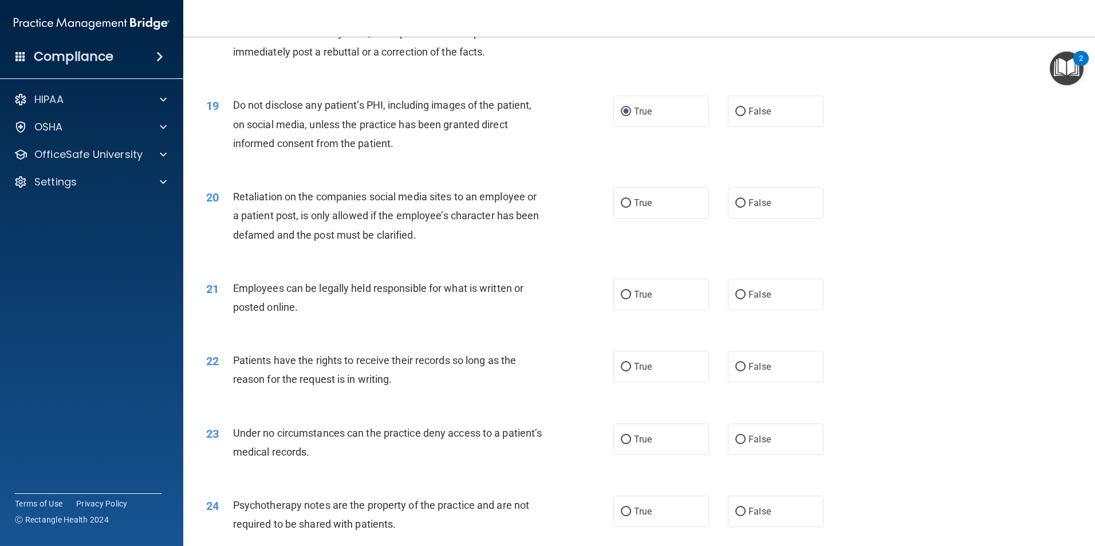
scroll to position [1661, 0]
click at [729, 218] on label "False" at bounding box center [776, 202] width 96 height 32
click at [735, 207] on input "False" at bounding box center [740, 202] width 10 height 9
radio input "true"
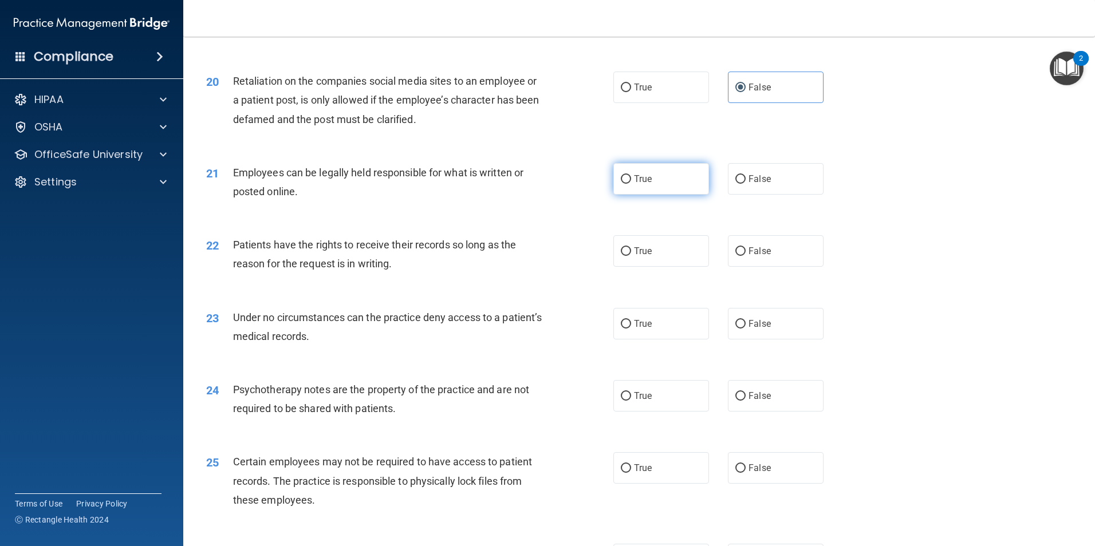
click at [621, 184] on input "True" at bounding box center [626, 179] width 10 height 9
radio input "true"
click at [735, 256] on input "False" at bounding box center [740, 251] width 10 height 9
radio input "true"
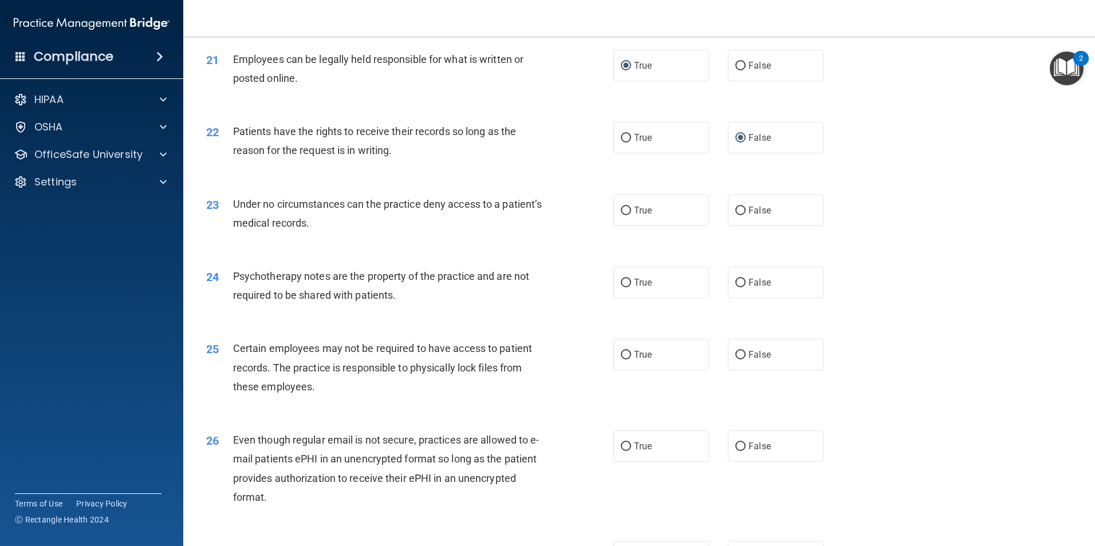
scroll to position [1890, 0]
click at [735, 214] on input "False" at bounding box center [740, 210] width 10 height 9
radio input "true"
click at [622, 286] on input "True" at bounding box center [626, 282] width 10 height 9
radio input "true"
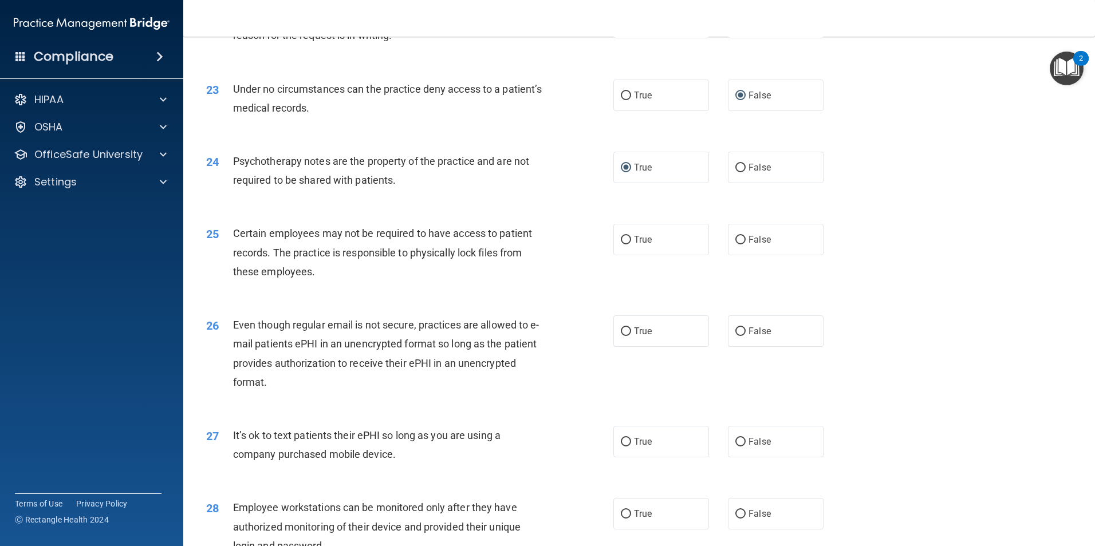
scroll to position [2005, 0]
click at [621, 244] on input "True" at bounding box center [626, 239] width 10 height 9
radio input "true"
click at [623, 336] on input "True" at bounding box center [626, 331] width 10 height 9
radio input "true"
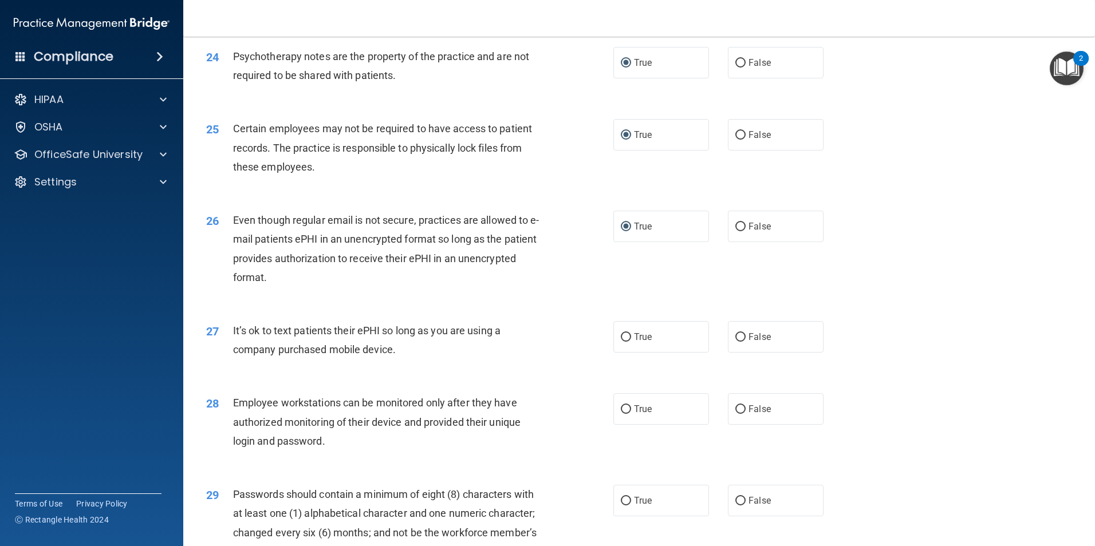
scroll to position [2119, 0]
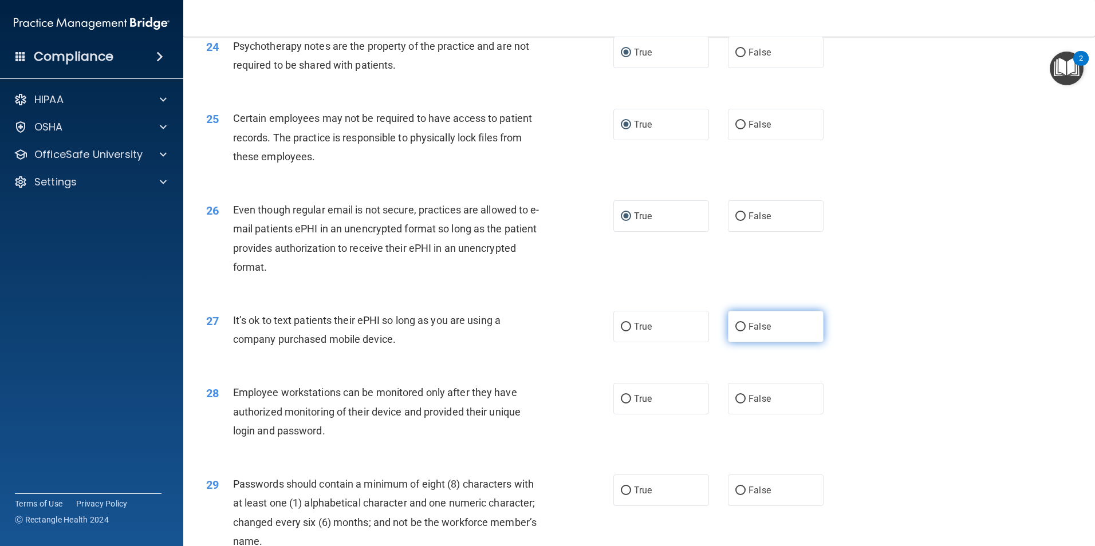
click at [728, 343] on label "False" at bounding box center [776, 327] width 96 height 32
click at [735, 332] on input "False" at bounding box center [740, 327] width 10 height 9
radio input "true"
click at [728, 343] on label "False" at bounding box center [776, 327] width 96 height 32
click at [735, 332] on input "False" at bounding box center [740, 327] width 10 height 9
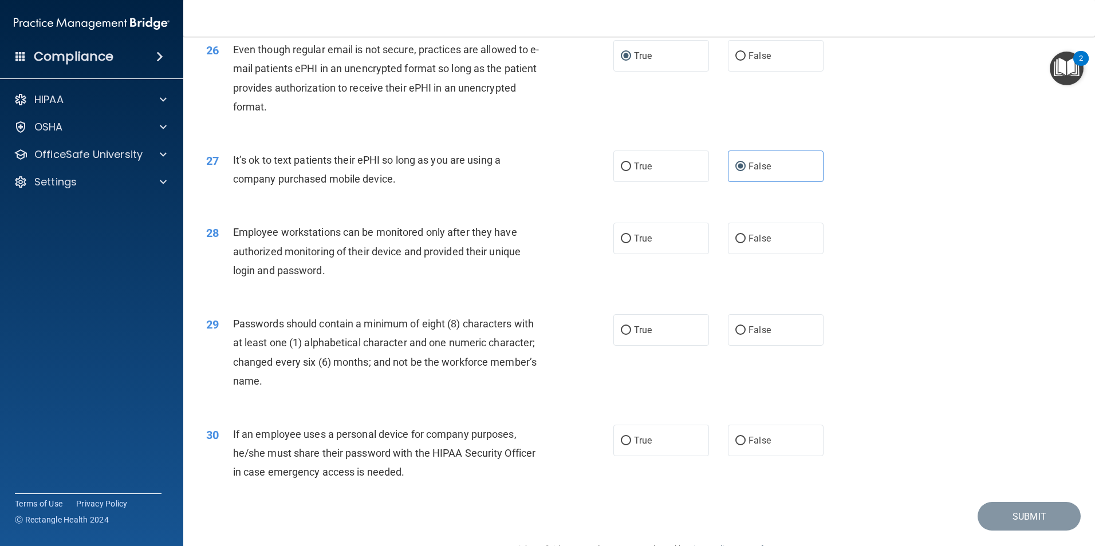
scroll to position [2291, 0]
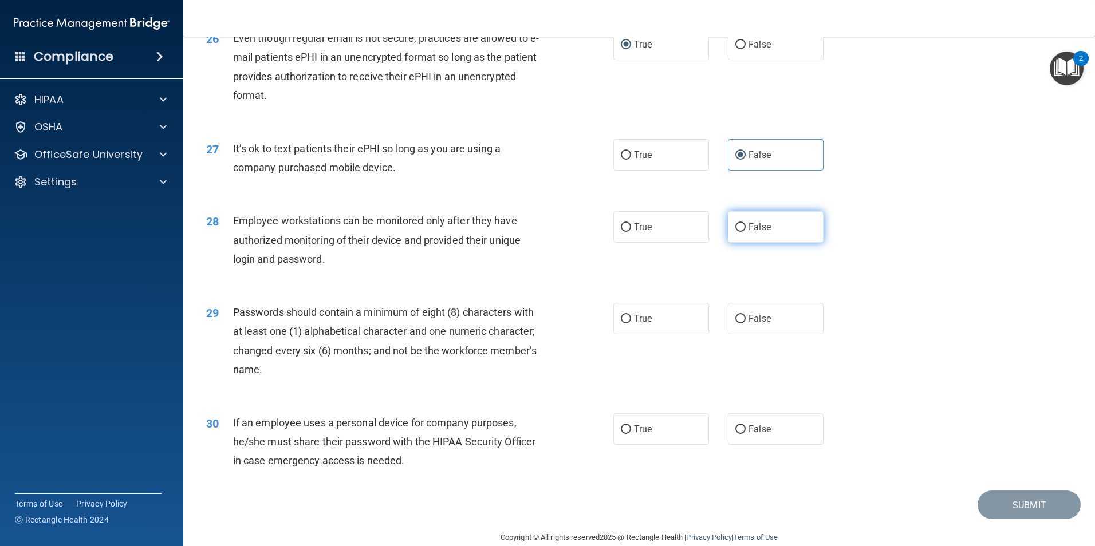
click at [735, 232] on input "False" at bounding box center [740, 227] width 10 height 9
radio input "true"
click at [626, 332] on label "True" at bounding box center [661, 319] width 96 height 32
click at [626, 324] on input "True" at bounding box center [626, 319] width 10 height 9
radio input "true"
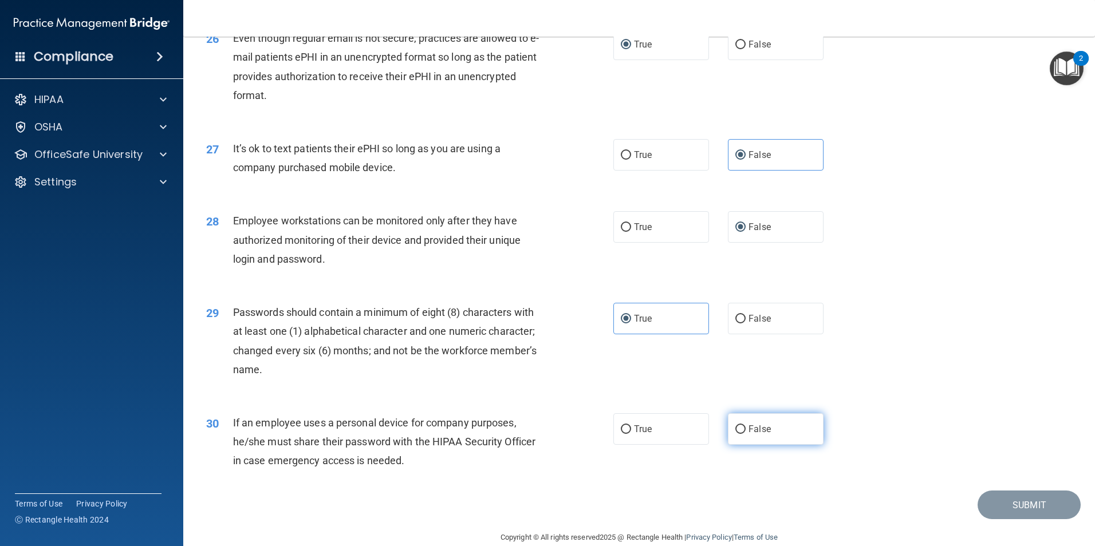
click at [735, 434] on input "False" at bounding box center [740, 430] width 10 height 9
radio input "true"
click at [1040, 520] on button "Submit" at bounding box center [1029, 505] width 103 height 29
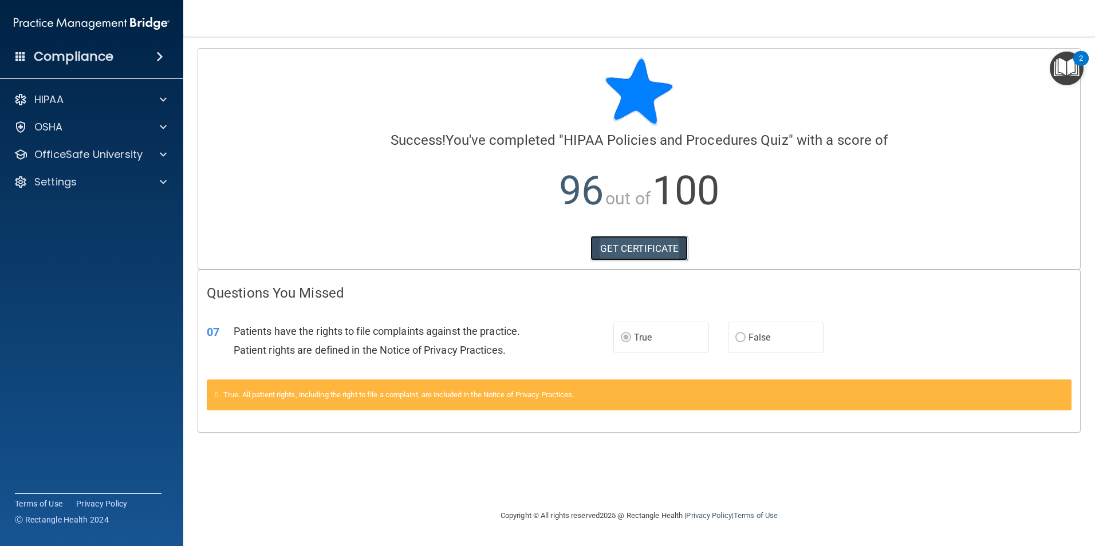
click at [656, 249] on link "GET CERTIFICATE" at bounding box center [640, 248] width 98 height 25
click at [98, 152] on p "OfficeSafe University" at bounding box center [88, 155] width 108 height 14
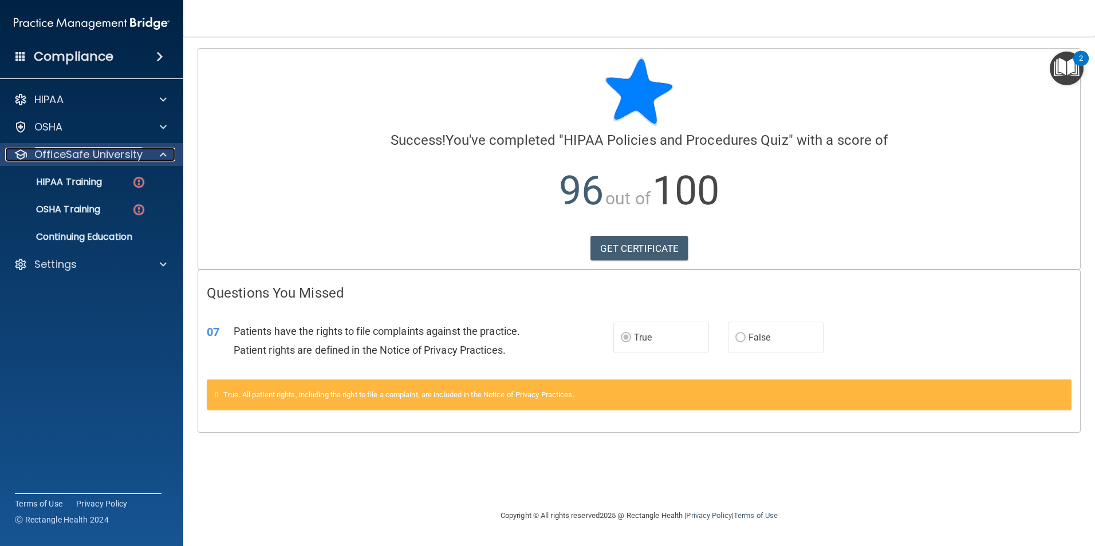
click at [89, 155] on p "OfficeSafe University" at bounding box center [88, 155] width 108 height 14
click at [89, 156] on p "OfficeSafe University" at bounding box center [88, 155] width 108 height 14
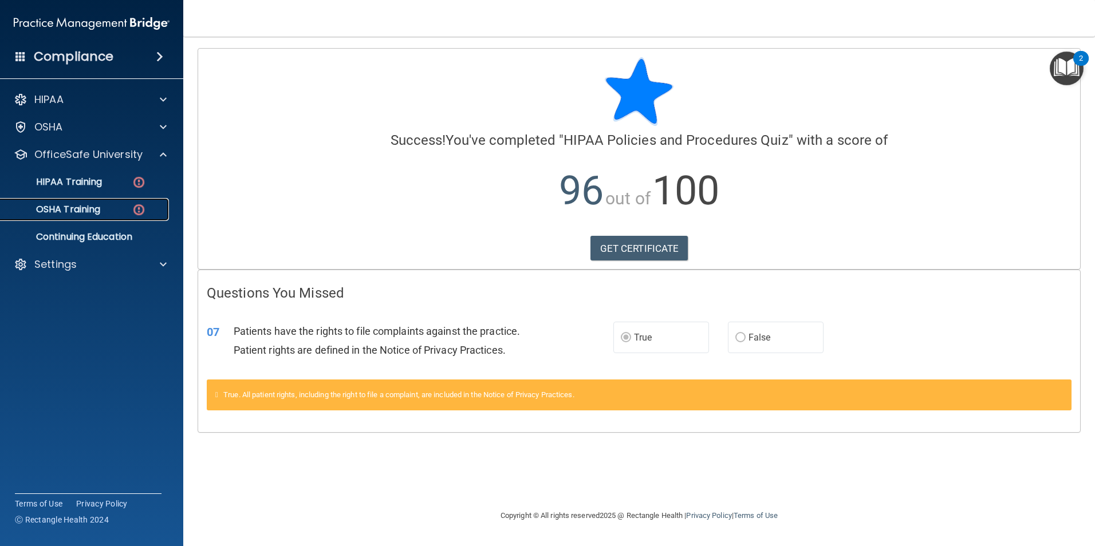
click at [76, 207] on p "OSHA Training" at bounding box center [53, 209] width 93 height 11
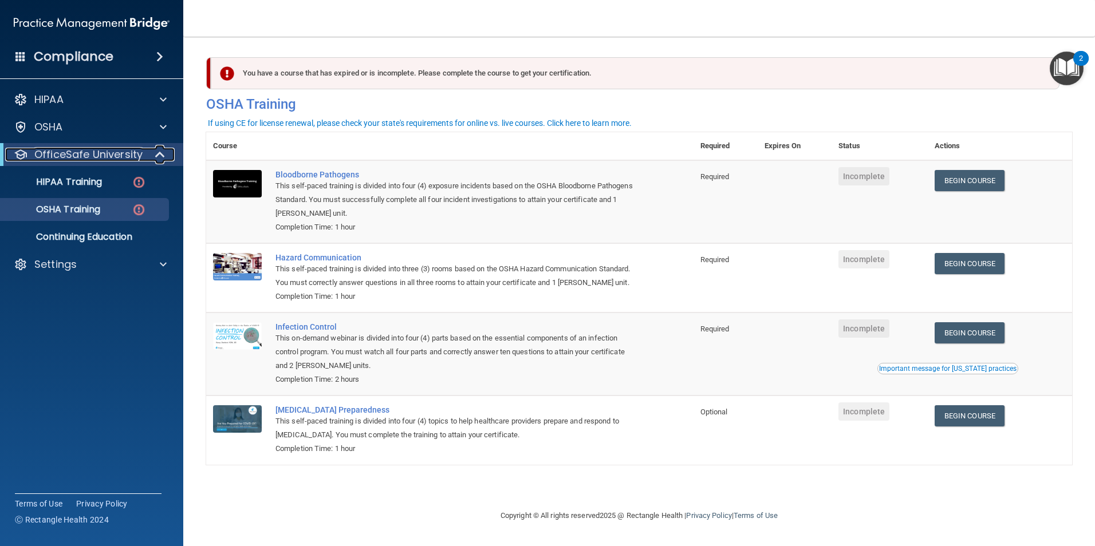
click at [103, 151] on p "OfficeSafe University" at bounding box center [88, 155] width 108 height 14
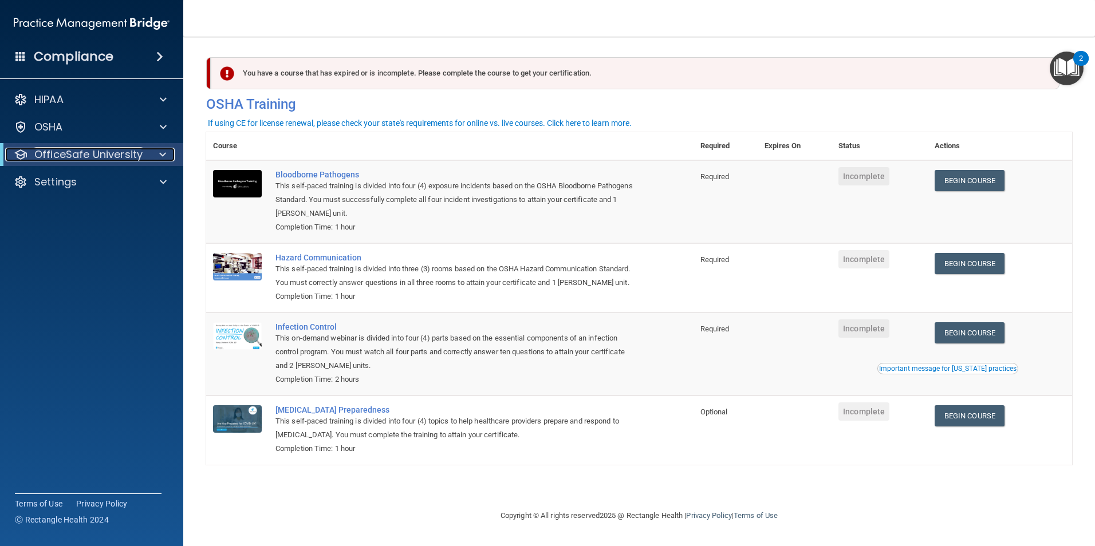
click at [103, 151] on p "OfficeSafe University" at bounding box center [88, 155] width 108 height 14
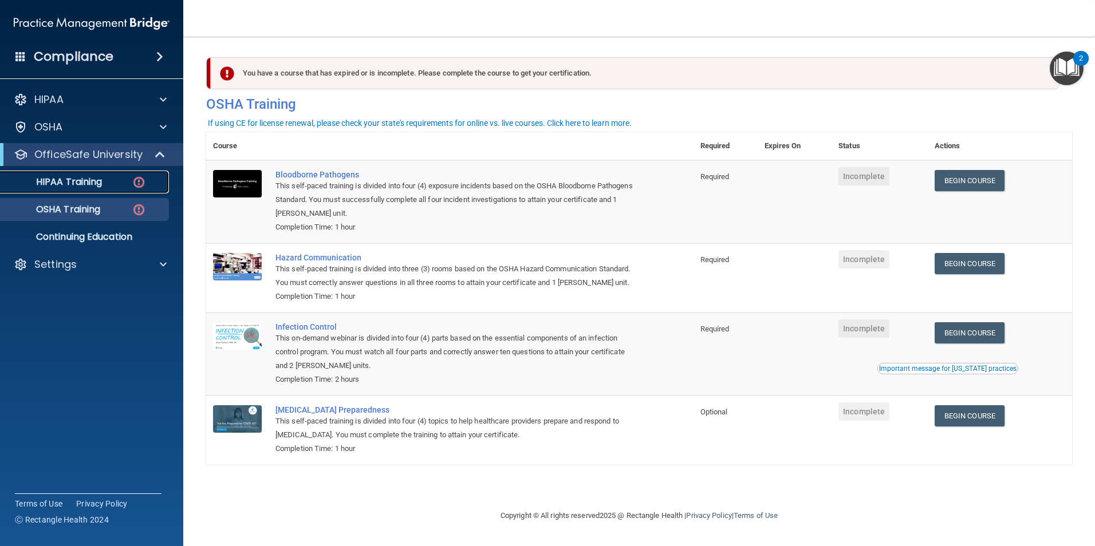
click at [56, 182] on p "HIPAA Training" at bounding box center [54, 181] width 95 height 11
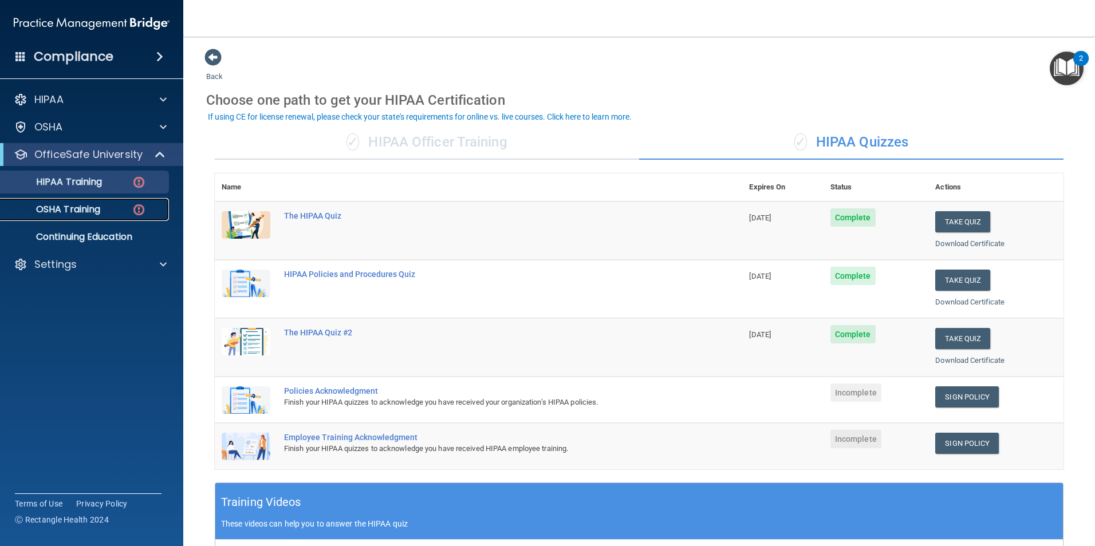
click at [45, 211] on p "OSHA Training" at bounding box center [53, 209] width 93 height 11
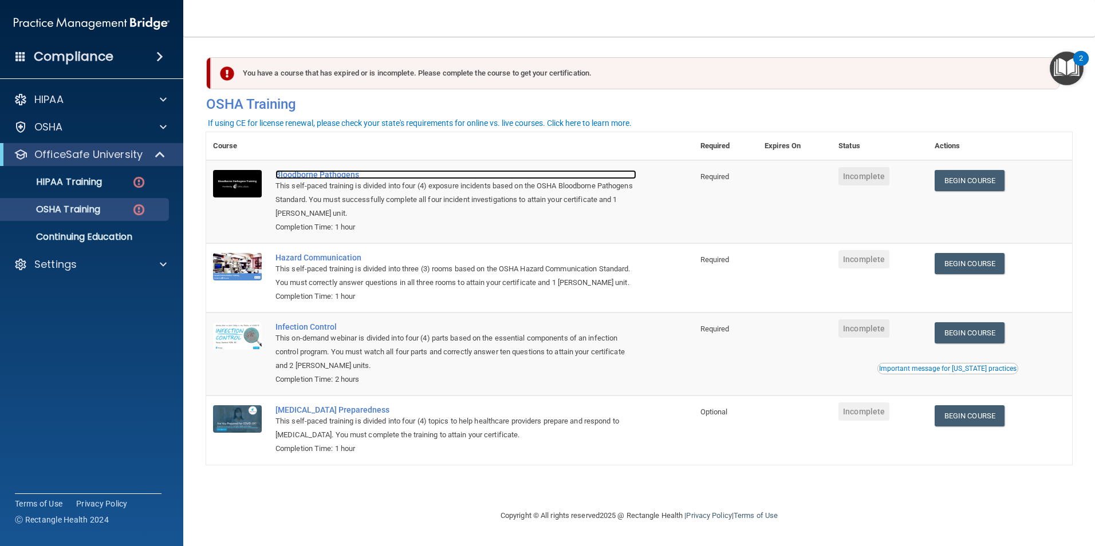
click at [323, 175] on div "Bloodborne Pathogens" at bounding box center [456, 174] width 361 height 9
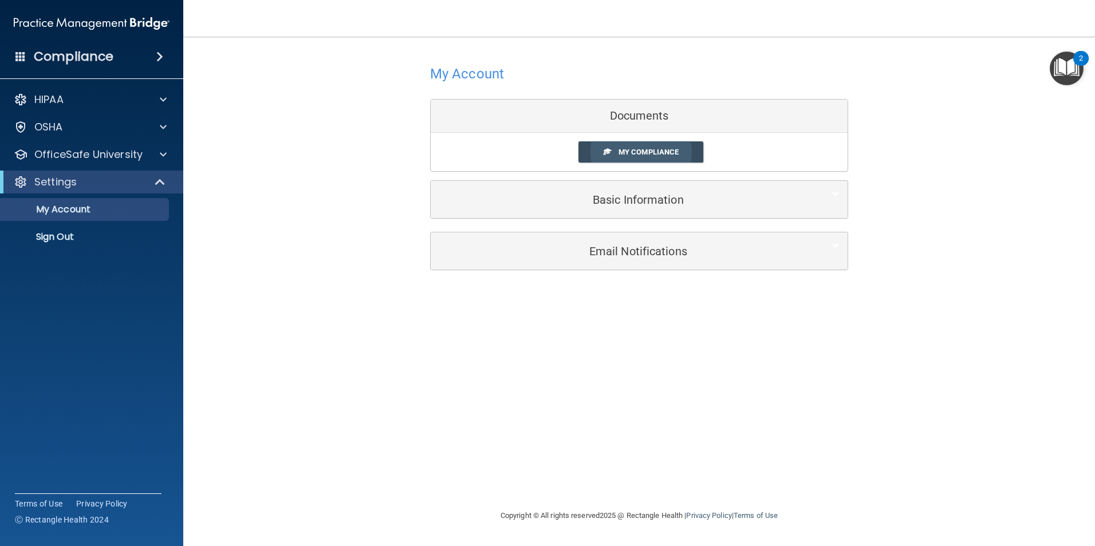
click at [649, 151] on span "My Compliance" at bounding box center [649, 152] width 60 height 9
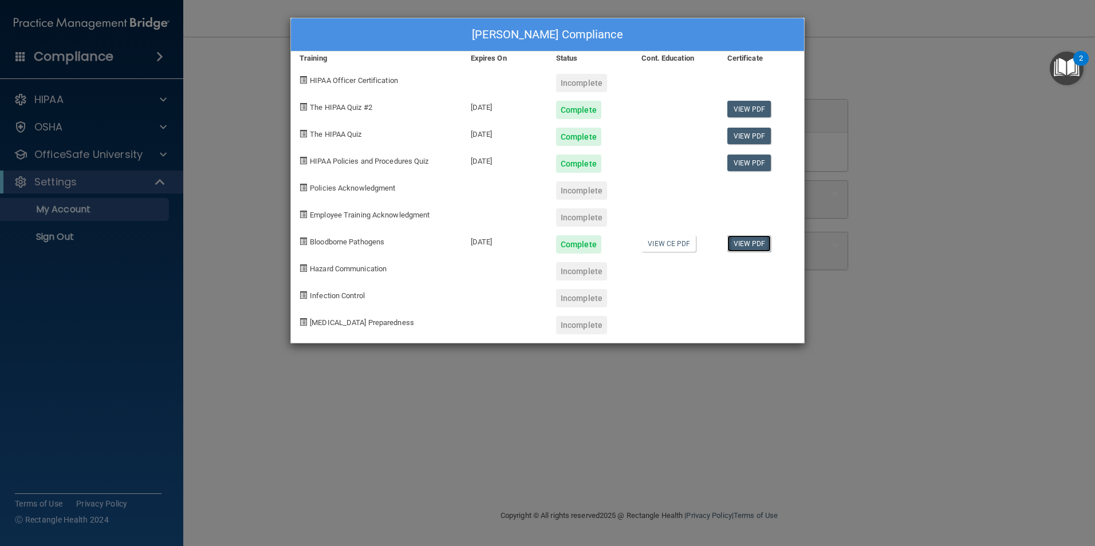
click at [738, 246] on link "View PDF" at bounding box center [749, 243] width 44 height 17
click at [113, 168] on div "Yenny Garcie's Compliance Training Expires On Status Cont. Education Certificat…" at bounding box center [547, 273] width 1095 height 546
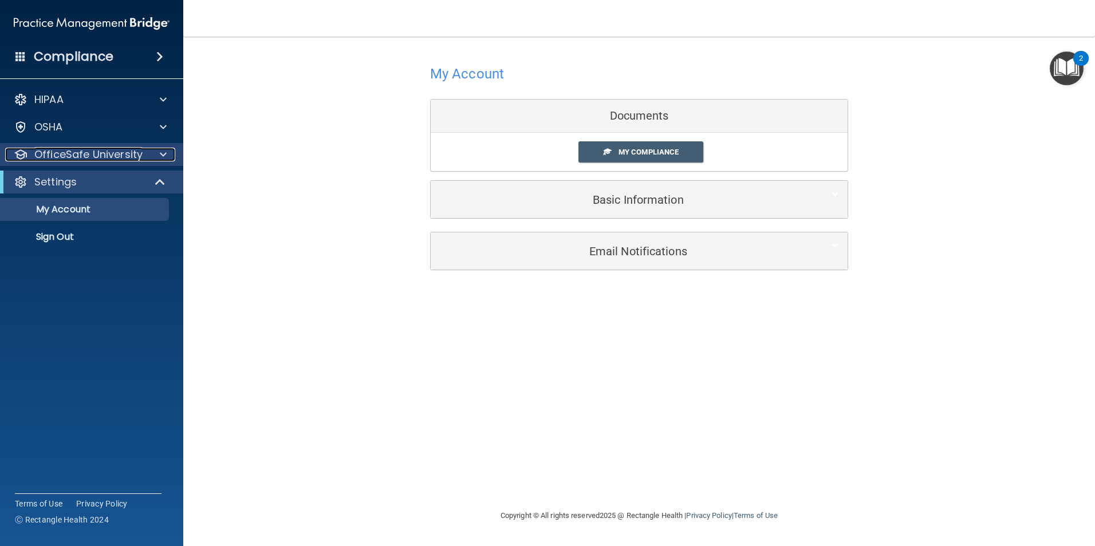
click at [86, 156] on p "OfficeSafe University" at bounding box center [88, 155] width 108 height 14
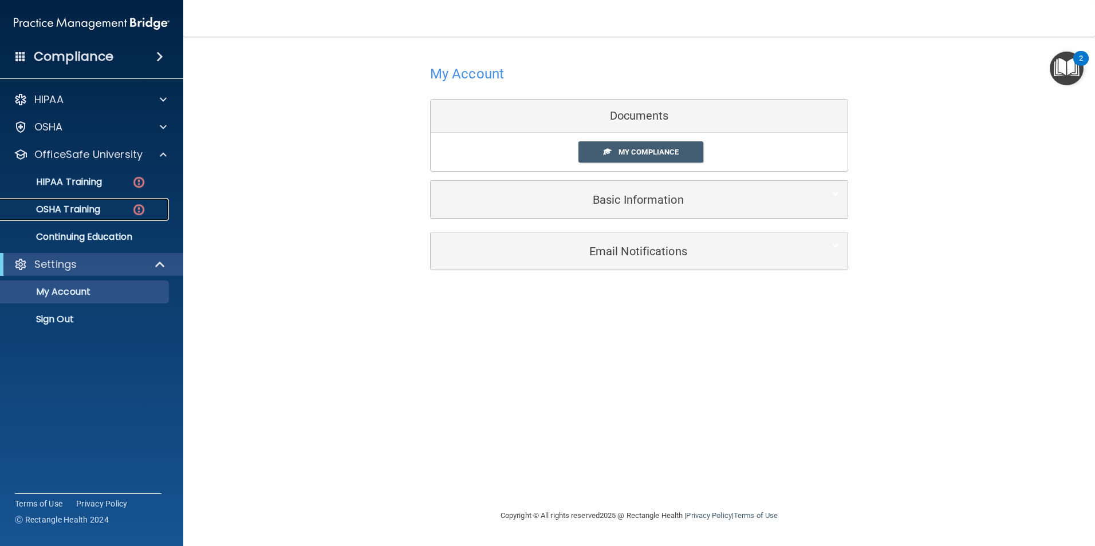
click at [100, 210] on p "OSHA Training" at bounding box center [53, 209] width 93 height 11
